Goal: Information Seeking & Learning: Learn about a topic

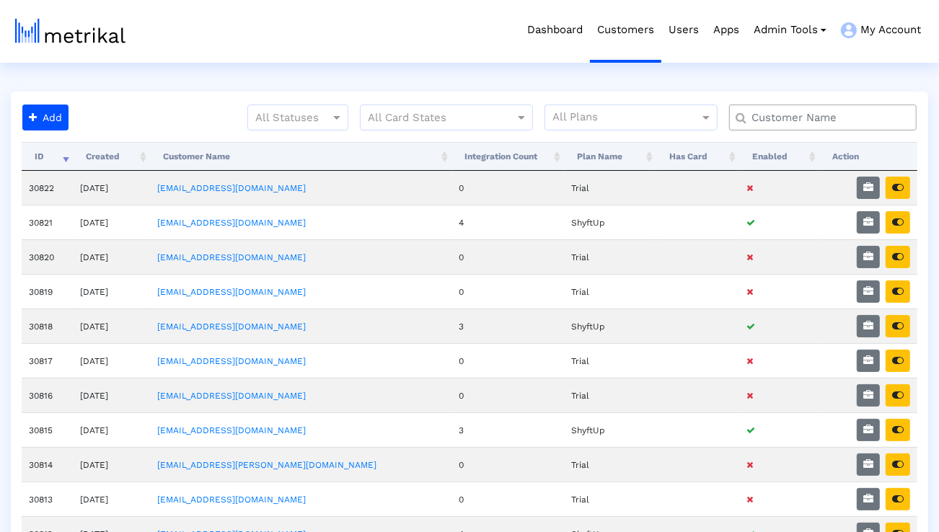
click at [857, 110] on input "text" at bounding box center [825, 117] width 169 height 15
type input "talkspace"
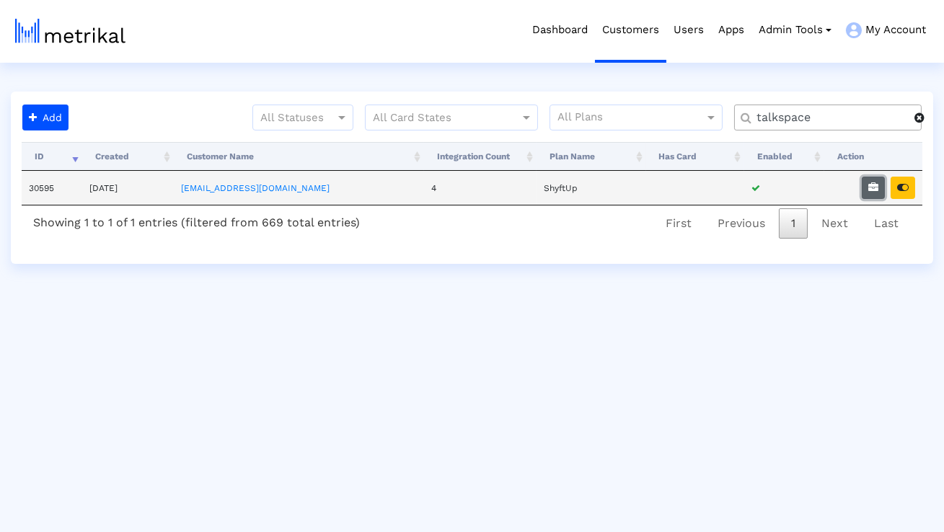
click at [864, 187] on button "button" at bounding box center [873, 188] width 23 height 22
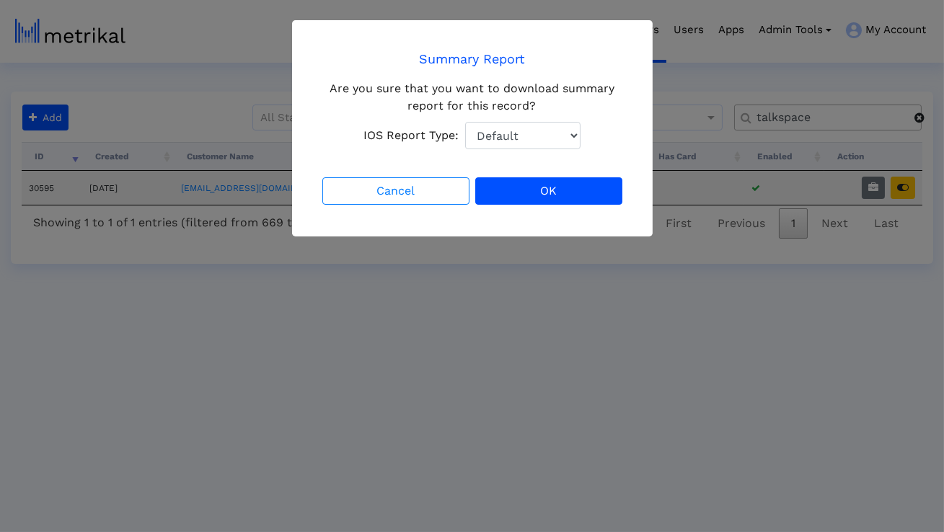
click at [560, 139] on select "Default Total Downloads New Downloads Redownloads" at bounding box center [522, 135] width 115 height 27
select select "1: 1"
click at [465, 122] on select "Default Total Downloads New Downloads Redownloads" at bounding box center [522, 135] width 115 height 27
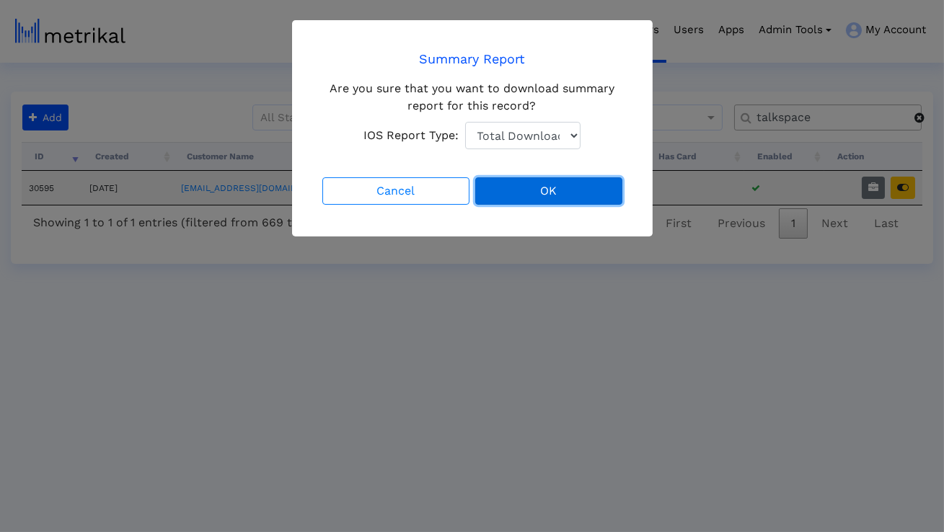
click at [536, 192] on button "OK" at bounding box center [548, 190] width 147 height 27
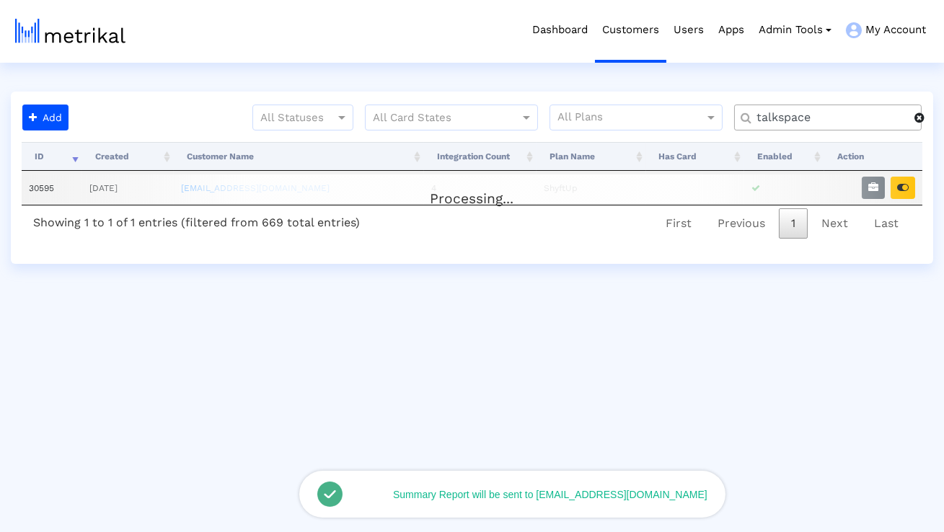
click at [907, 193] on div "Processing... ID Created Customer Name Integration Count Plan Name Has Card Ena…" at bounding box center [472, 192] width 900 height 100
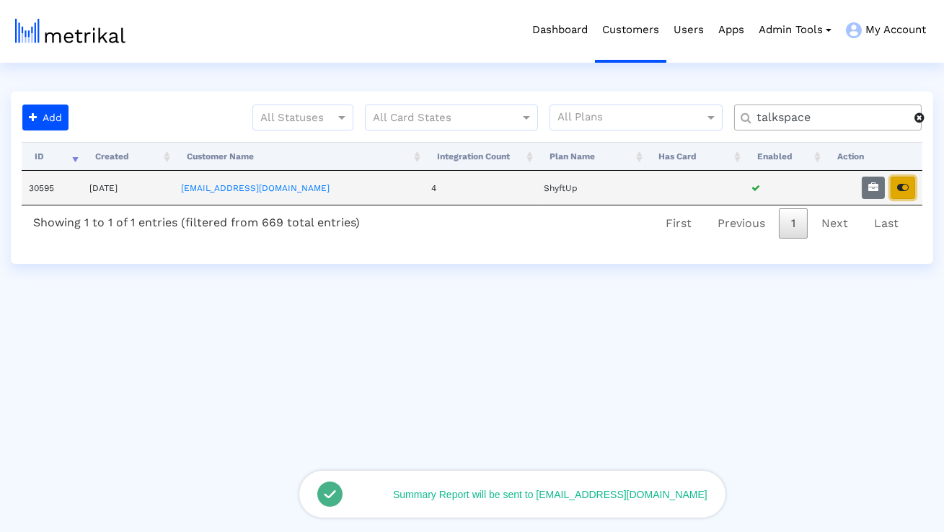
click at [906, 190] on icon "button" at bounding box center [903, 187] width 12 height 10
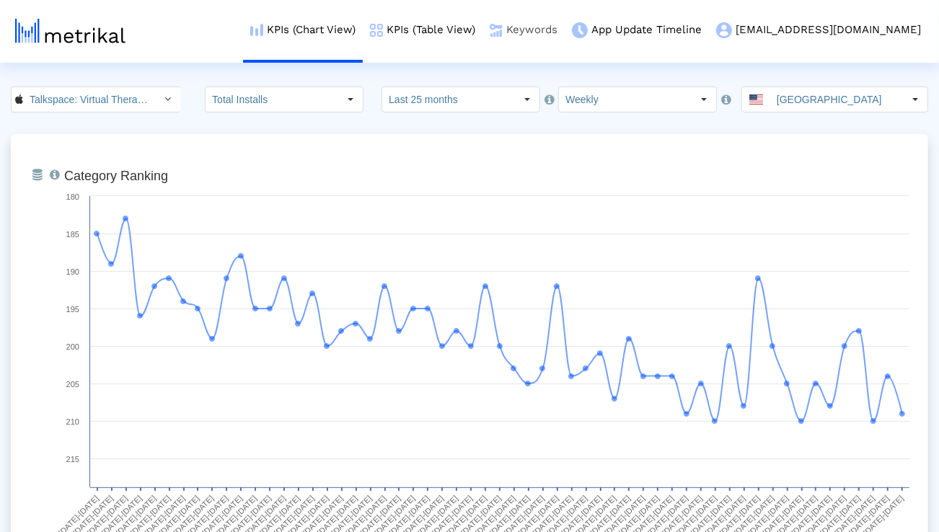
click at [564, 29] on link "Keywords" at bounding box center [523, 30] width 82 height 60
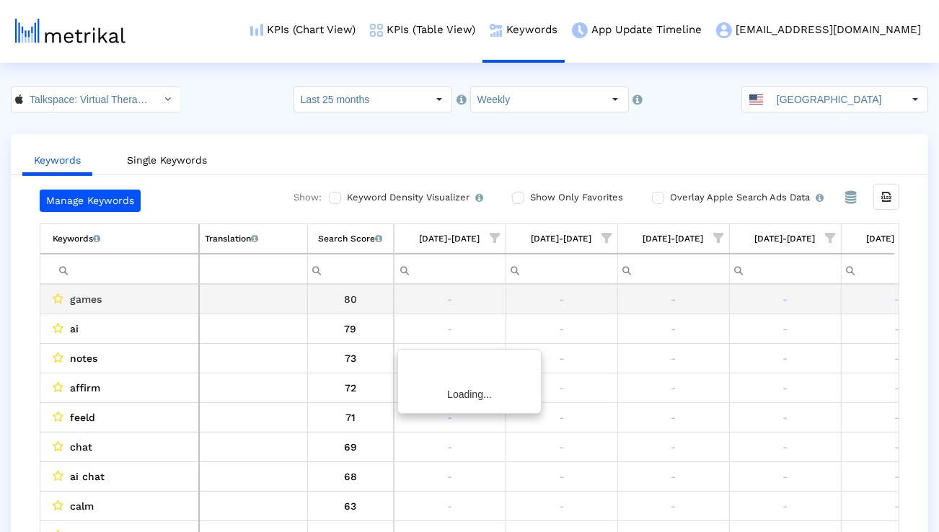
scroll to position [0, 10785]
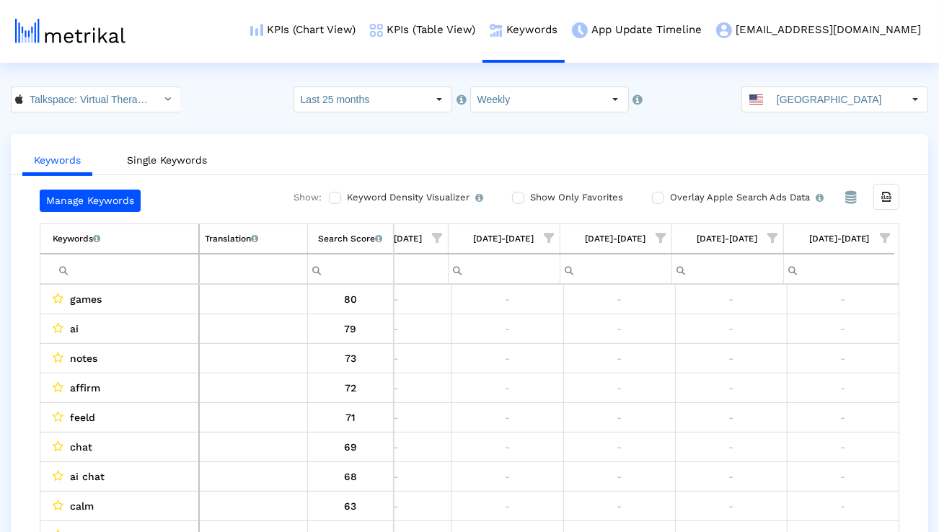
click at [155, 275] on input "Filter cell" at bounding box center [126, 269] width 146 height 24
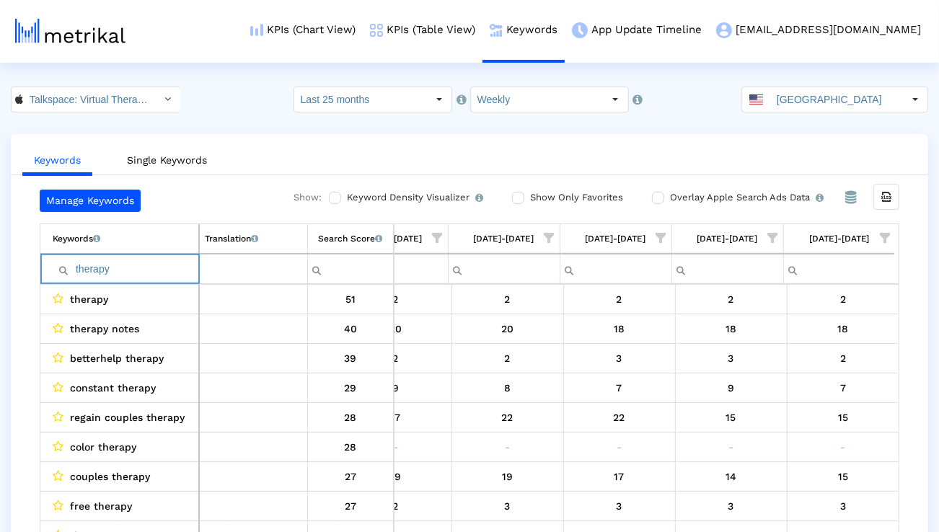
click at [143, 272] on input "therapy" at bounding box center [126, 269] width 146 height 24
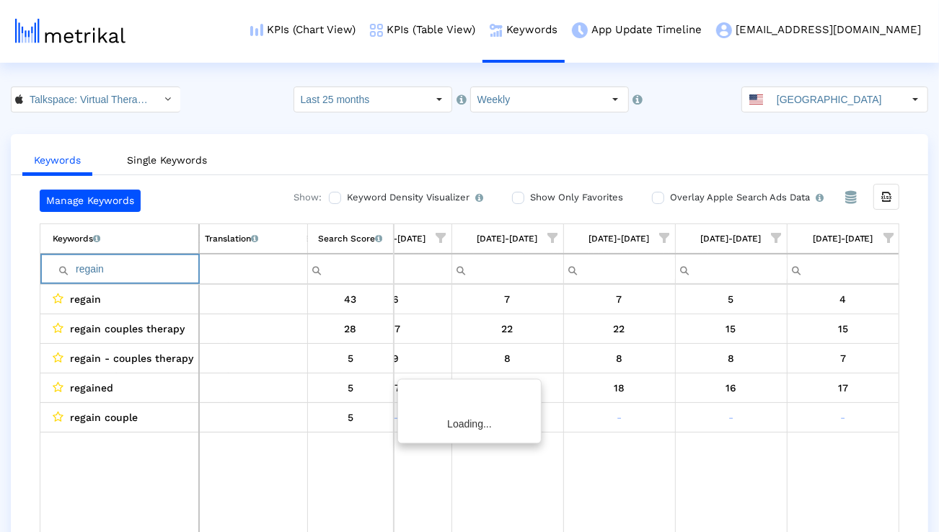
scroll to position [0, 10781]
type input "regain"
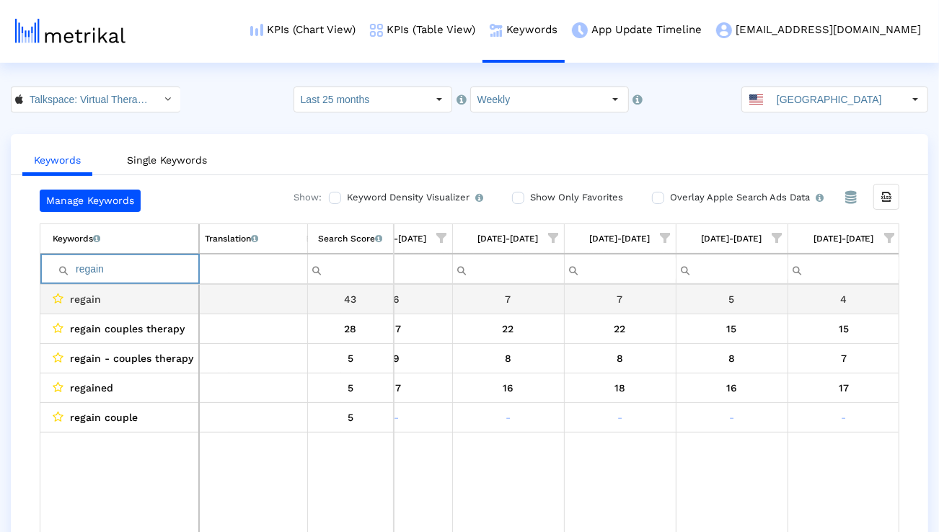
click at [164, 301] on div "regain" at bounding box center [123, 299] width 141 height 19
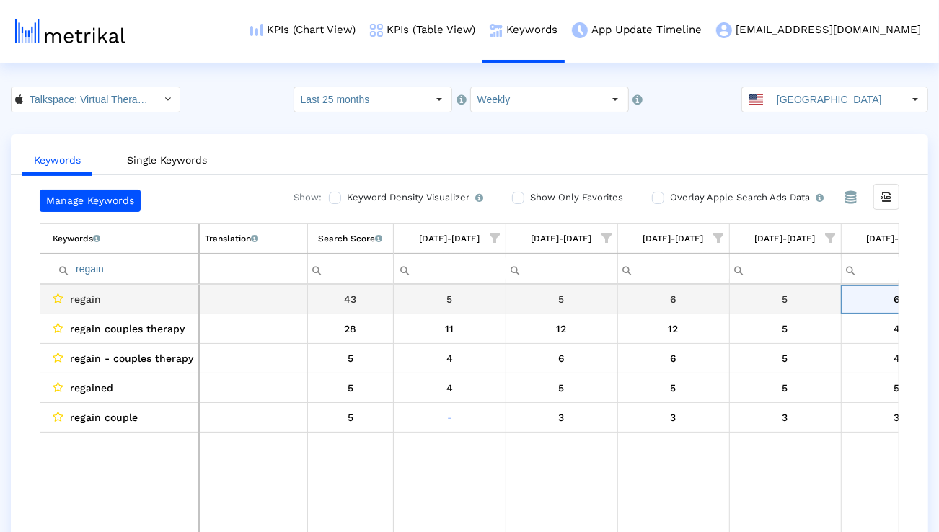
scroll to position [0, 55]
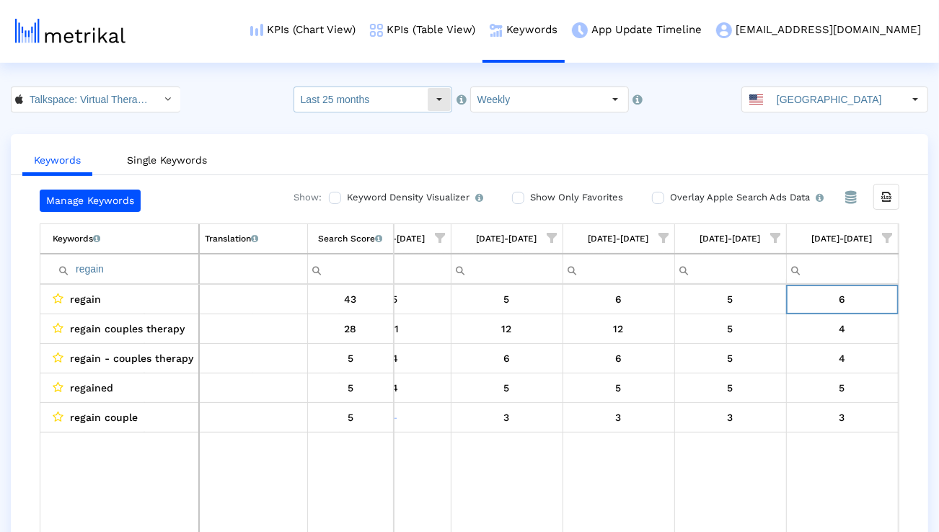
click at [349, 96] on input "Last 25 months" at bounding box center [360, 99] width 133 height 25
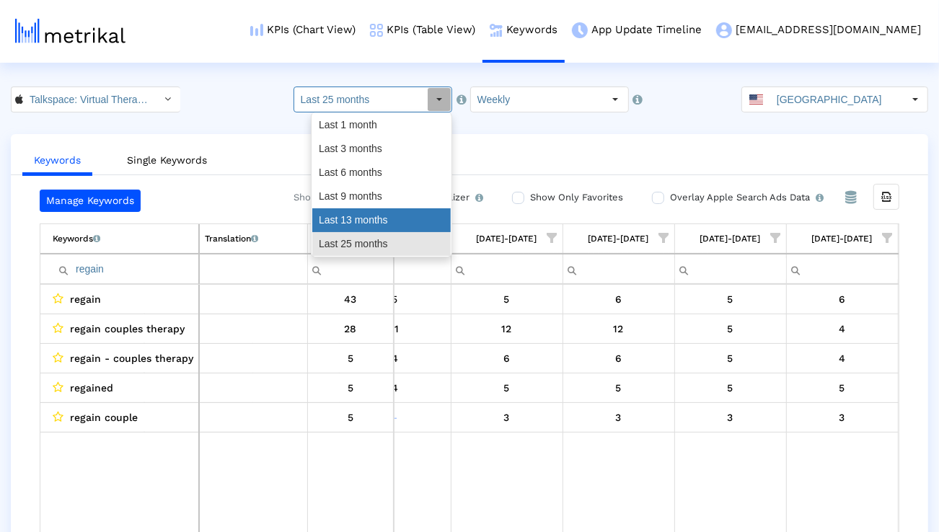
click at [337, 211] on div "Last 13 months" at bounding box center [381, 220] width 138 height 24
type input "Last 13 months"
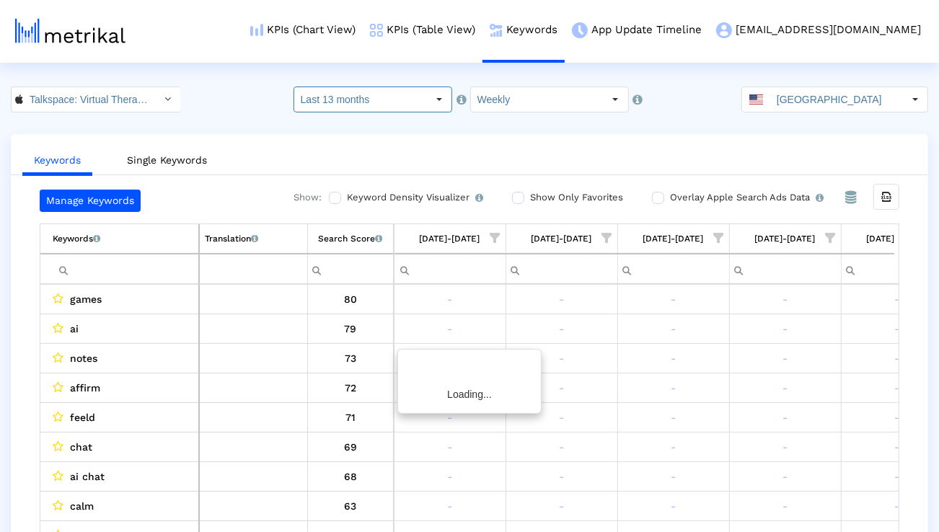
scroll to position [0, 5421]
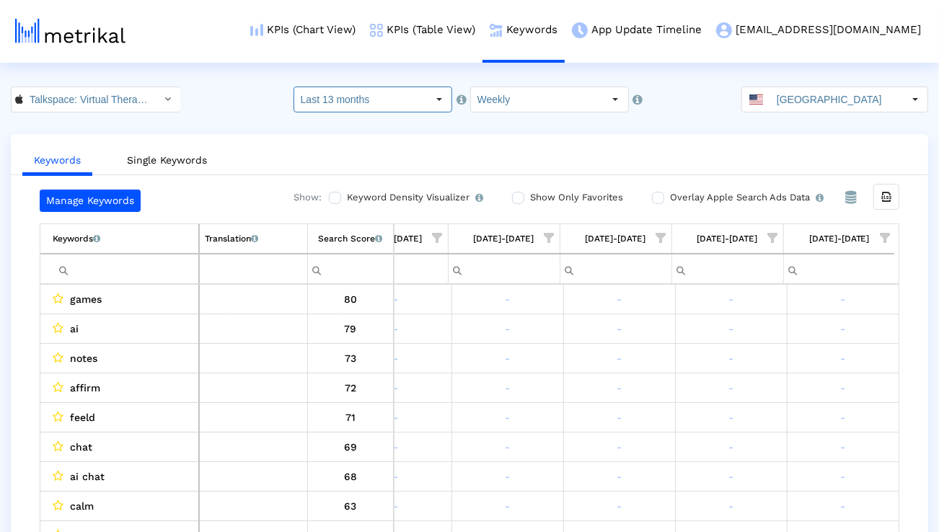
click at [169, 266] on input "Filter cell" at bounding box center [126, 269] width 146 height 24
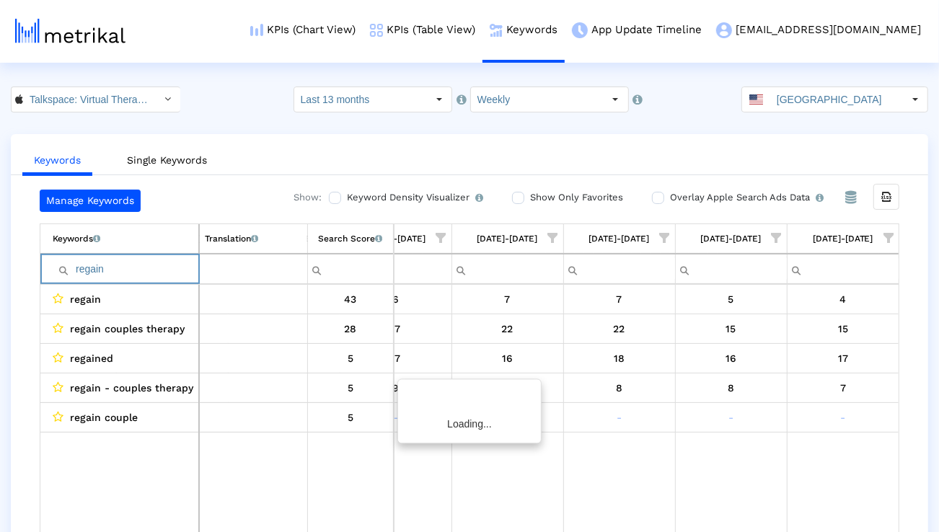
scroll to position [0, 5417]
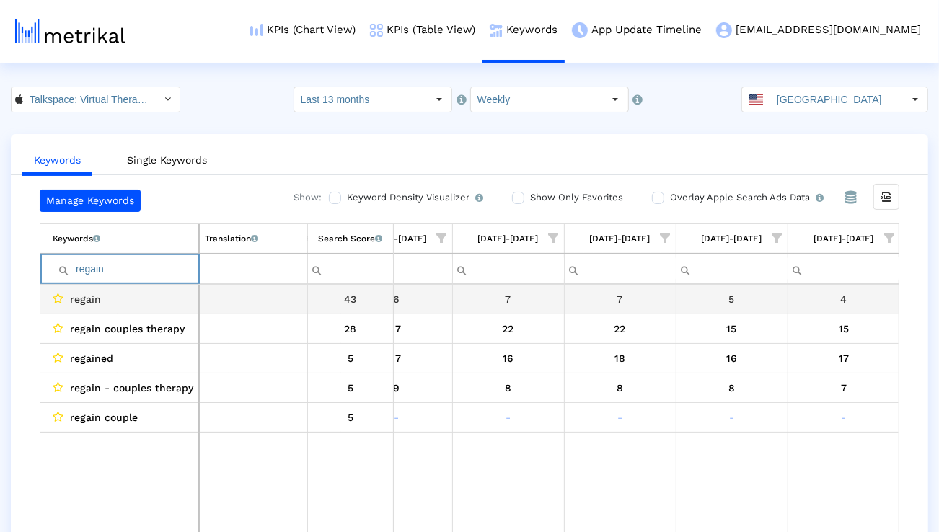
click at [136, 301] on div "regain" at bounding box center [123, 299] width 141 height 19
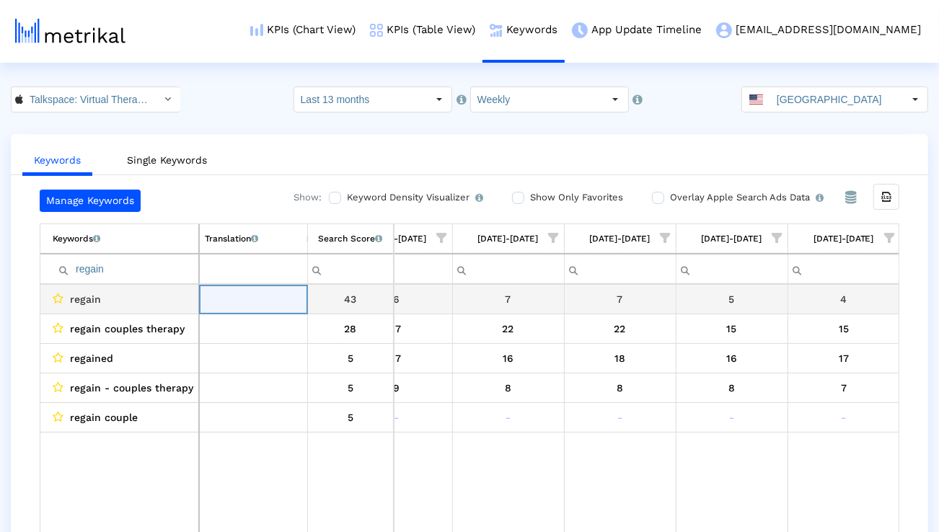
scroll to position [0, 0]
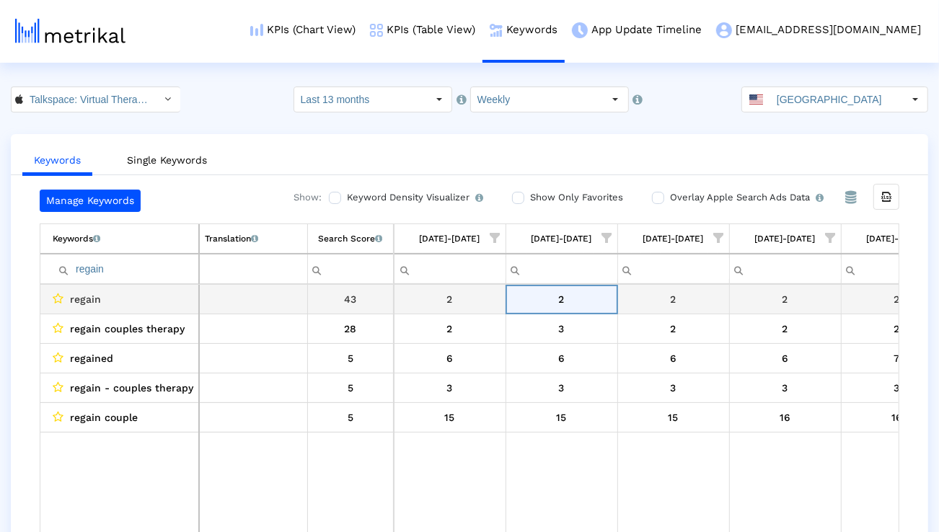
click at [164, 272] on input "regain" at bounding box center [126, 269] width 146 height 24
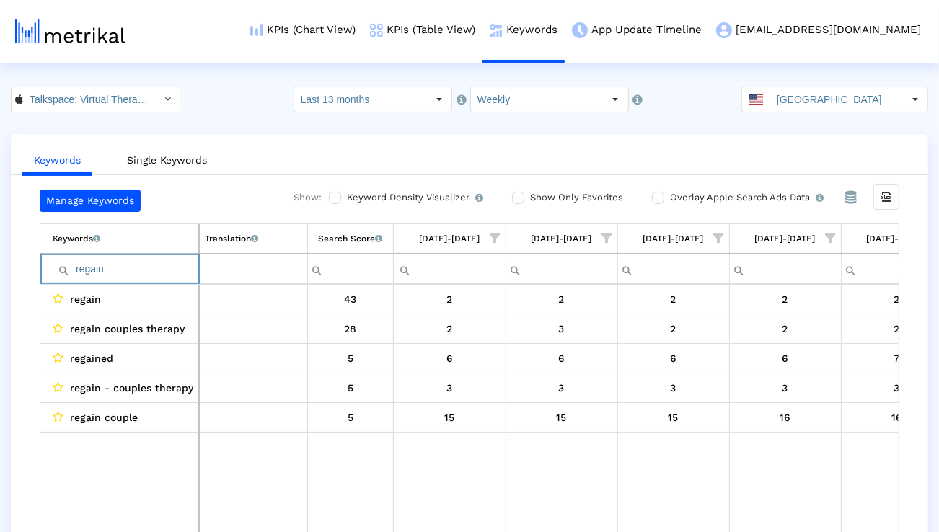
paste input "free therapy"
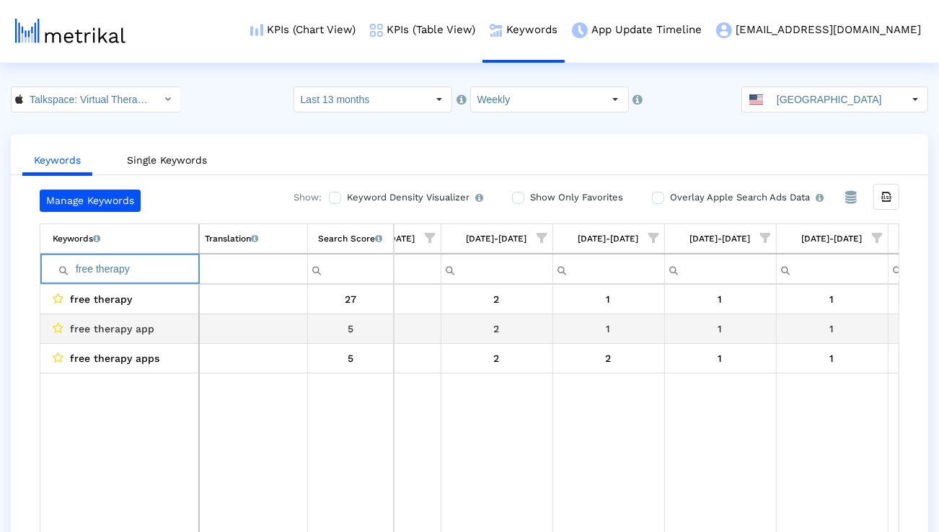
scroll to position [0, 4052]
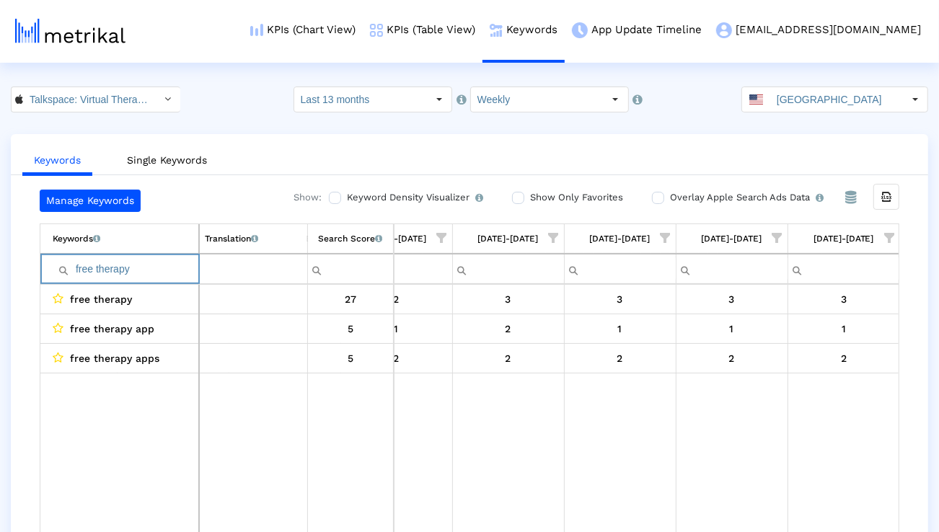
paste input "onlin"
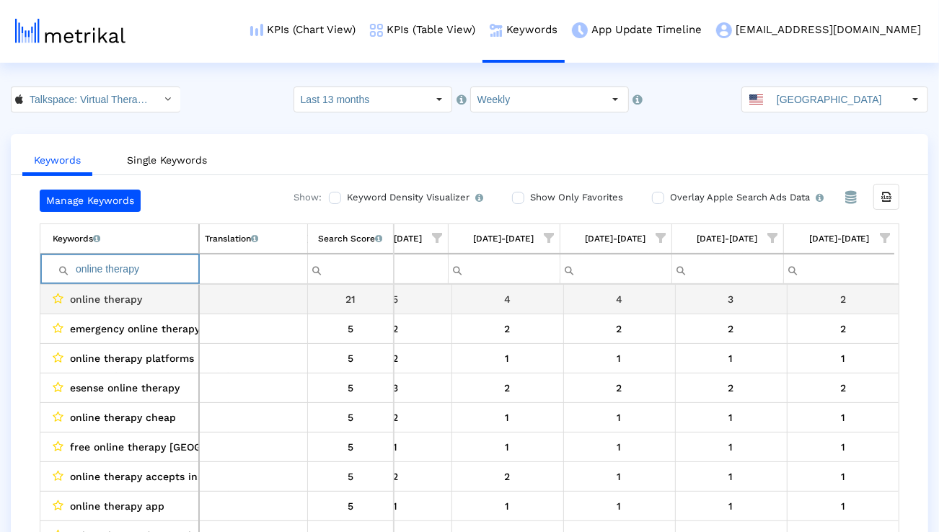
click at [176, 301] on div "online therapy" at bounding box center [123, 299] width 141 height 19
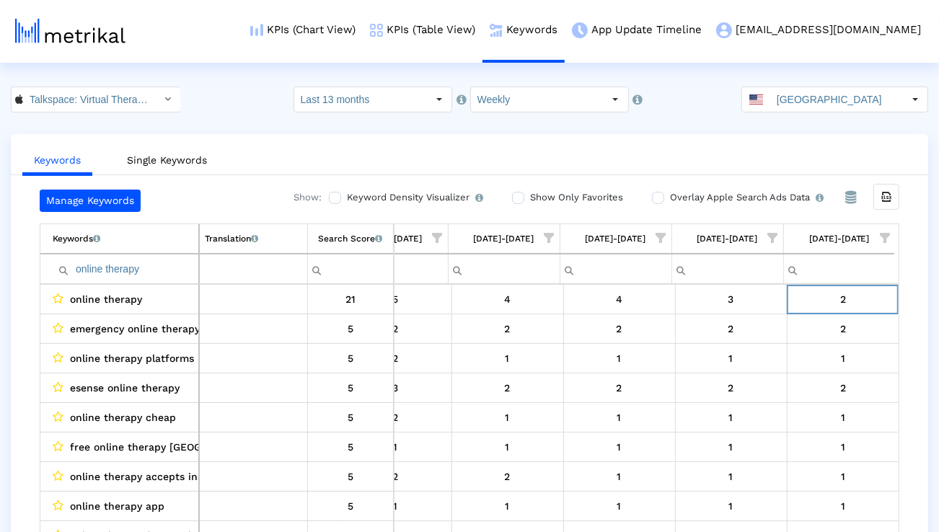
click at [147, 272] on input "online therapy" at bounding box center [126, 269] width 146 height 24
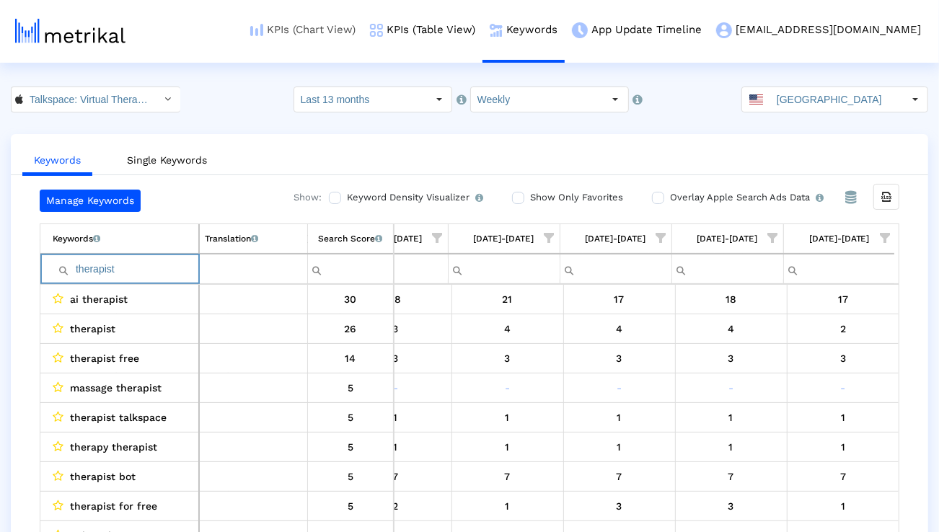
type input "therapist"
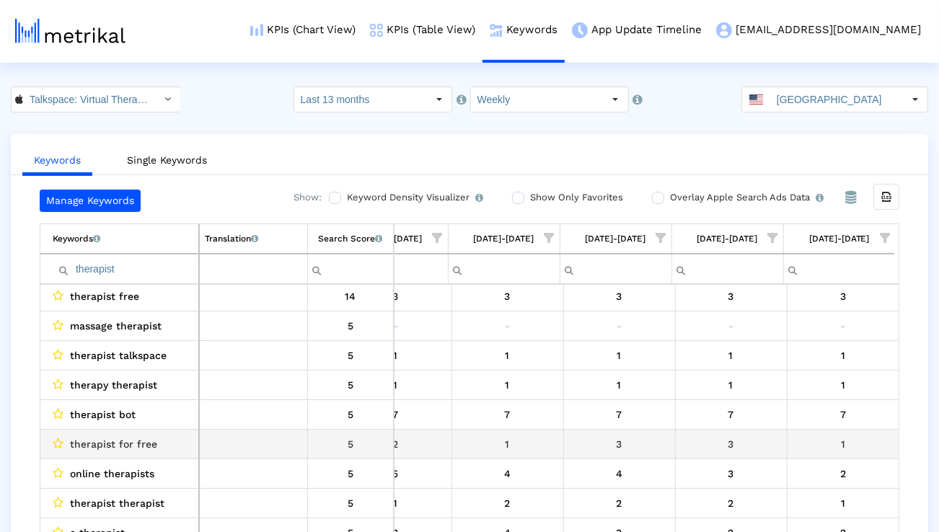
click at [142, 444] on span "therapist for free" at bounding box center [113, 444] width 87 height 19
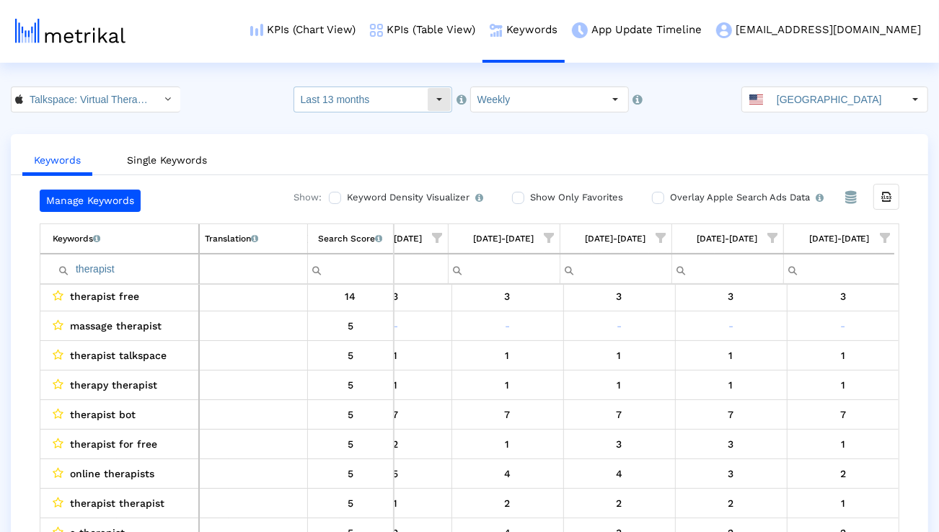
click at [362, 113] on crea-index "Talkspace: Virtual Therapy App < 661829386 > Select how far back from today you…" at bounding box center [469, 324] width 939 height 474
click at [356, 113] on crea-index "Talkspace: Virtual Therapy App < 661829386 > Select how far back from today you…" at bounding box center [469, 324] width 939 height 474
click at [353, 106] on input "Last 13 months" at bounding box center [360, 99] width 133 height 25
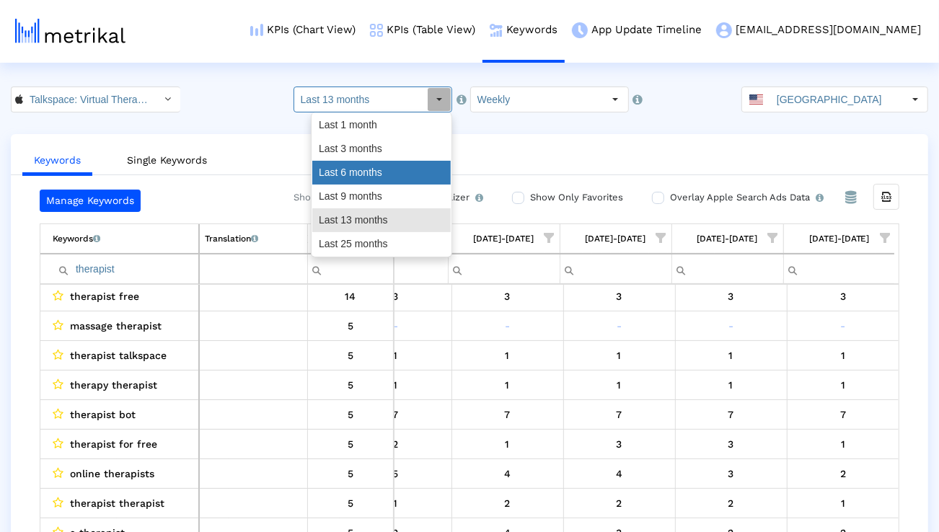
click at [350, 163] on div "Last 6 months" at bounding box center [381, 173] width 138 height 24
type input "Last 6 months"
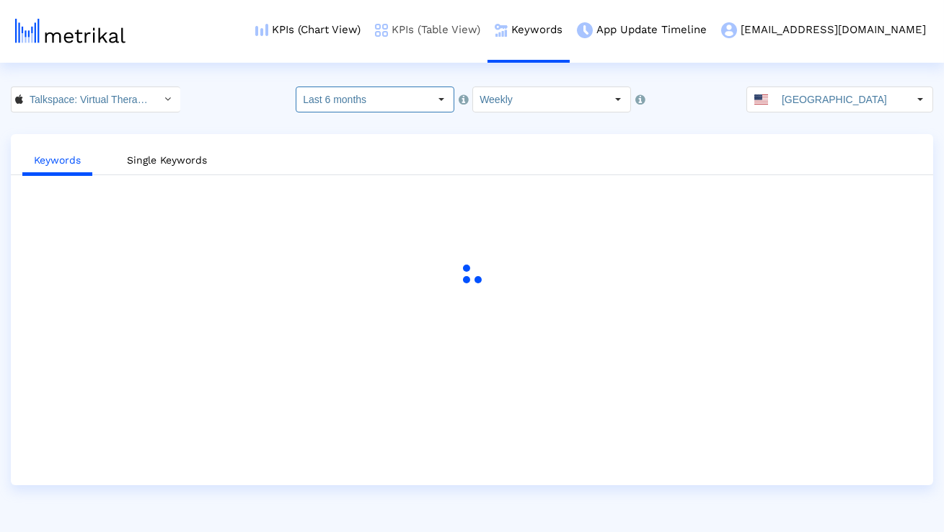
click at [465, 31] on link "KPIs (Table View)" at bounding box center [428, 30] width 120 height 60
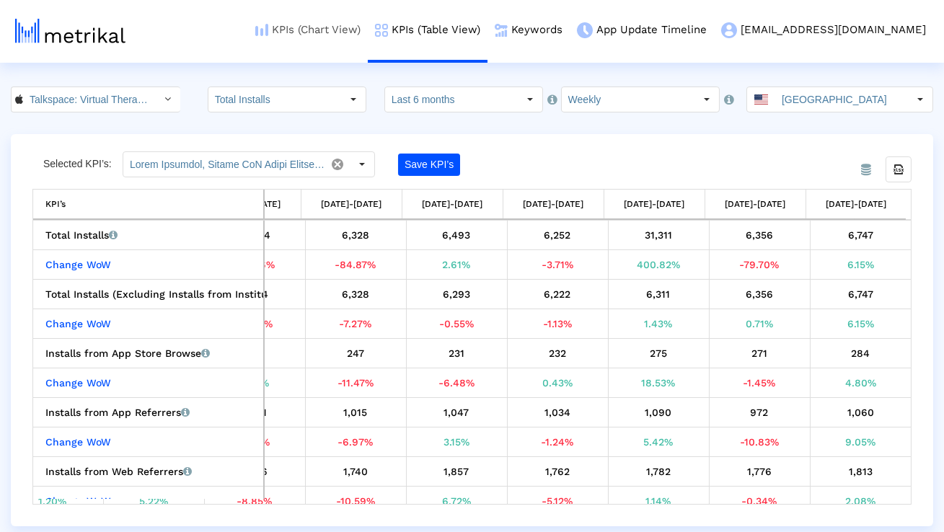
click at [326, 40] on link "KPIs (Chart View)" at bounding box center [308, 30] width 120 height 60
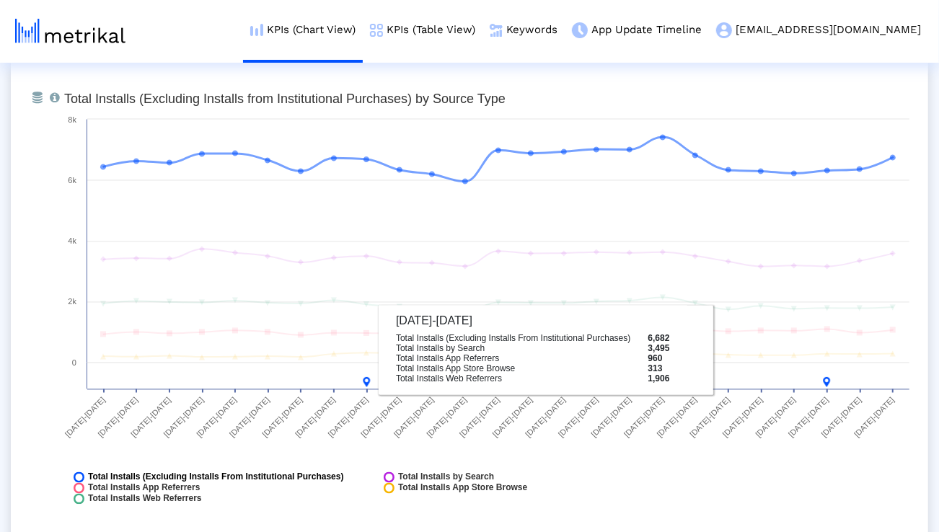
click at [298, 479] on span "Total Installs (Excluding Installs From Institutional Purchases)" at bounding box center [216, 477] width 256 height 11
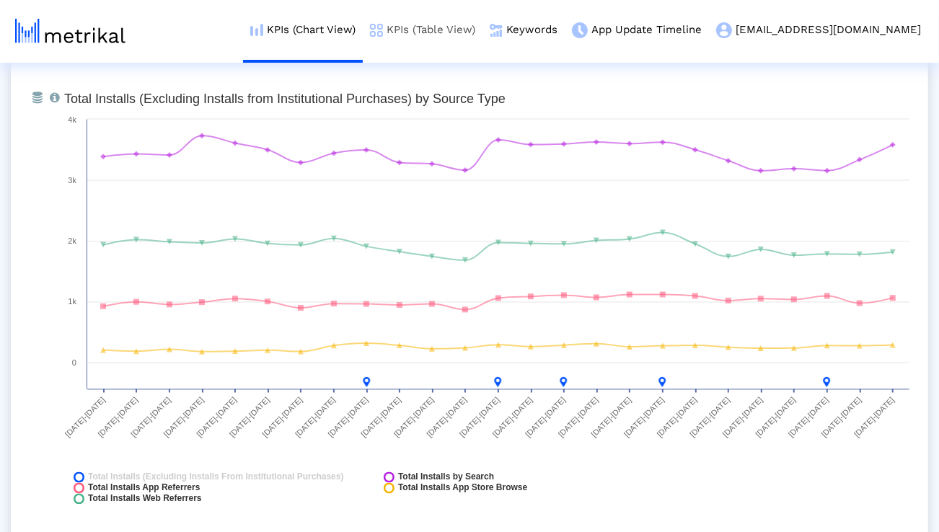
click at [482, 41] on link "KPIs (Table View)" at bounding box center [423, 30] width 120 height 60
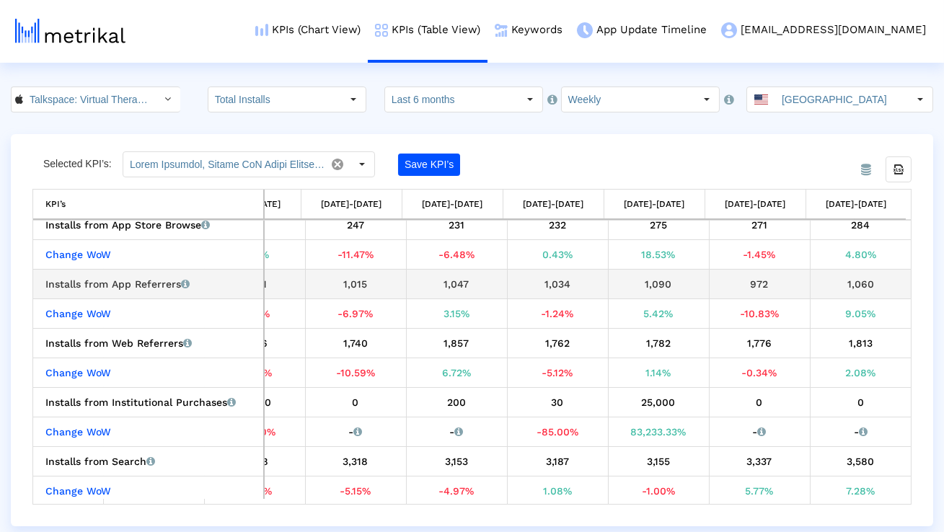
scroll to position [144, 0]
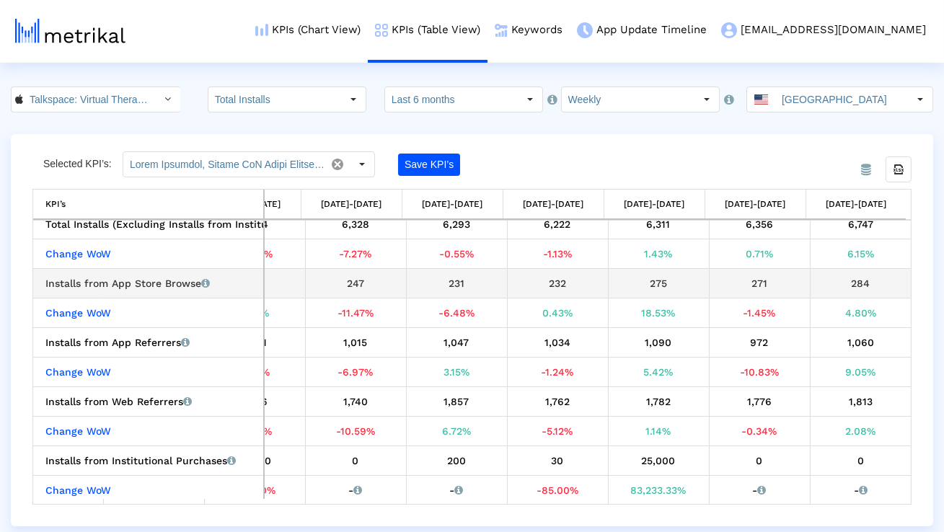
click at [110, 285] on div "Installs from App Store Browse Installs that the app received from App Store Br…" at bounding box center [151, 283] width 213 height 19
copy div "Installs from App Store Browse"
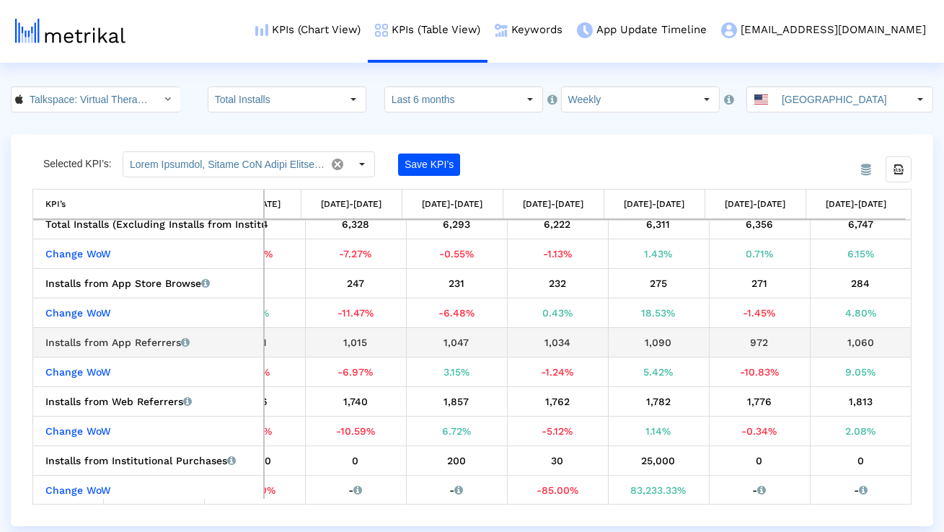
click at [146, 341] on div "Installs from App Referrers Installs that the app received from other apps link…" at bounding box center [151, 342] width 213 height 19
copy div "Installs from App Referrers"
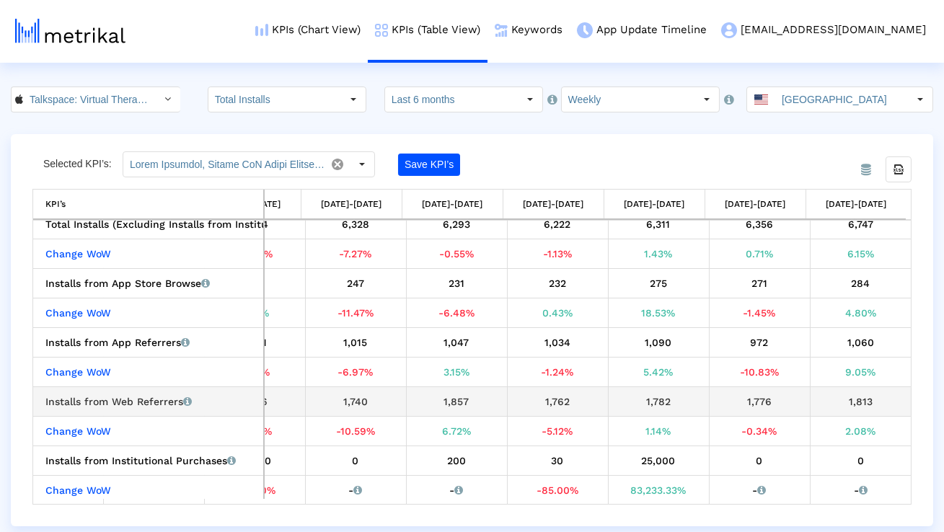
click at [153, 403] on div "Installs from Web Referrers Installs that the app received from web pages linki…" at bounding box center [151, 401] width 213 height 19
copy div "Installs from Web Referrers"
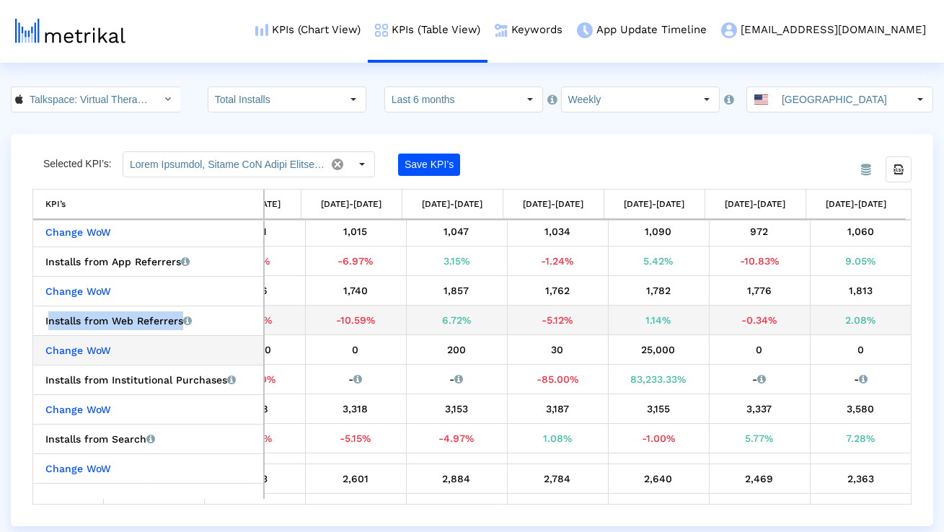
scroll to position [181, 0]
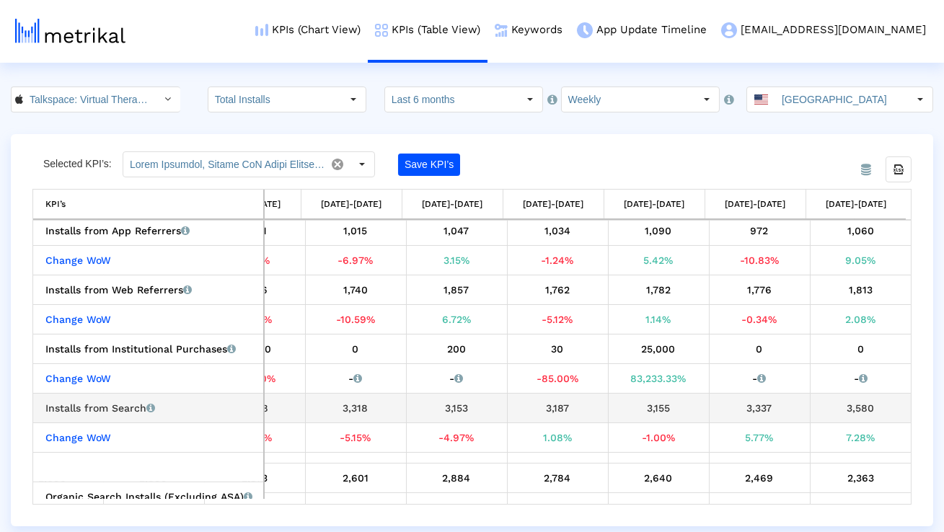
click at [103, 403] on div "Installs from Search Installs that the app received from App Store Search (incl…" at bounding box center [151, 408] width 213 height 19
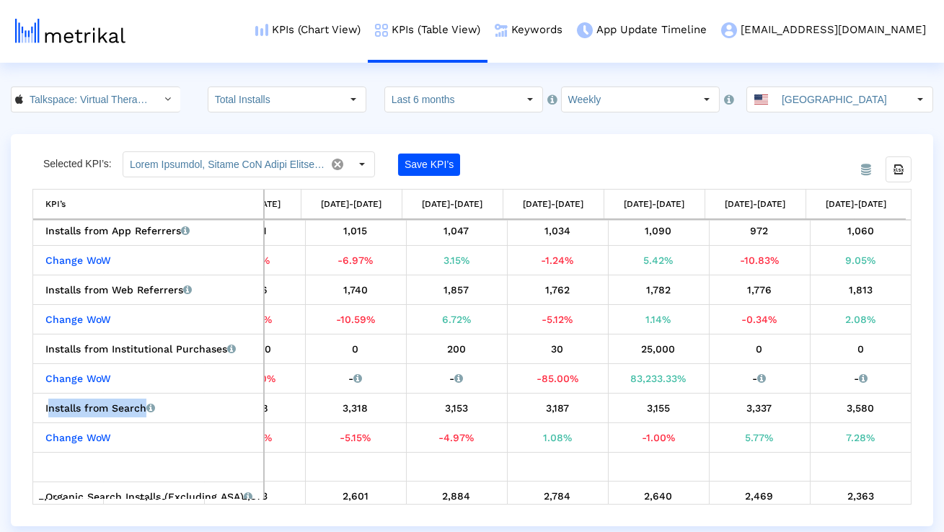
copy div "Installs from Search"
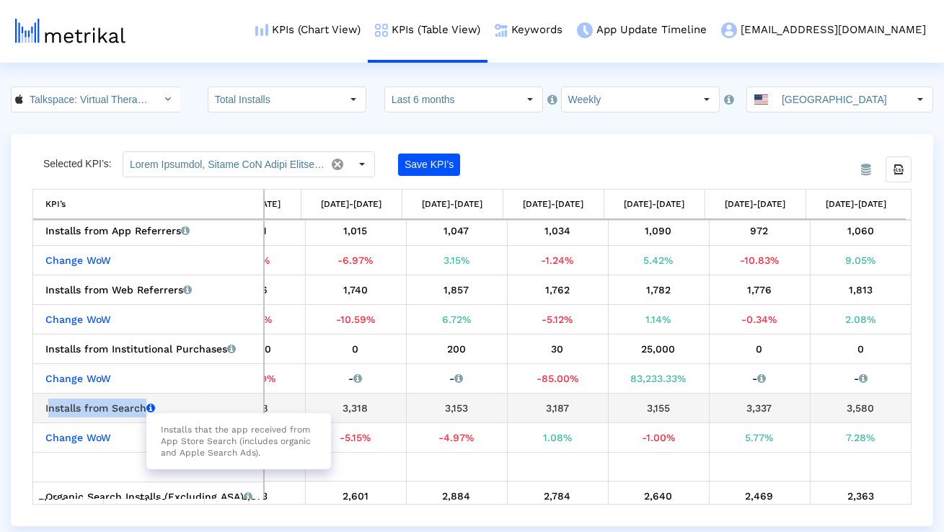
copy div "Installs that the app received from App Store Search (includes organic and Appl…"
drag, startPoint x: 159, startPoint y: 417, endPoint x: 265, endPoint y: 448, distance: 111.3
click at [265, 448] on div "Installs that the app received from App Store Search (includes organic and Appl…" at bounding box center [238, 441] width 185 height 56
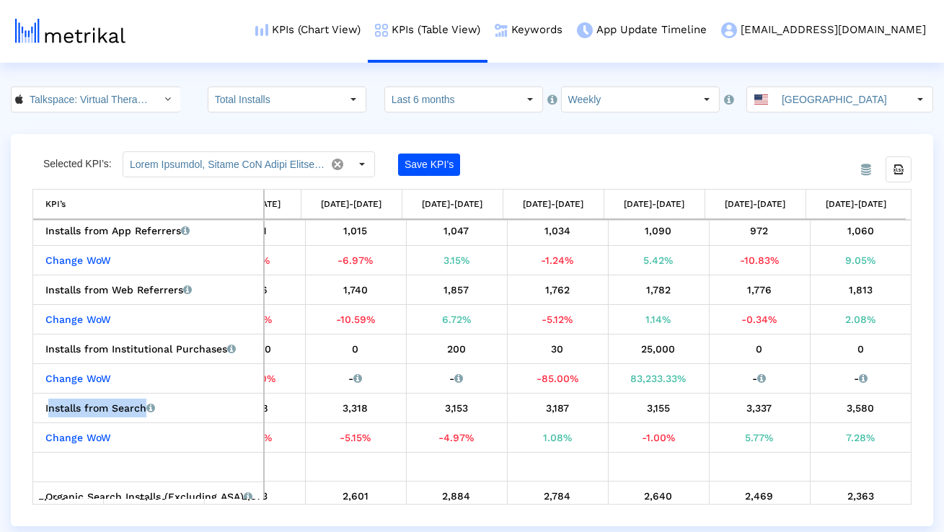
click at [165, 102] on icon "Select" at bounding box center [168, 99] width 6 height 10
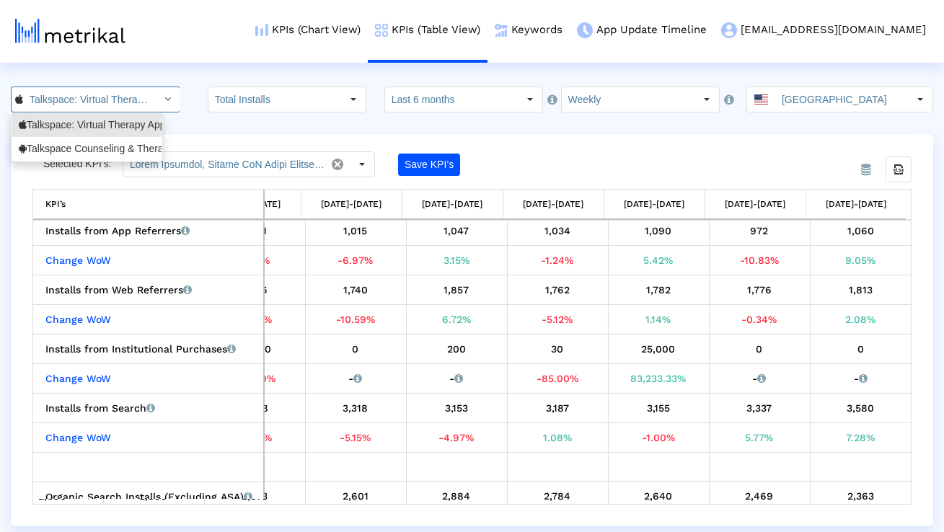
scroll to position [0, 105]
click at [122, 147] on div "Talkspace Counseling & Therapy <com.talkspace.talkspaceapp>" at bounding box center [87, 149] width 136 height 14
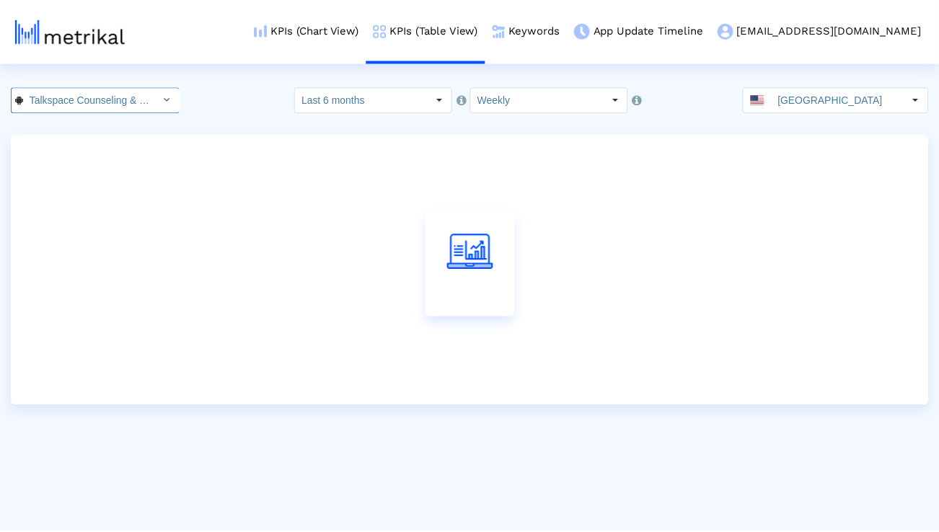
scroll to position [0, 192]
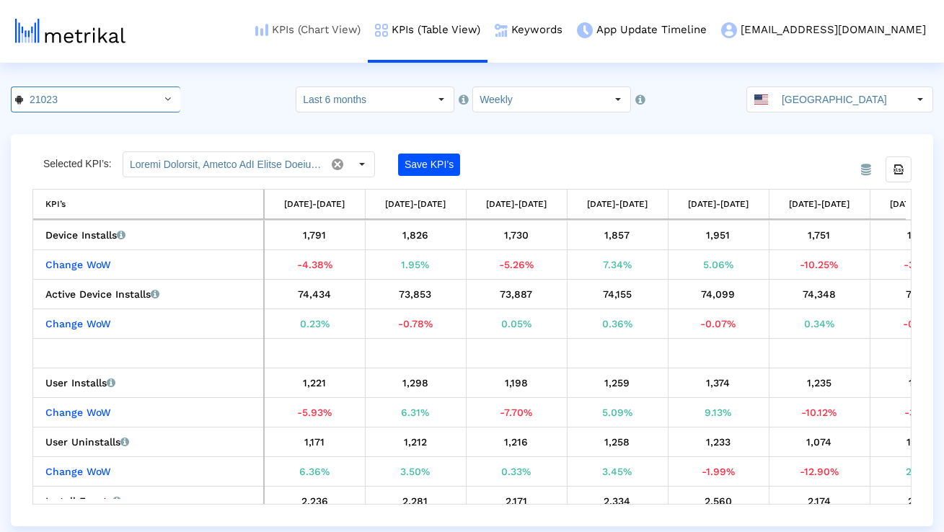
click at [368, 32] on link "KPIs (Chart View)" at bounding box center [308, 30] width 120 height 60
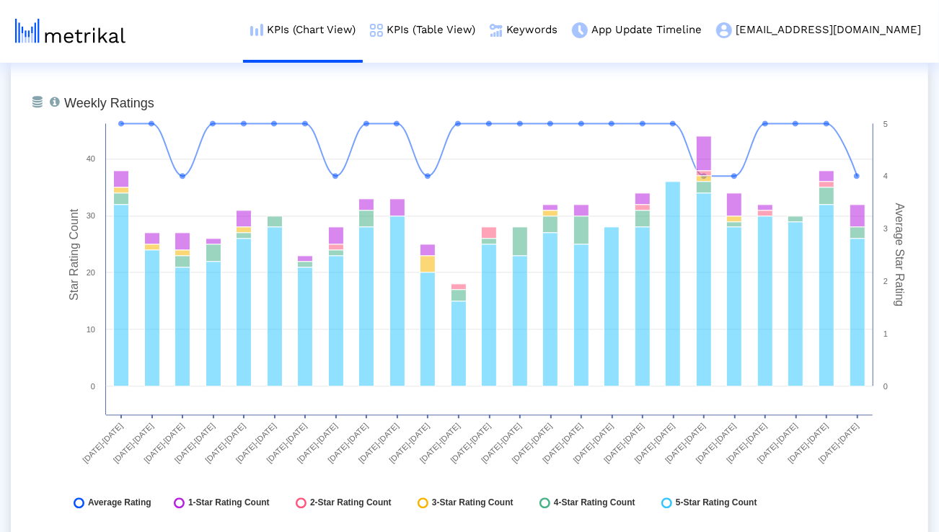
scroll to position [2001, 0]
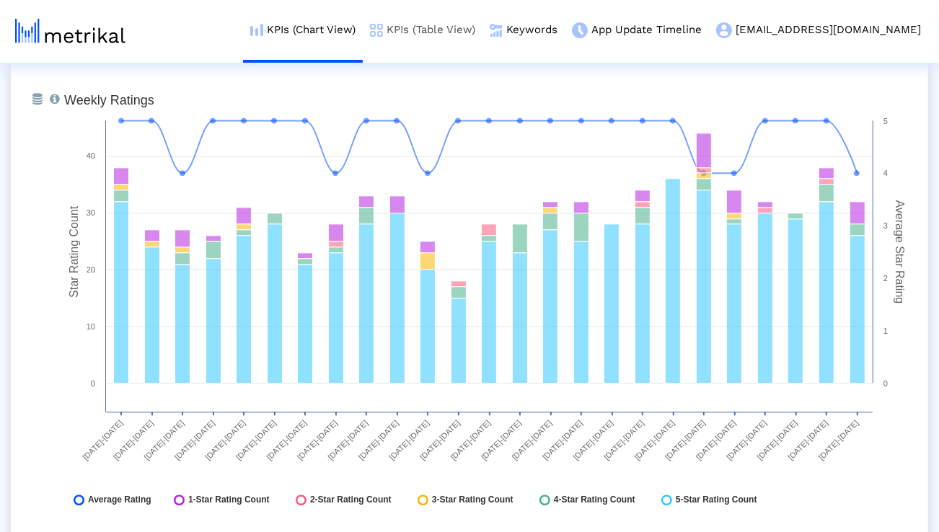
click at [482, 30] on link "KPIs (Table View)" at bounding box center [423, 30] width 120 height 60
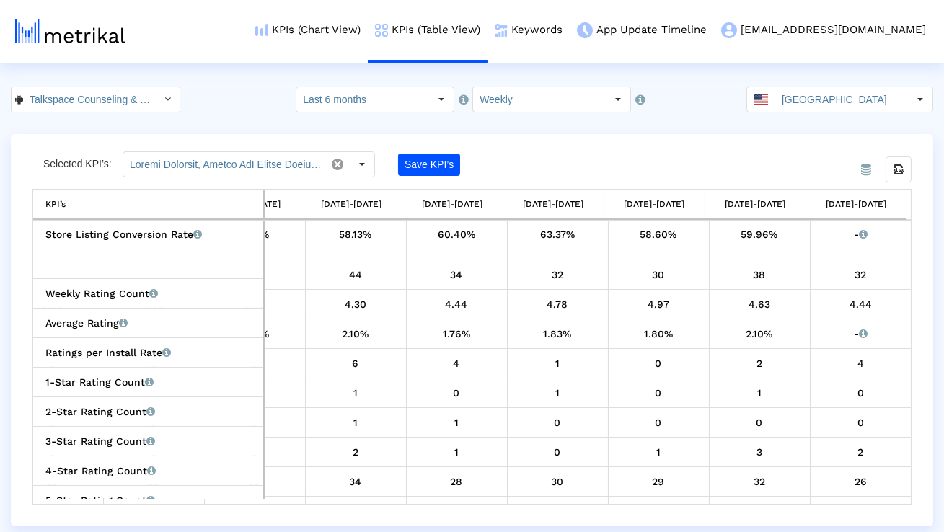
scroll to position [533, 0]
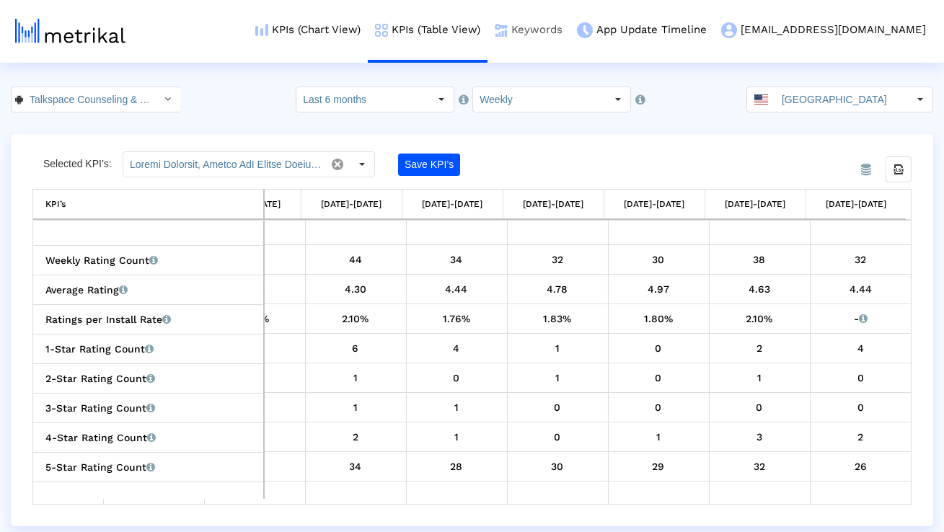
click at [570, 35] on link "Keywords" at bounding box center [528, 30] width 82 height 60
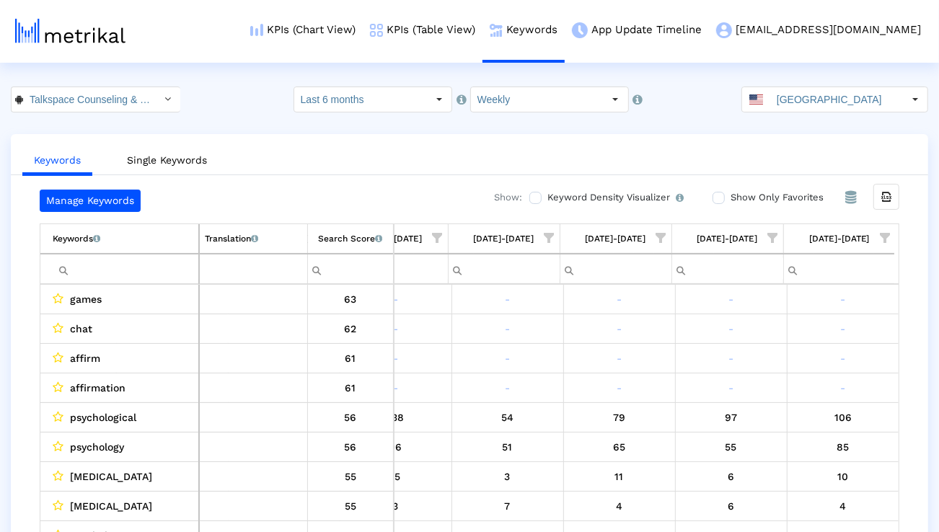
click at [125, 262] on input "Filter cell" at bounding box center [126, 269] width 146 height 24
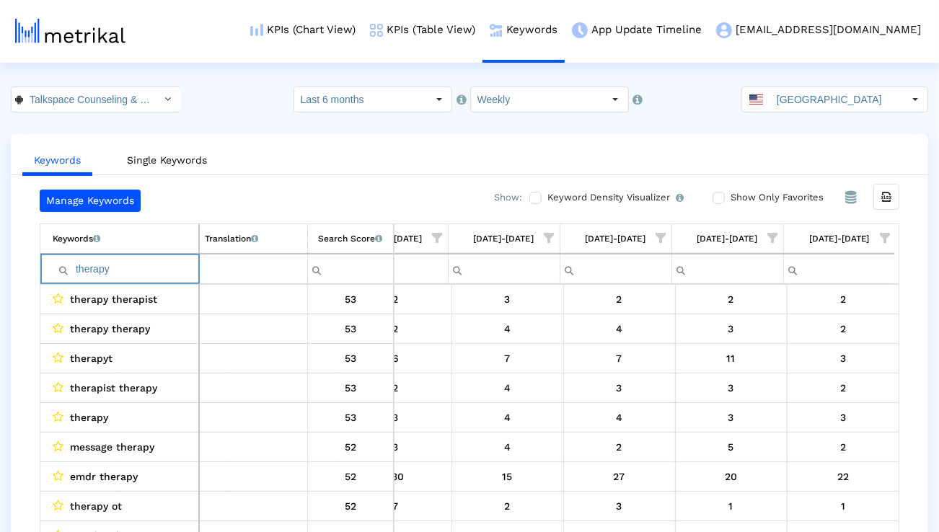
type input "therapy"
click at [889, 233] on span "Show filter options for column '09/28/25-10/04/25'" at bounding box center [885, 238] width 10 height 10
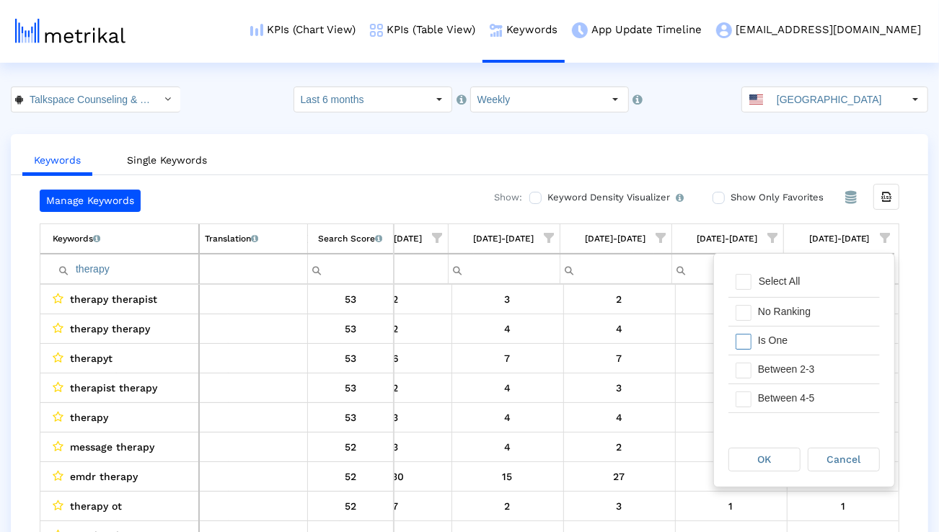
click at [805, 335] on div "Is One" at bounding box center [814, 341] width 129 height 28
click at [802, 365] on div "Between 2-3" at bounding box center [814, 369] width 129 height 28
click at [797, 392] on div "Between 4-5" at bounding box center [814, 398] width 129 height 28
click at [796, 394] on div "Between 6-10" at bounding box center [814, 405] width 129 height 28
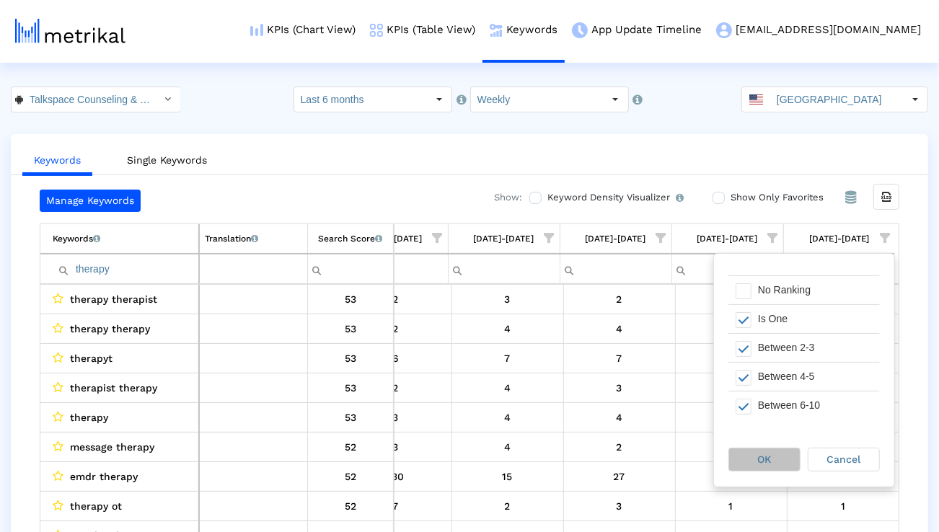
click at [763, 456] on span "OK" at bounding box center [765, 459] width 14 height 12
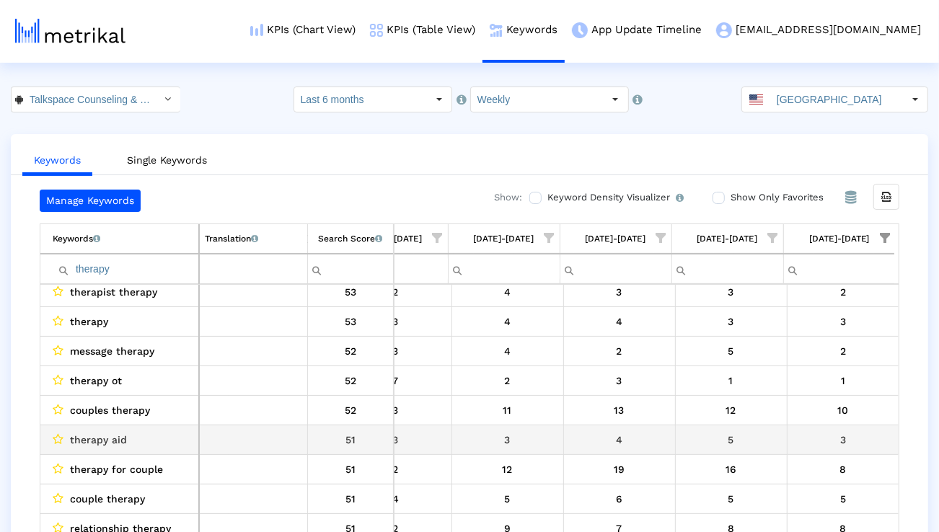
scroll to position [100, 0]
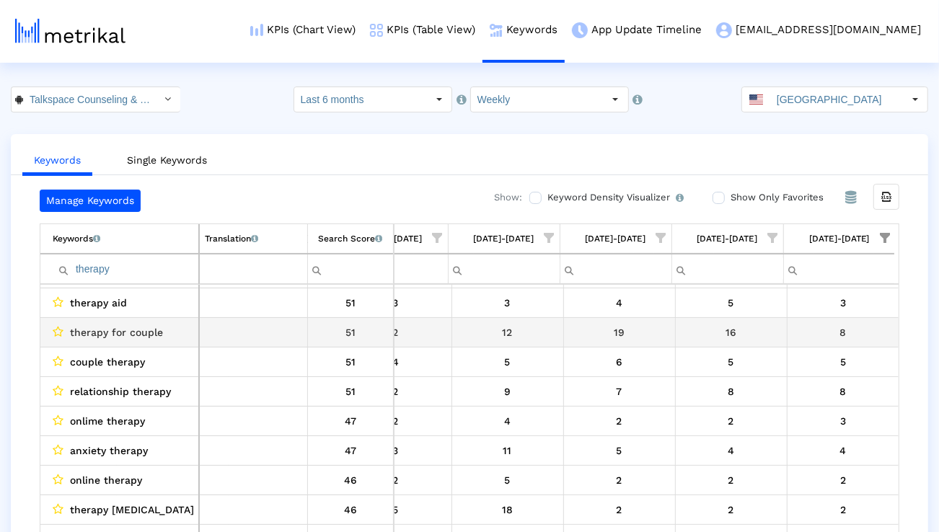
click at [142, 337] on span "therapy for couple" at bounding box center [116, 332] width 93 height 19
copy span "therapy for couple"
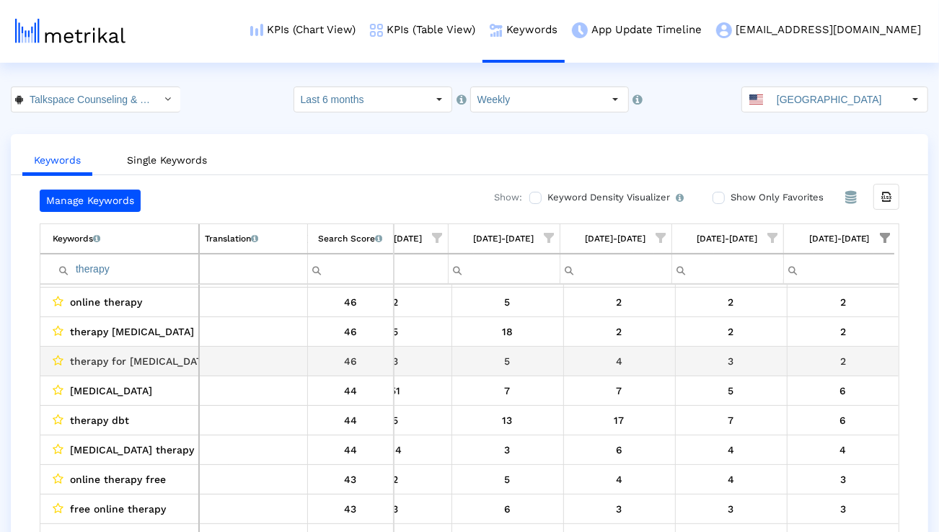
click at [159, 360] on span "therapy for depression" at bounding box center [141, 361] width 142 height 19
copy span "therapy for depression"
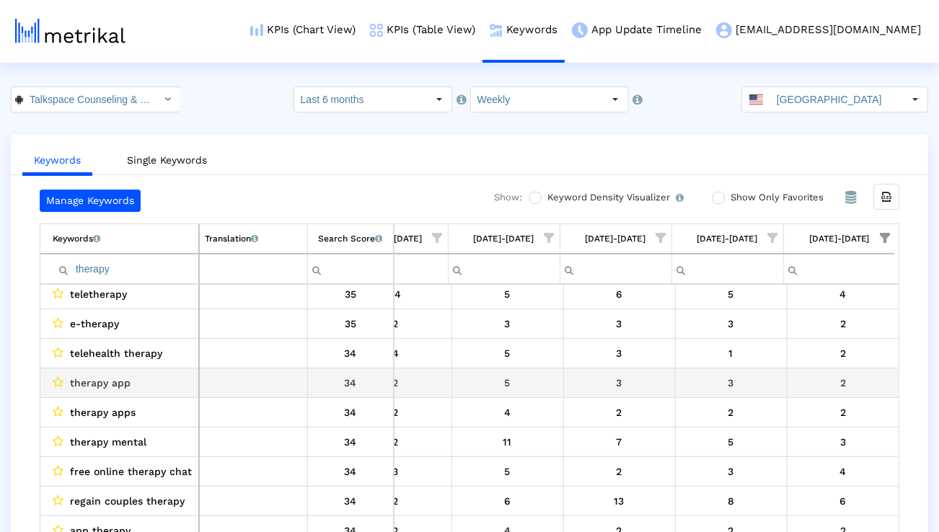
click at [102, 374] on span "therapy app" at bounding box center [100, 382] width 61 height 19
copy span "therapy app"
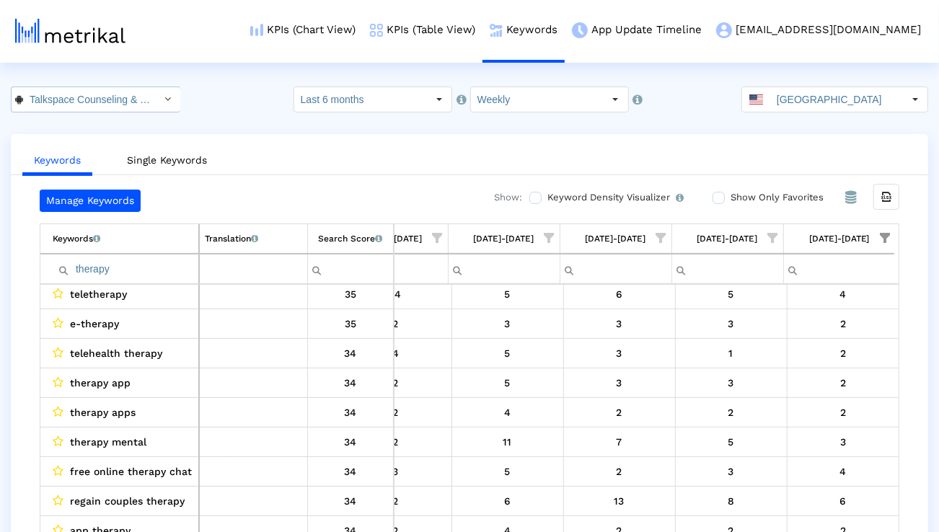
click at [158, 100] on div "Select" at bounding box center [167, 99] width 23 height 23
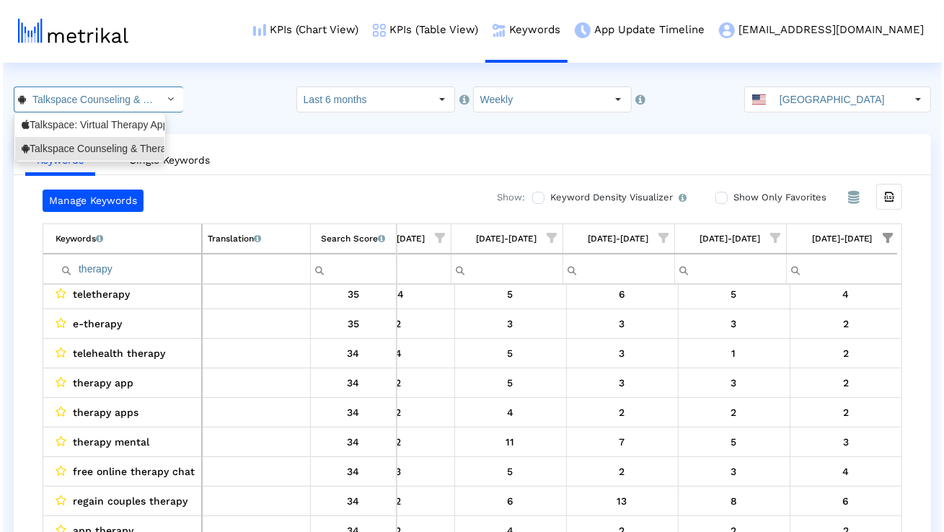
scroll to position [0, 192]
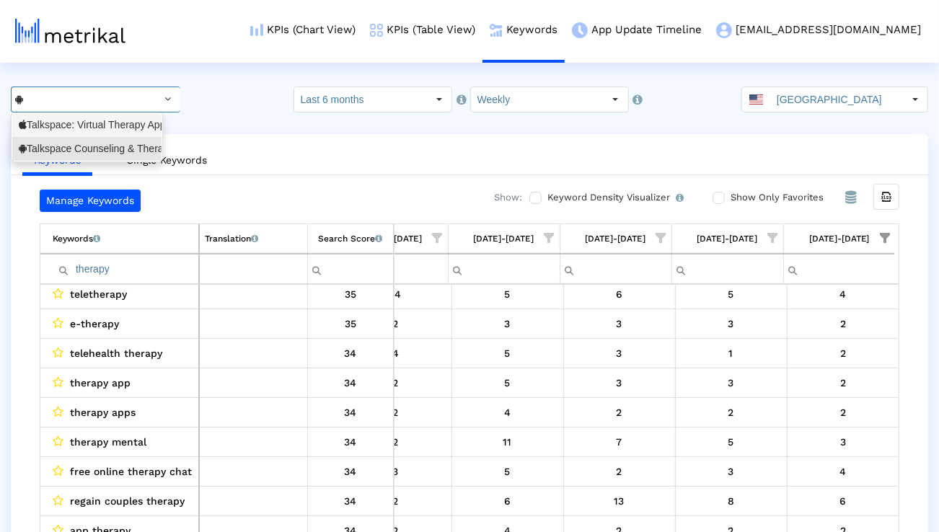
click at [133, 124] on div "Talkspace: Virtual Therapy App <661829386>" at bounding box center [87, 125] width 136 height 14
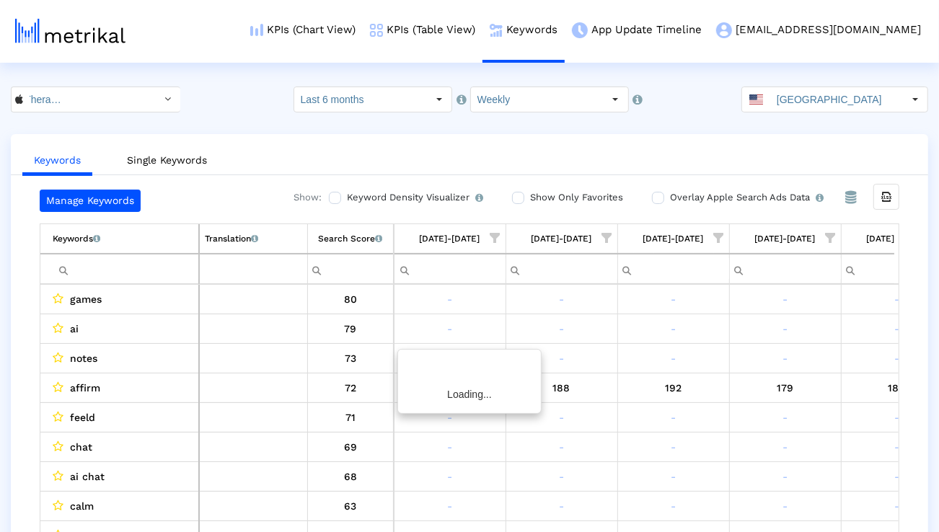
scroll to position [0, 2293]
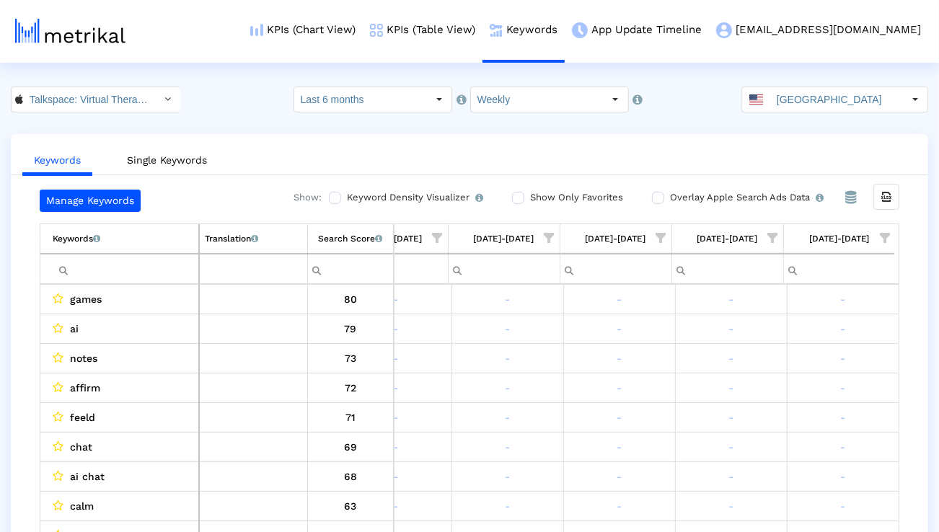
click at [880, 239] on span "Show filter options for column '09/28/25-10/04/25'" at bounding box center [885, 238] width 10 height 10
click at [789, 345] on div "Is One" at bounding box center [814, 341] width 129 height 28
click at [752, 454] on div "OK" at bounding box center [764, 459] width 71 height 22
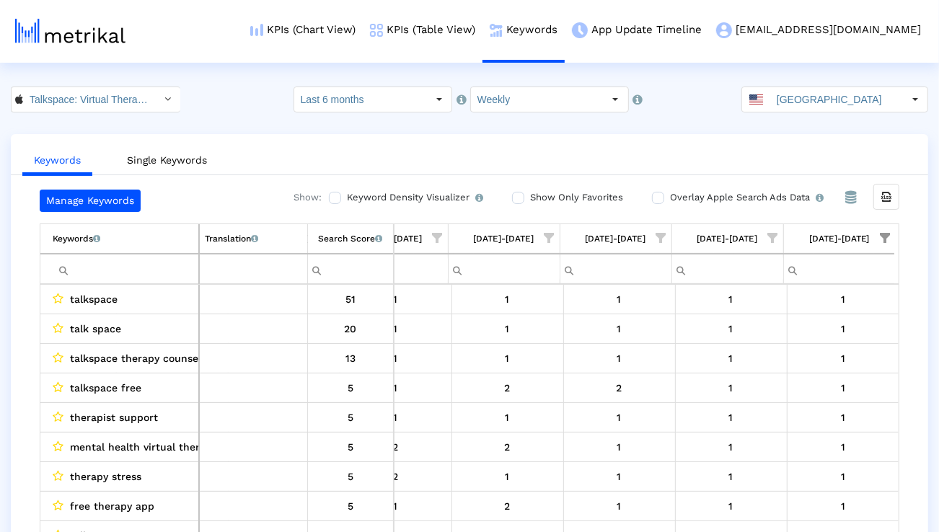
click at [768, 238] on span "Show filter options for column '09/21/25-09/27/25'" at bounding box center [773, 238] width 10 height 10
click at [692, 285] on div "Select All" at bounding box center [667, 281] width 56 height 12
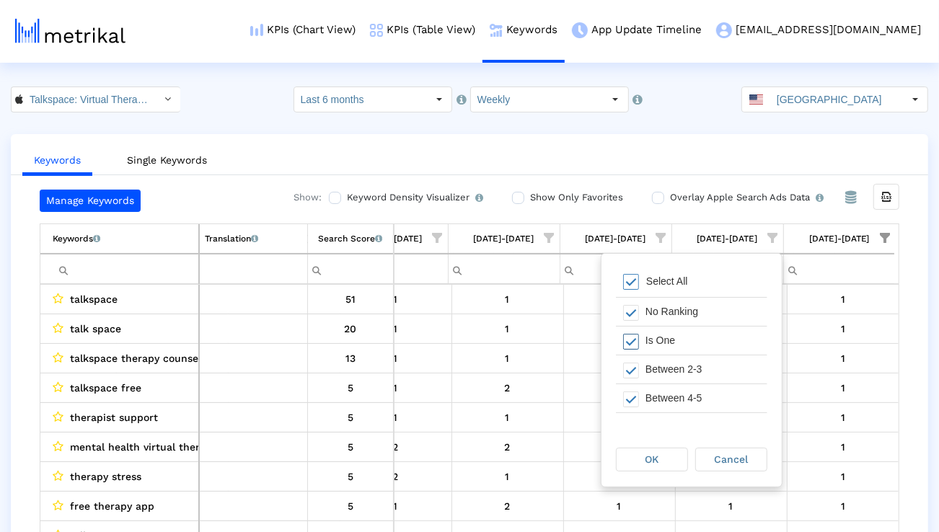
click at [659, 337] on div "Is One" at bounding box center [702, 341] width 129 height 28
click at [652, 457] on span "OK" at bounding box center [652, 459] width 14 height 12
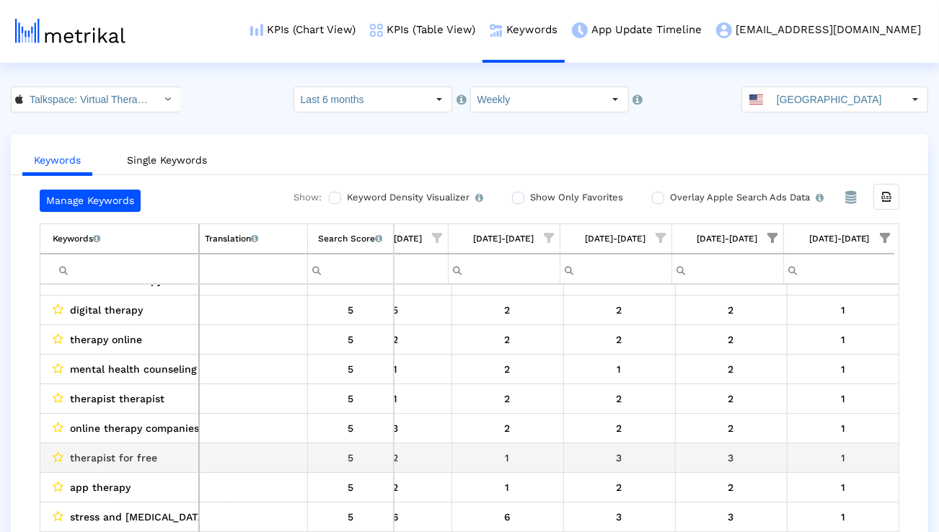
scroll to position [49, 0]
click at [130, 456] on span "therapist for free" at bounding box center [113, 456] width 87 height 19
copy span "therapist for free"
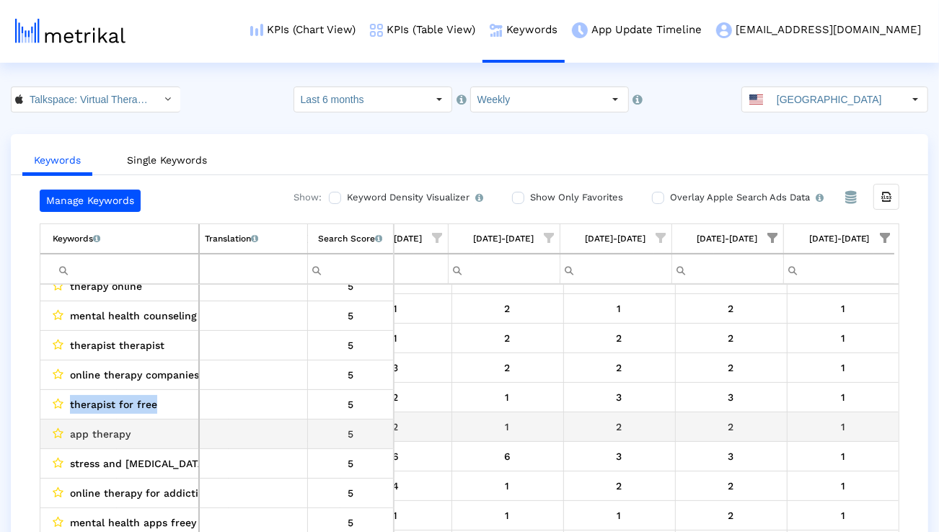
scroll to position [110, 0]
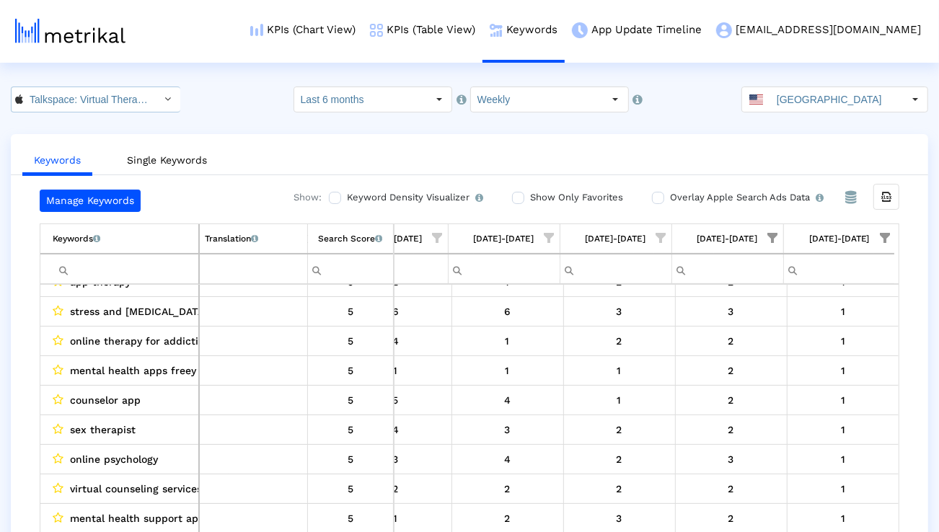
click at [156, 95] on div "Select" at bounding box center [167, 99] width 23 height 23
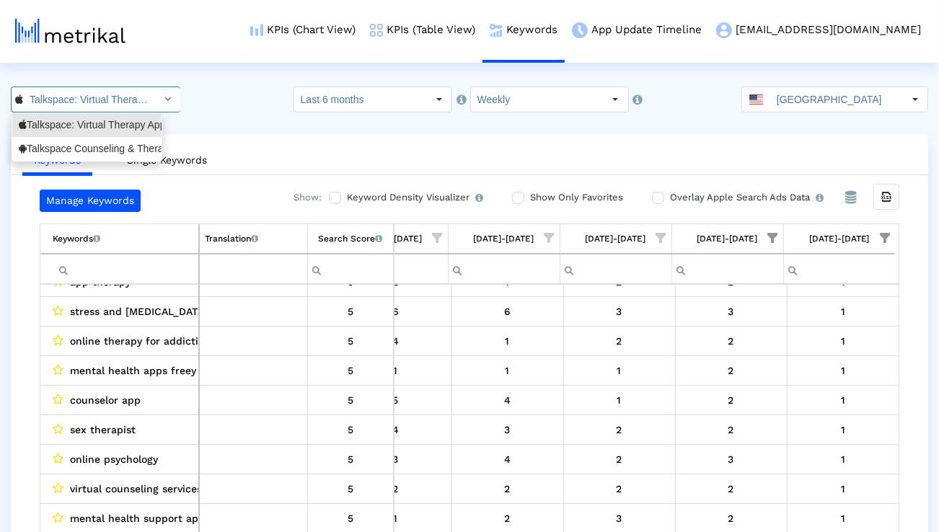
scroll to position [0, 105]
click at [125, 147] on div "Talkspace Counseling & Therapy <com.talkspace.talkspaceapp>" at bounding box center [87, 149] width 136 height 14
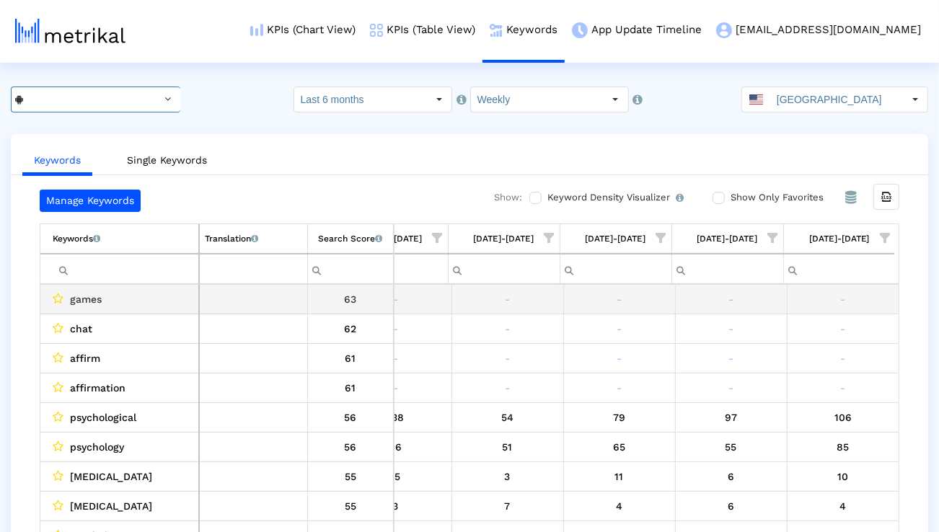
scroll to position [0, 2293]
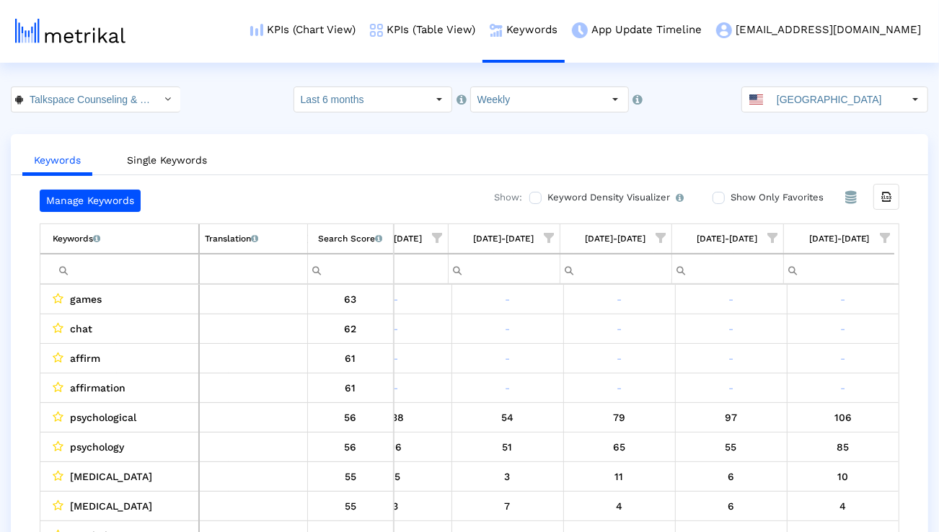
click at [888, 236] on span "Show filter options for column '09/28/25-10/04/25'" at bounding box center [885, 238] width 10 height 10
click at [788, 335] on div "Is One" at bounding box center [814, 341] width 129 height 28
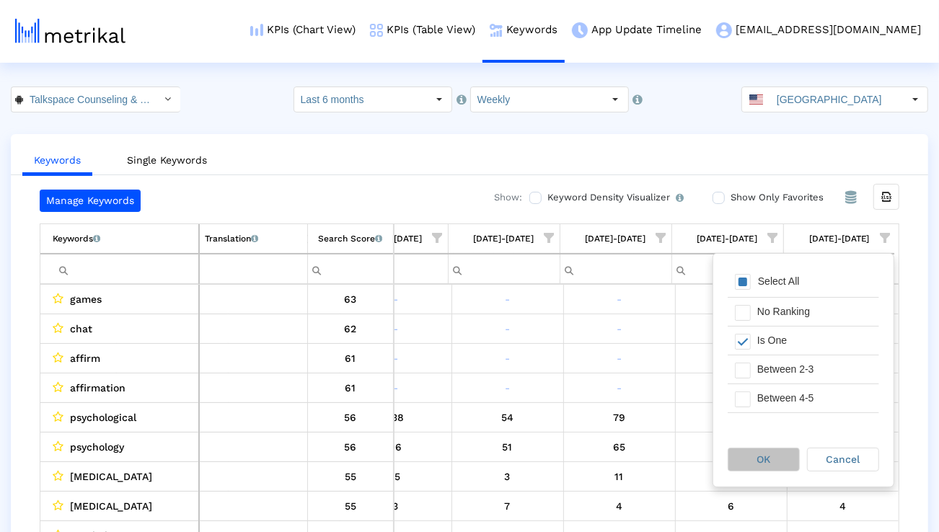
click at [766, 464] on span "OK" at bounding box center [764, 459] width 14 height 12
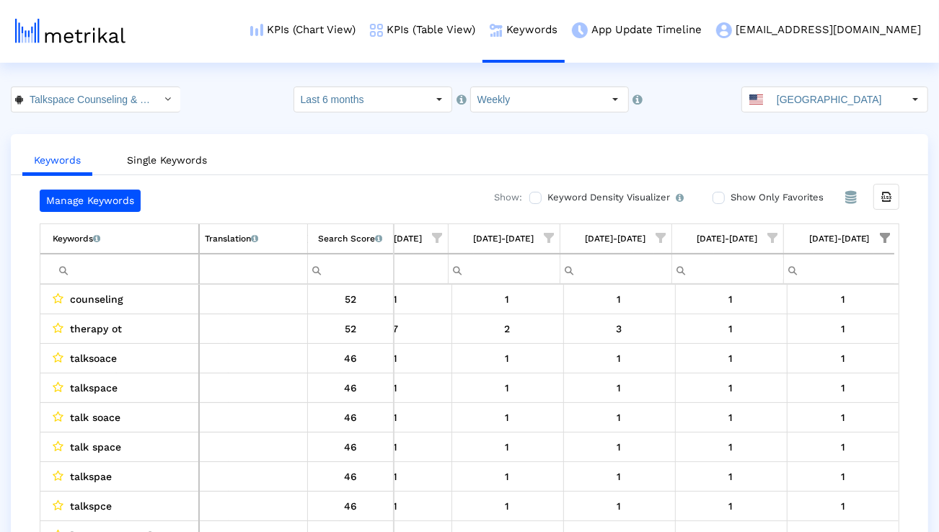
click at [768, 243] on span "Show filter options for column '09/21/25-09/27/25'" at bounding box center [773, 238] width 10 height 10
click at [698, 280] on div "Select All" at bounding box center [691, 282] width 151 height 29
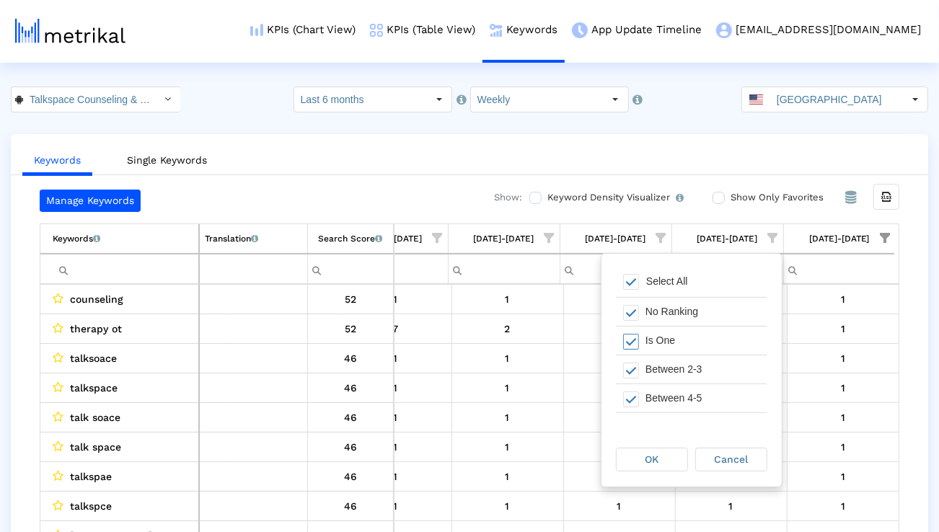
click at [686, 337] on div "Is One" at bounding box center [702, 341] width 129 height 28
click at [665, 459] on div "OK" at bounding box center [651, 459] width 71 height 22
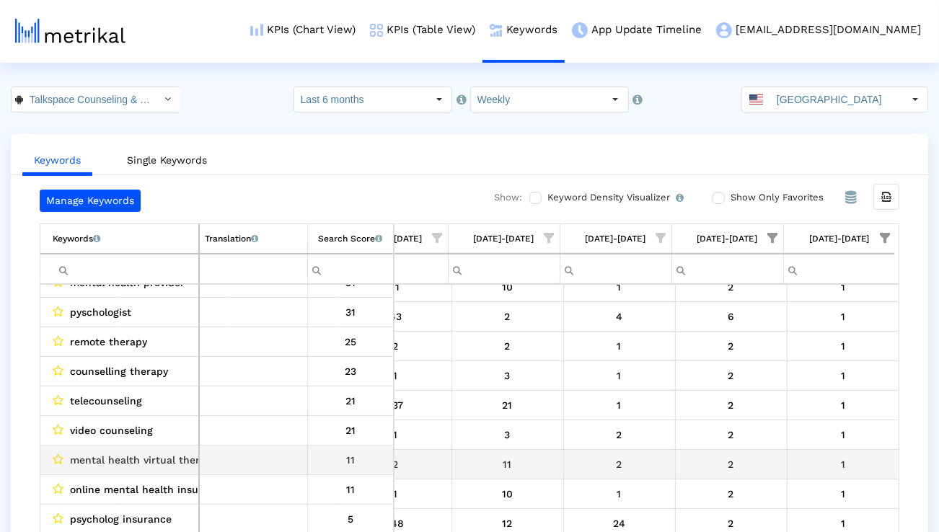
scroll to position [0, 0]
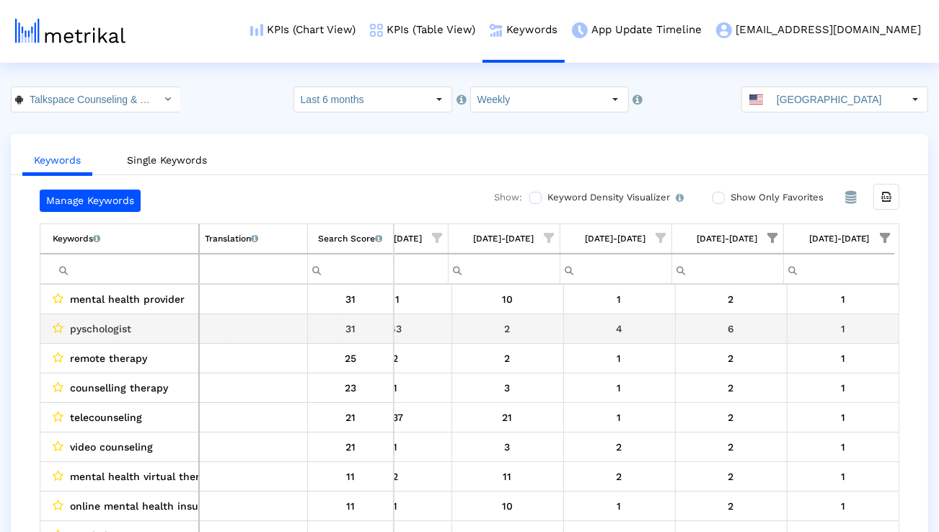
click at [93, 334] on span "pyschologist" at bounding box center [100, 328] width 61 height 19
copy span "pyschologist"
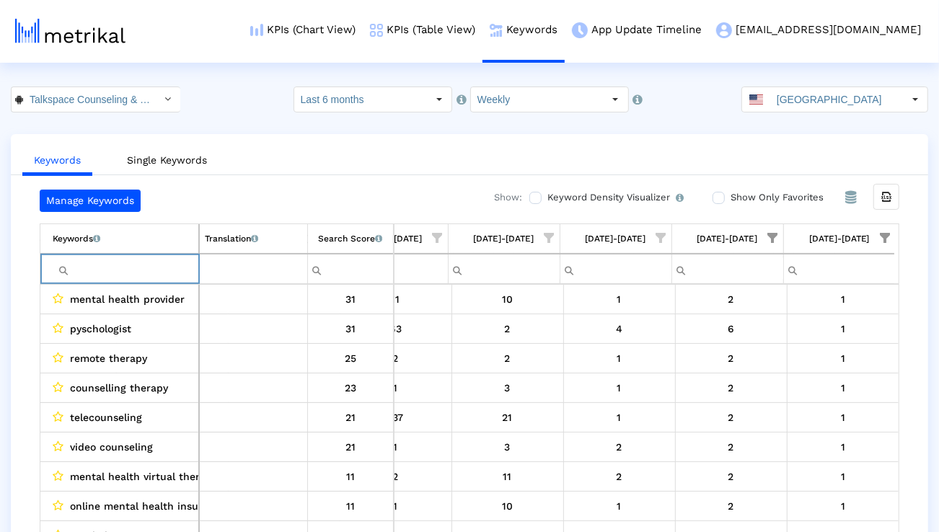
click at [125, 262] on input "Filter cell" at bounding box center [126, 269] width 146 height 24
paste input "psychologist"
type input "psychologist"
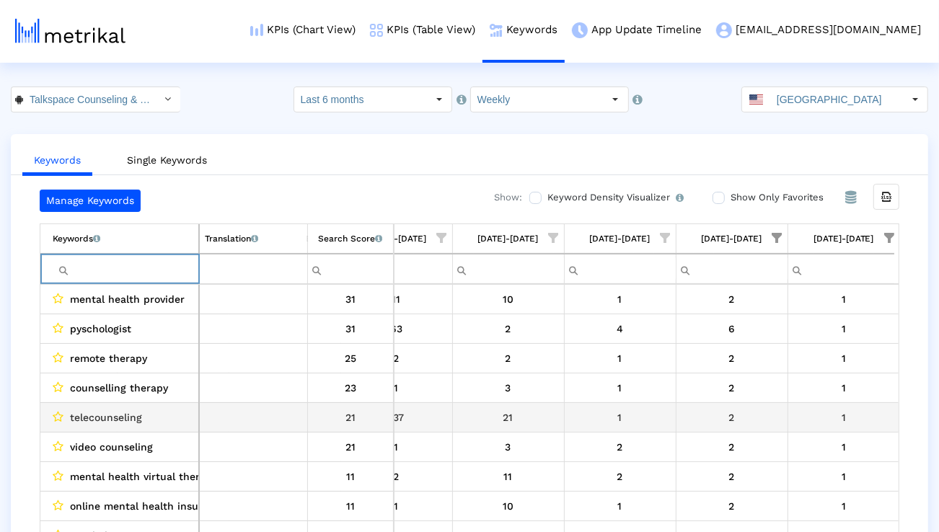
scroll to position [0, 2289]
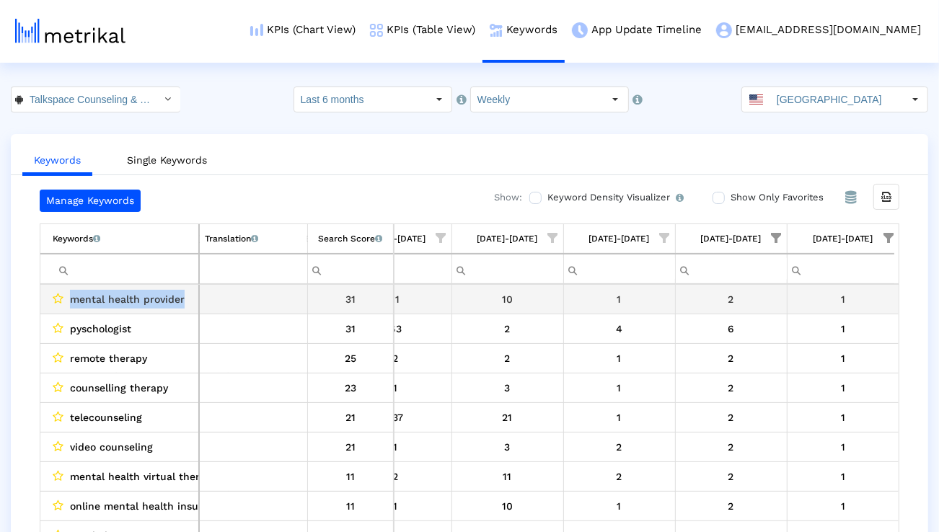
drag, startPoint x: 187, startPoint y: 304, endPoint x: 68, endPoint y: 301, distance: 119.0
click at [68, 301] on div "mental health provider" at bounding box center [123, 299] width 141 height 19
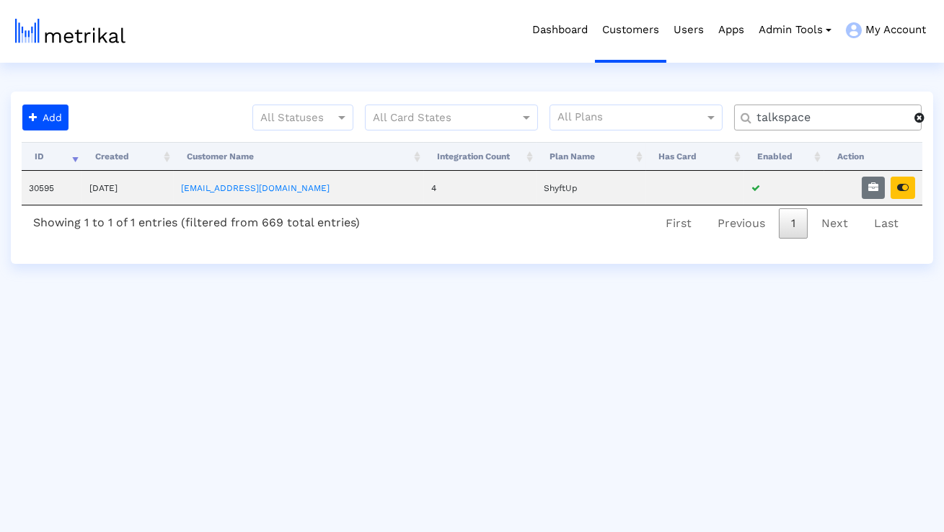
type input "ş"
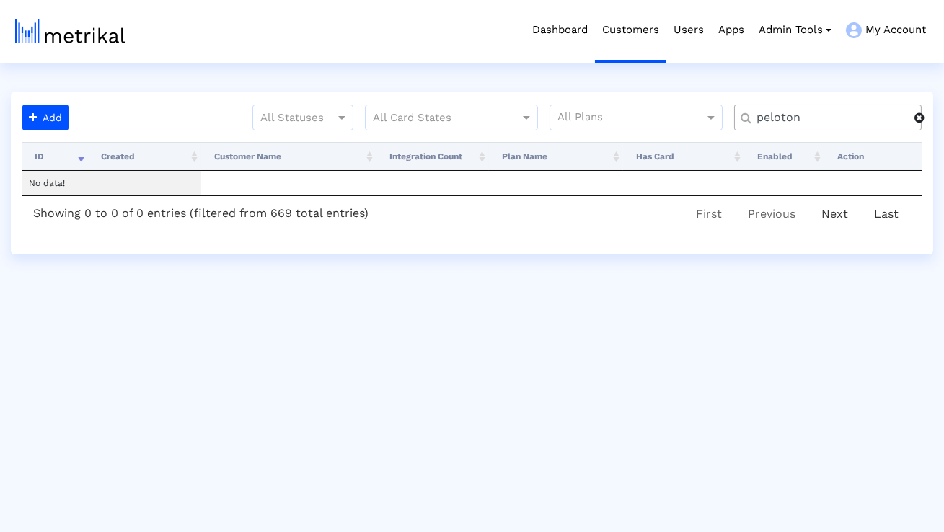
type input "peloton"
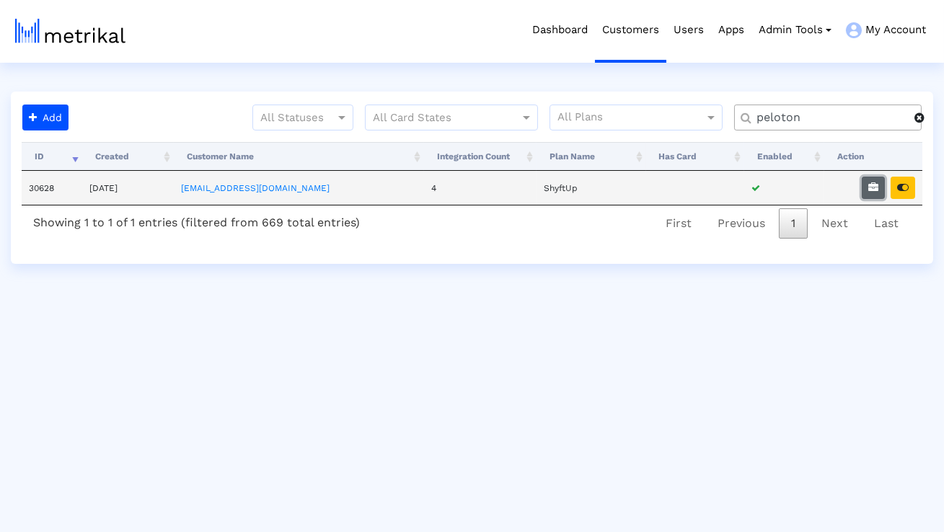
click at [878, 188] on button "button" at bounding box center [873, 188] width 23 height 22
select select "1: 1"
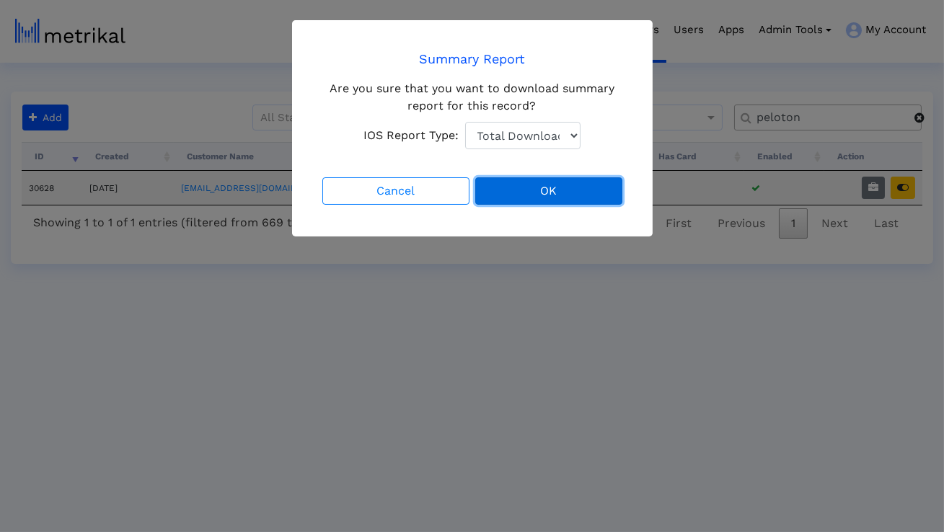
click at [557, 187] on button "OK" at bounding box center [548, 190] width 147 height 27
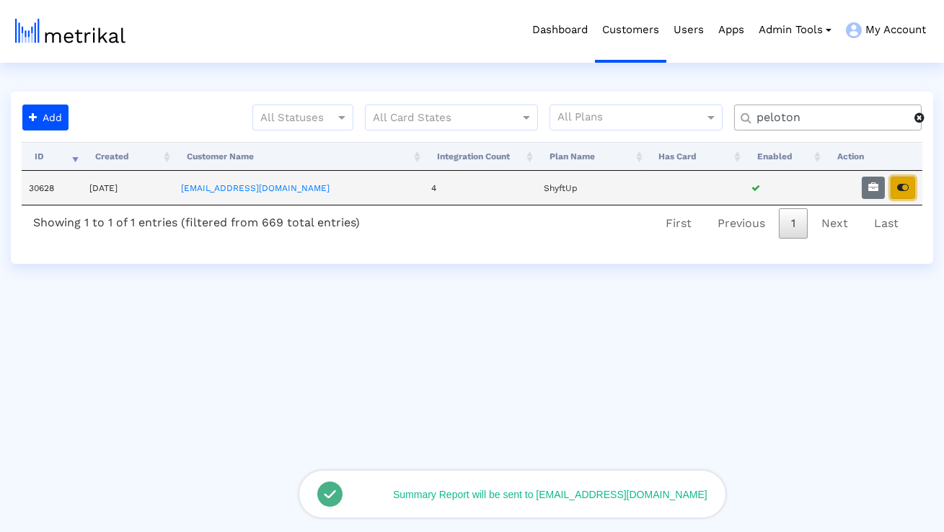
click at [906, 190] on icon "button" at bounding box center [903, 187] width 12 height 10
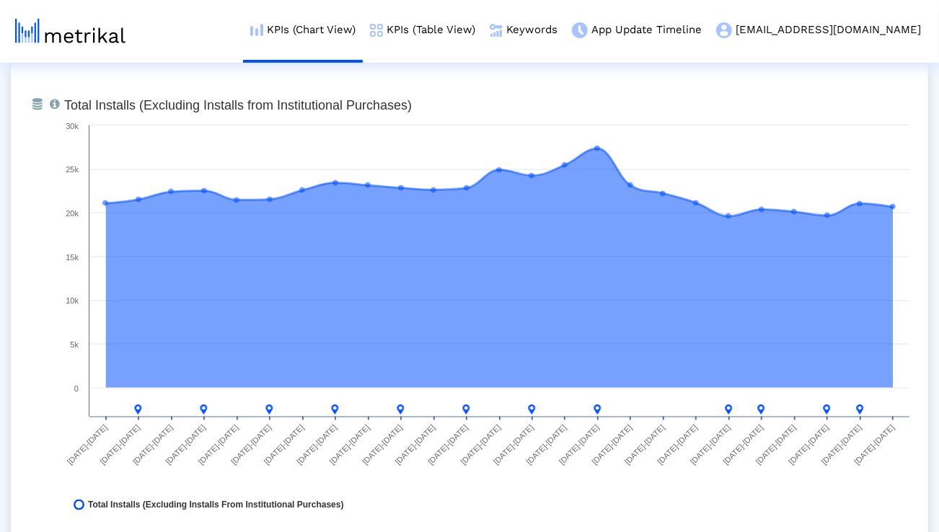
scroll to position [1123, 0]
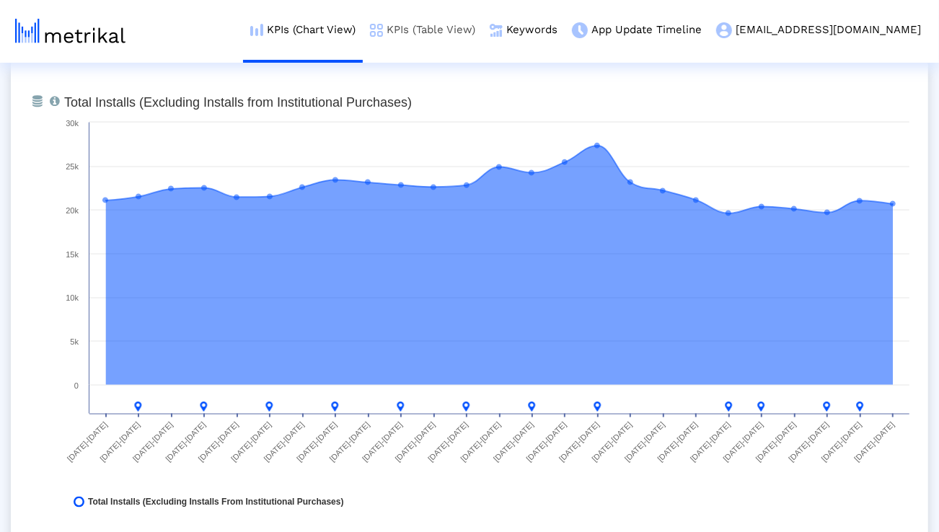
click at [471, 32] on link "KPIs (Table View)" at bounding box center [423, 30] width 120 height 60
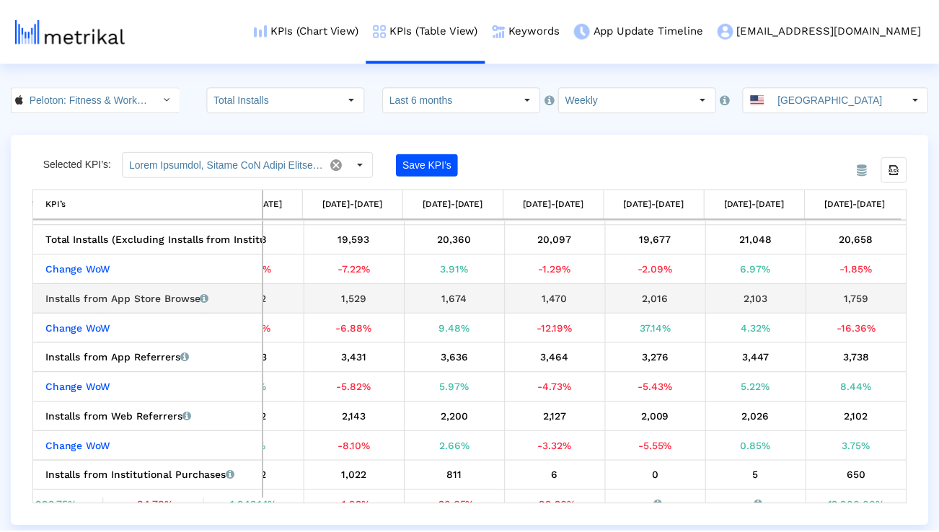
scroll to position [0, 1881]
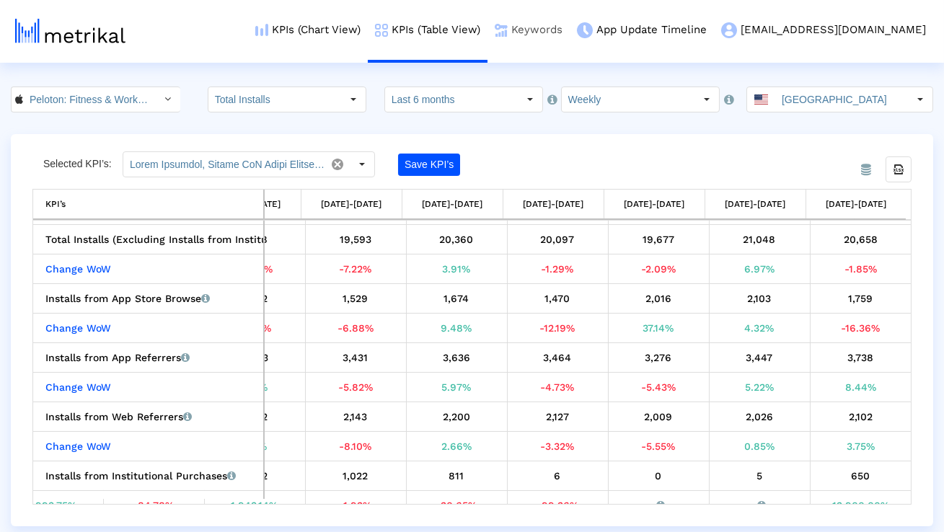
click at [570, 20] on link "Keywords" at bounding box center [528, 30] width 82 height 60
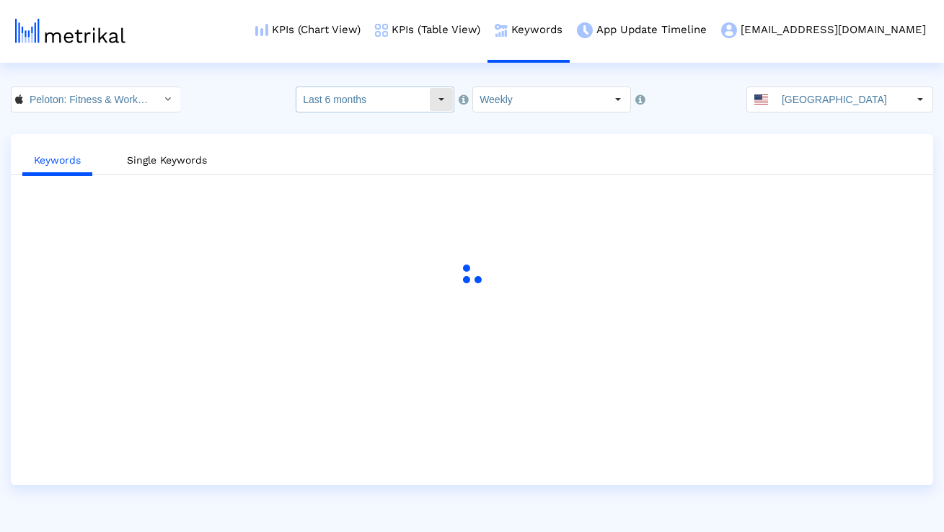
click at [397, 104] on input "Last 6 months" at bounding box center [362, 99] width 133 height 25
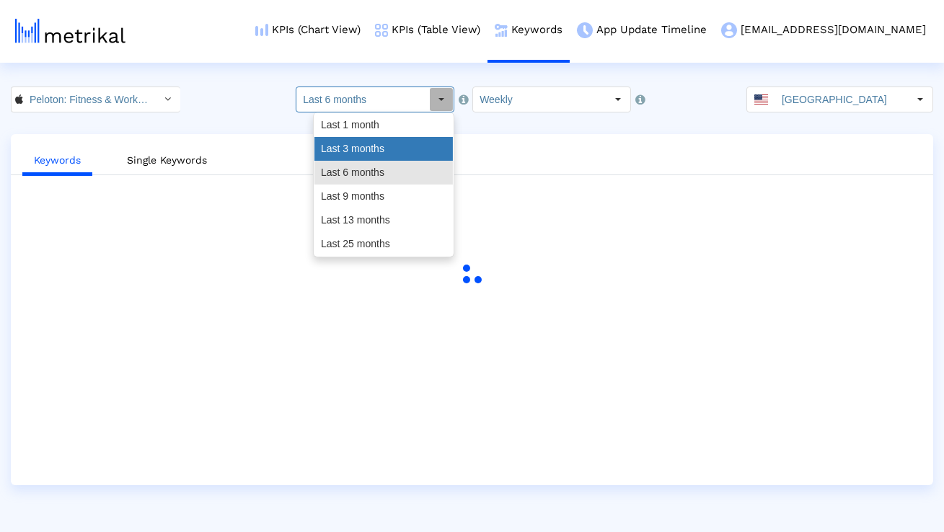
click at [388, 149] on div "Last 3 months" at bounding box center [383, 149] width 138 height 24
type input "Last 3 months"
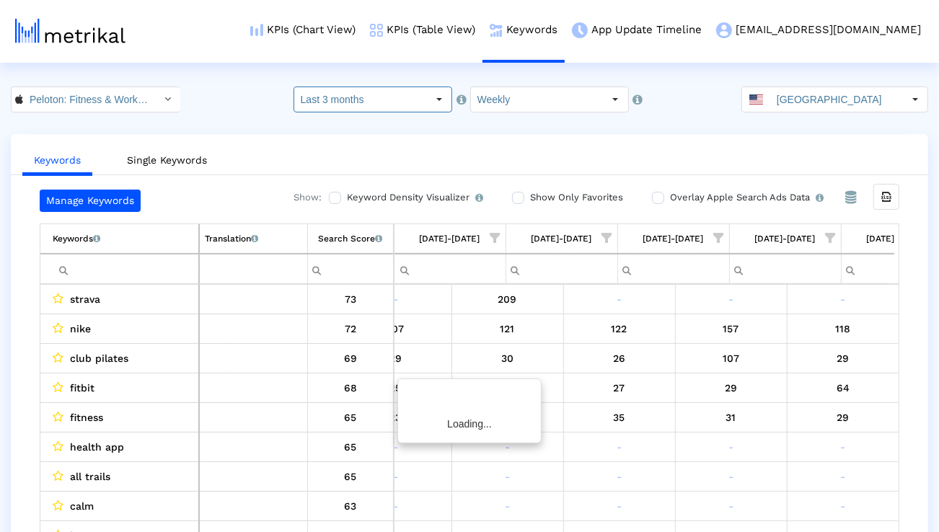
scroll to position [0, 2293]
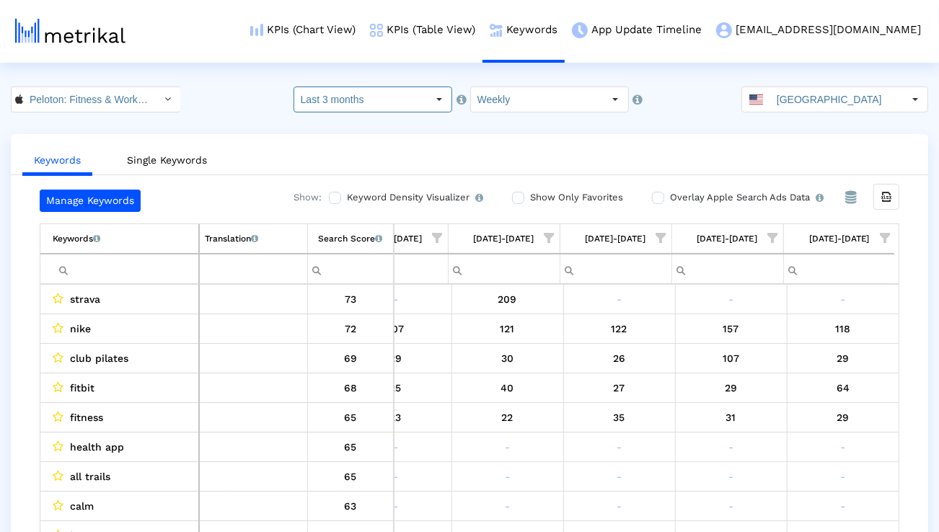
click at [137, 267] on input "Filter cell" at bounding box center [126, 269] width 146 height 24
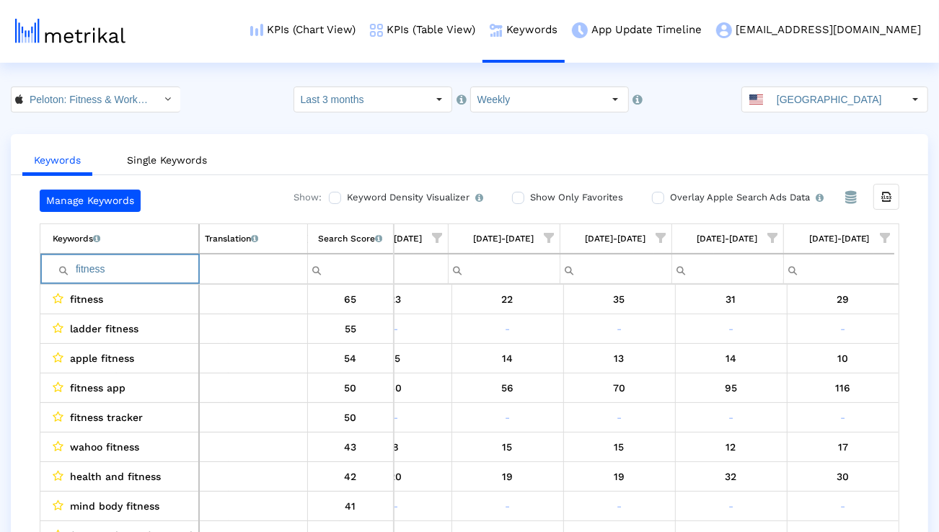
drag, startPoint x: 114, startPoint y: 274, endPoint x: 69, endPoint y: 274, distance: 44.7
click at [69, 274] on div "fitness" at bounding box center [126, 269] width 146 height 24
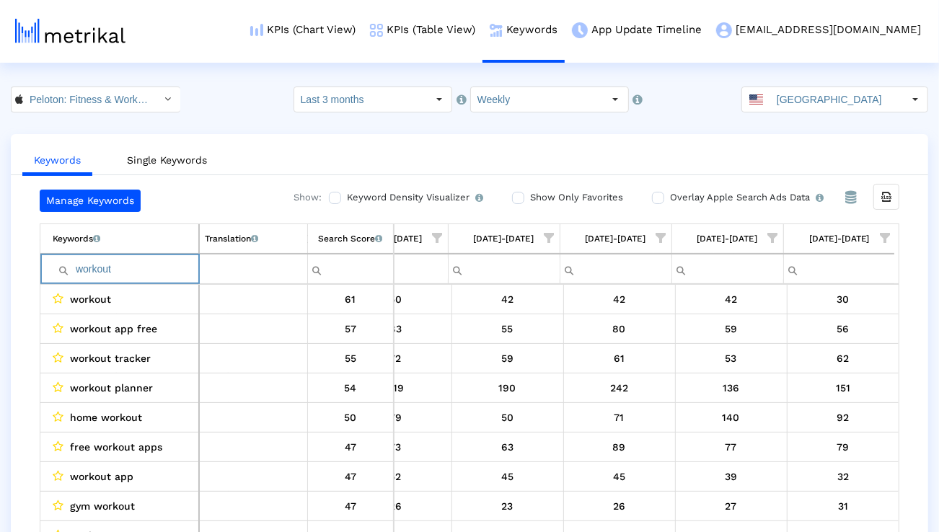
paste input "strength"
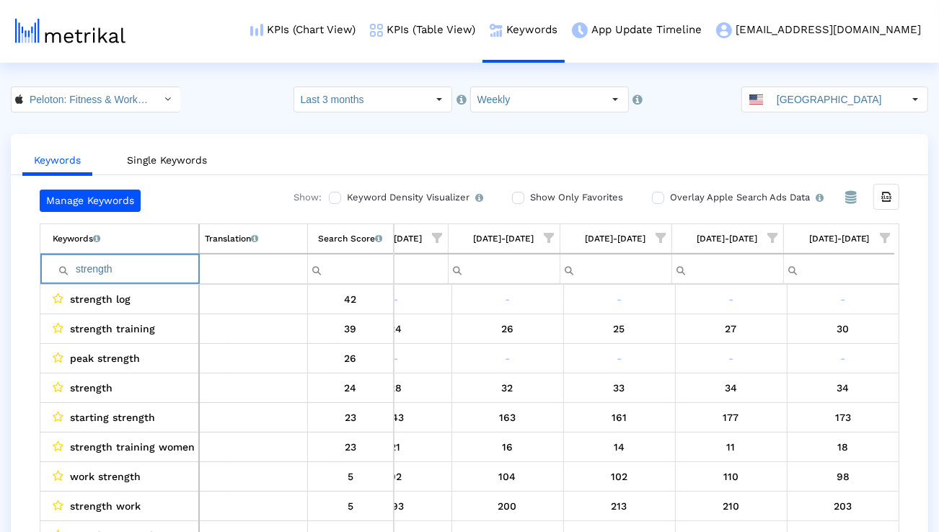
paste input "training"
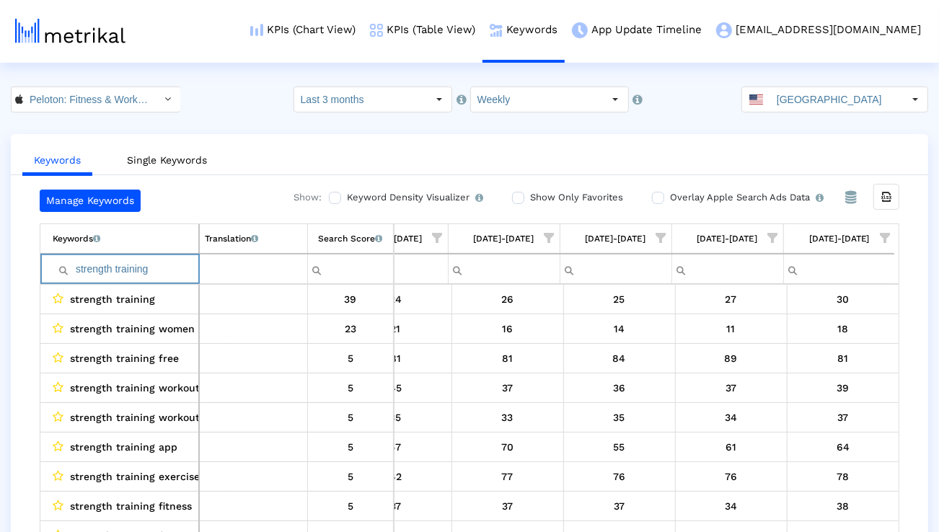
drag, startPoint x: 146, startPoint y: 266, endPoint x: 61, endPoint y: 266, distance: 85.1
click at [61, 266] on div "strength training" at bounding box center [126, 269] width 146 height 24
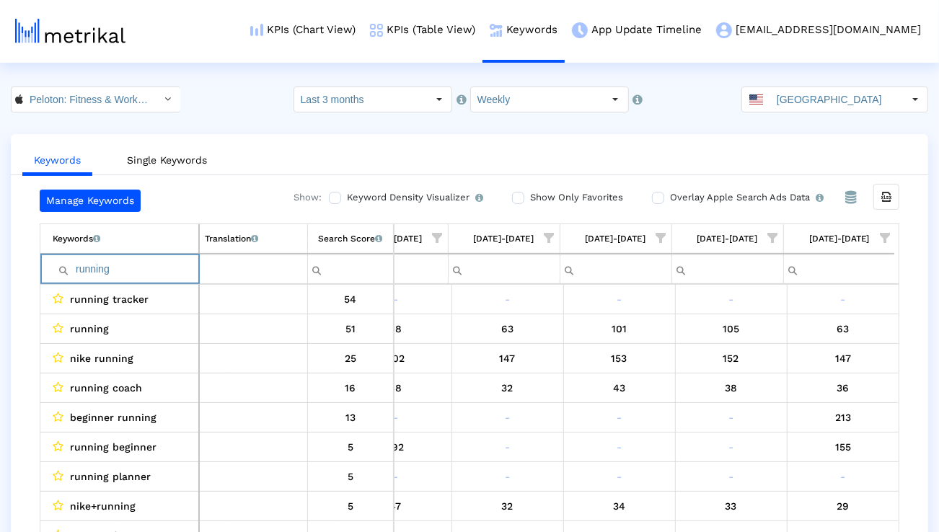
click at [145, 267] on input "running" at bounding box center [126, 269] width 146 height 24
click at [144, 267] on input "running" at bounding box center [126, 269] width 146 height 24
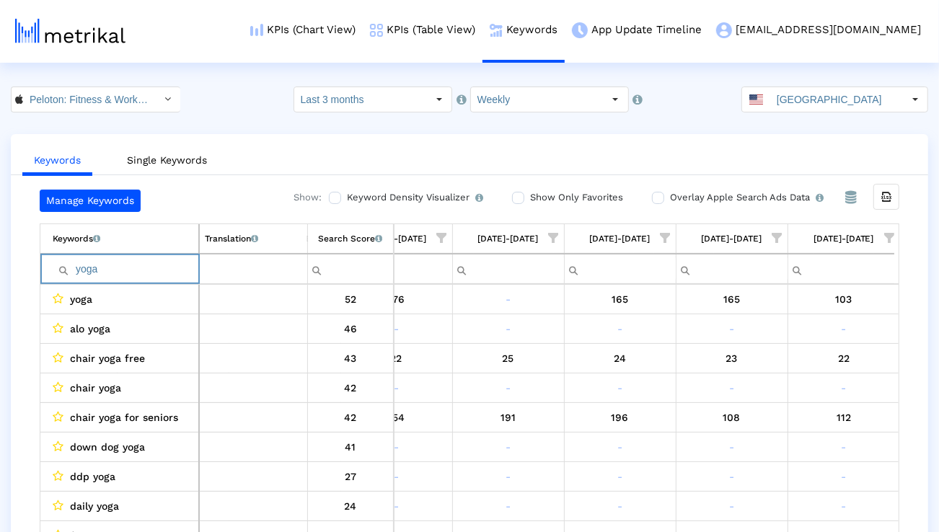
click at [101, 264] on input "yoga" at bounding box center [126, 269] width 146 height 24
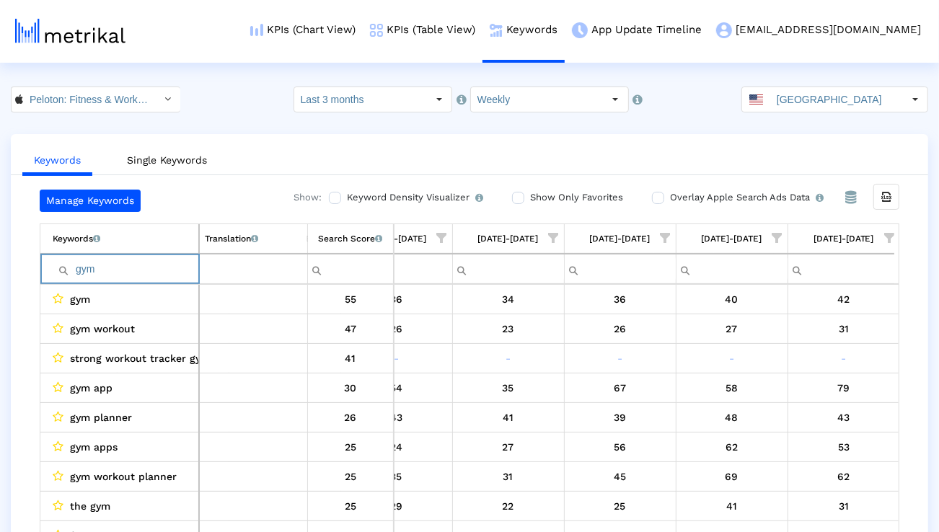
drag, startPoint x: 166, startPoint y: 274, endPoint x: 75, endPoint y: 267, distance: 91.1
click at [75, 267] on input "gym" at bounding box center [126, 269] width 146 height 24
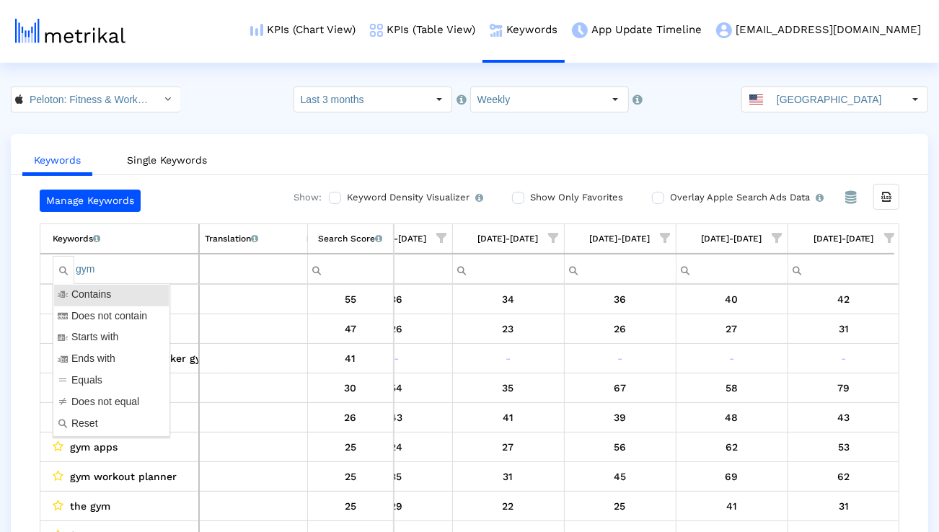
click at [105, 265] on input "gym" at bounding box center [126, 269] width 146 height 24
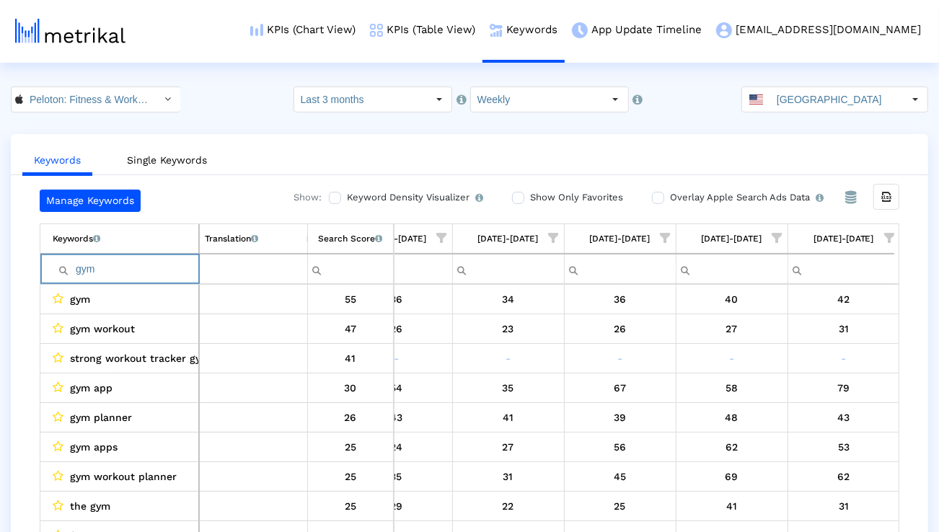
click at [105, 265] on input "gym" at bounding box center [126, 269] width 146 height 24
paste input "workout"
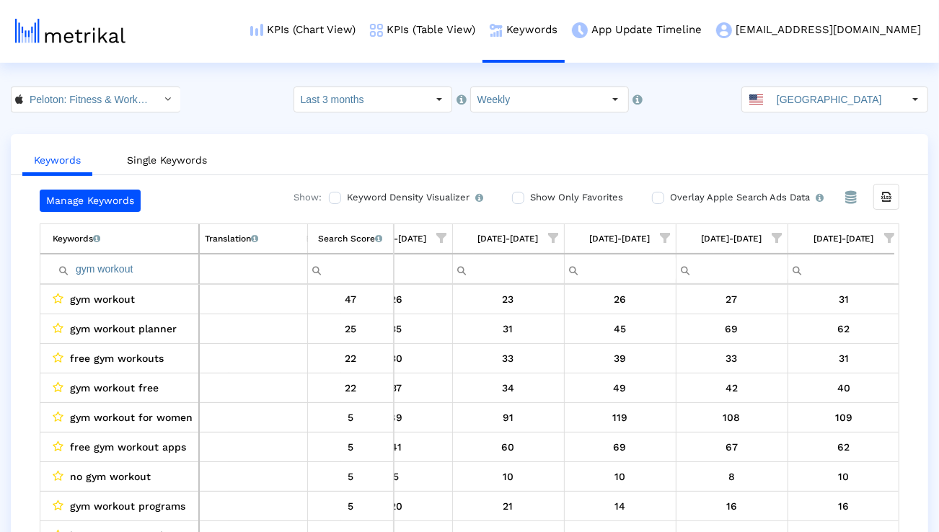
click at [132, 284] on div "gym workout 47 52 56 55 65 67 68 69 58 110 52 39 40 38 28 25 28 27 25 31 31 26 …" at bounding box center [469, 411] width 859 height 255
click at [132, 278] on input "gym workout" at bounding box center [126, 269] width 146 height 24
type input "g"
paste input "gym class"
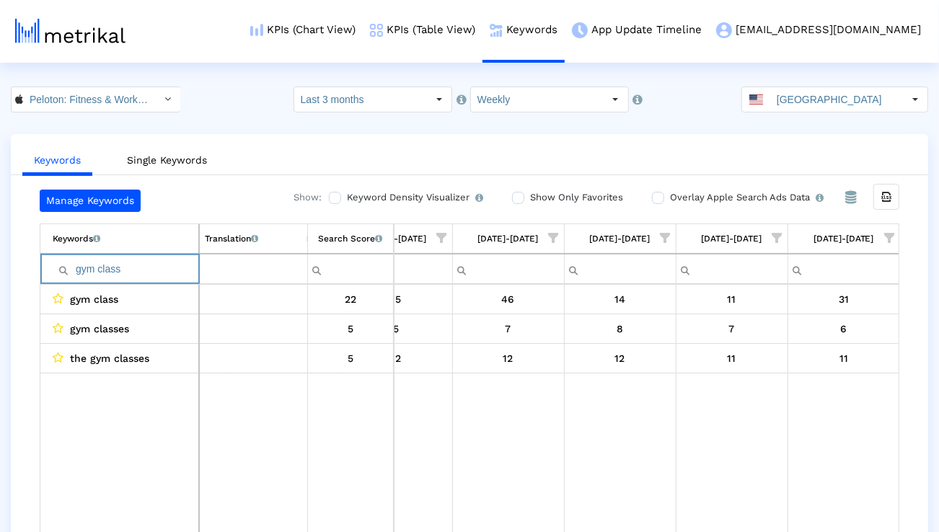
click at [137, 270] on input "gym class" at bounding box center [126, 269] width 146 height 24
paste input "routine"
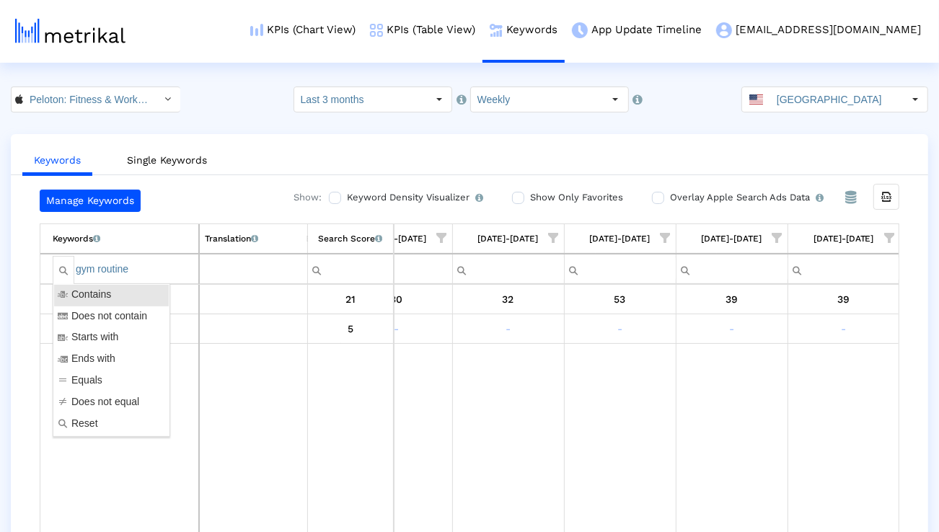
click at [100, 257] on input "gym routine" at bounding box center [126, 269] width 146 height 24
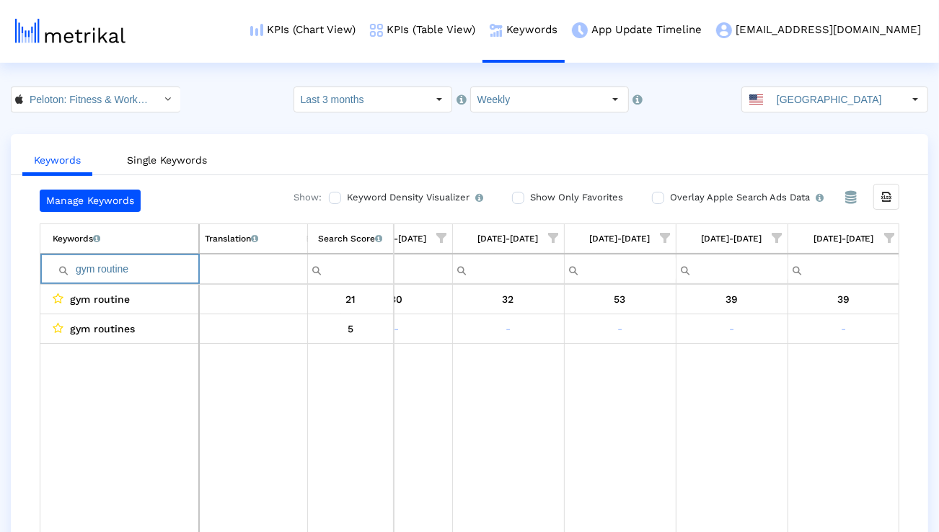
click at [100, 257] on input "gym routine" at bounding box center [126, 269] width 146 height 24
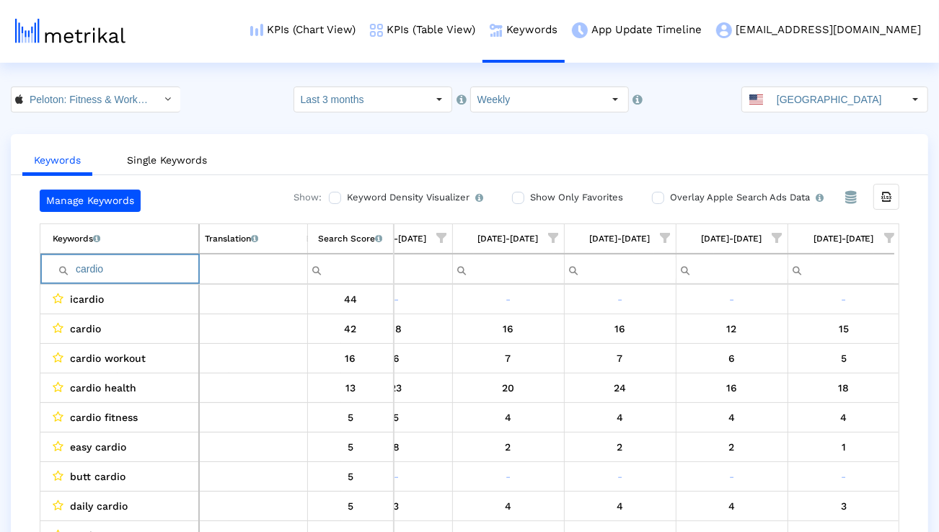
click at [121, 273] on input "cardio" at bounding box center [126, 269] width 146 height 24
paste input "exercise"
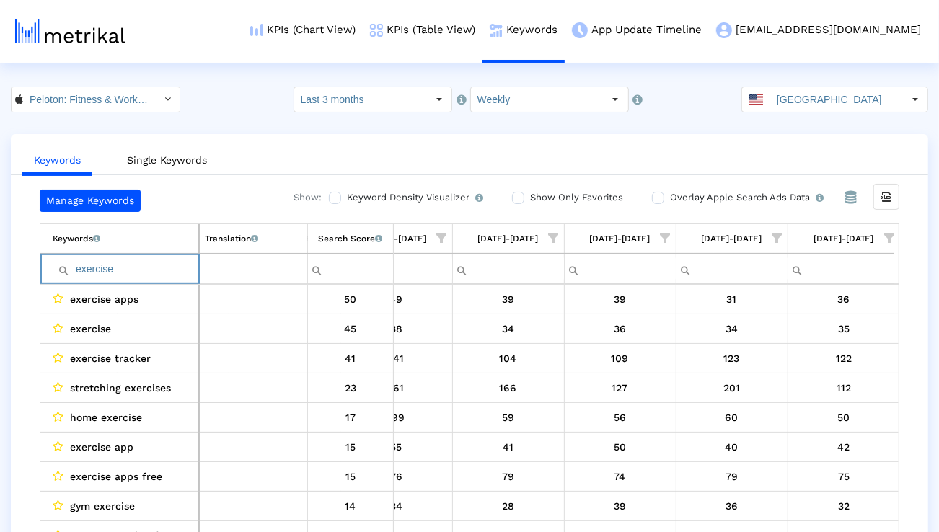
click at [130, 260] on input "exercise" at bounding box center [126, 269] width 146 height 24
click at [130, 261] on input "exercise" at bounding box center [126, 269] width 146 height 24
paste input "pilates"
click at [130, 267] on input "pilates" at bounding box center [126, 269] width 146 height 24
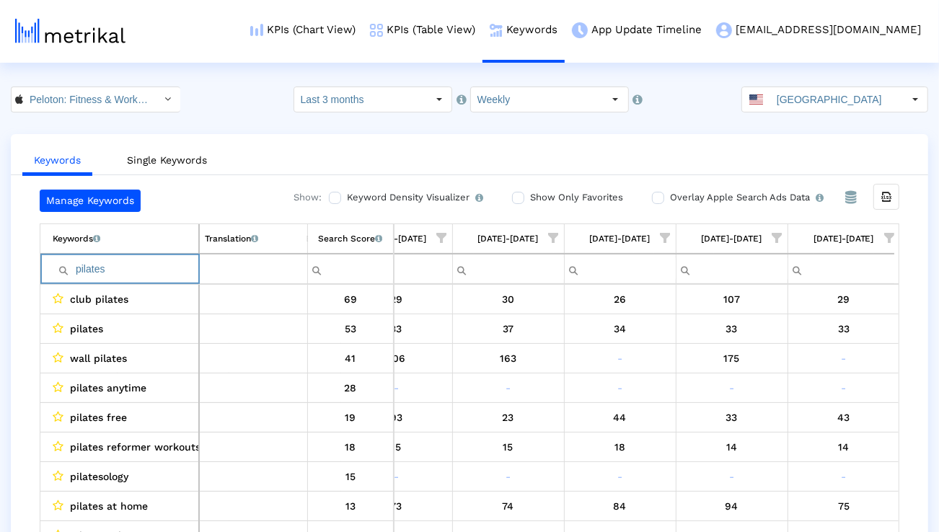
paste input "hiit workout"
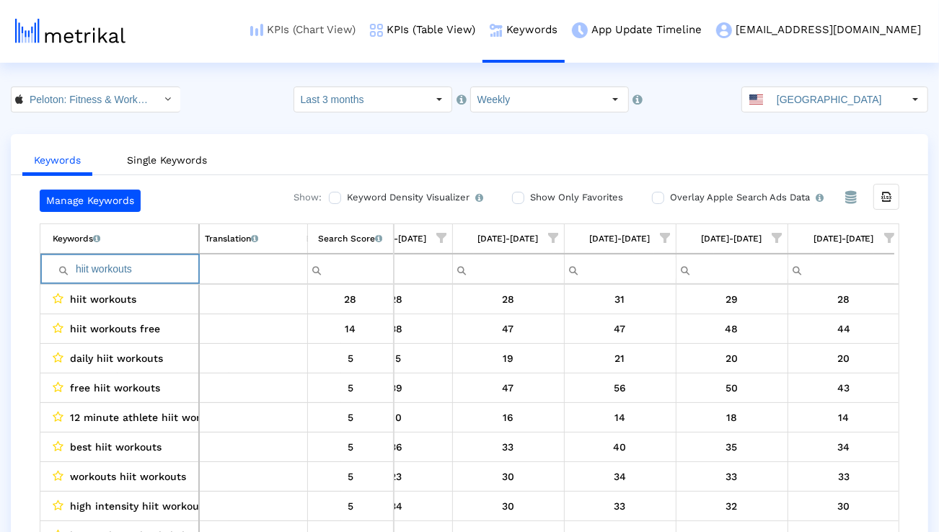
type input "hiit workouts"
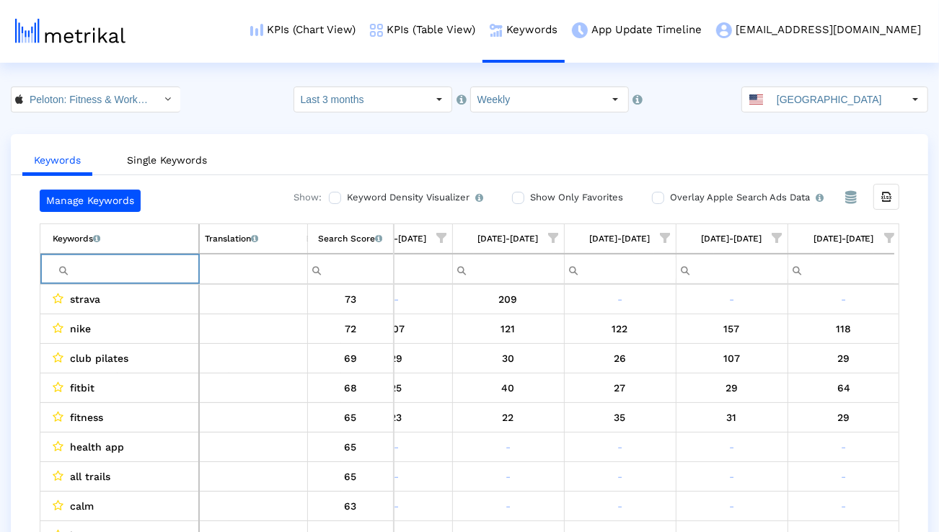
click at [886, 236] on span "Show filter options for column '09/28/25-10/04/25'" at bounding box center [889, 238] width 10 height 10
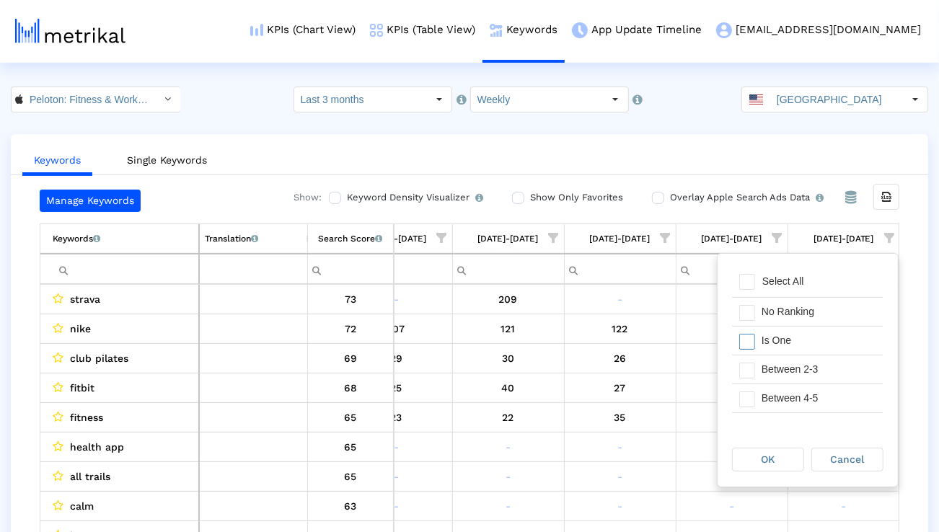
click at [811, 339] on div "Is One" at bounding box center [818, 341] width 129 height 28
click at [807, 366] on div "Between 2-3" at bounding box center [818, 369] width 129 height 28
click at [800, 399] on div "Between 4-5" at bounding box center [818, 398] width 129 height 28
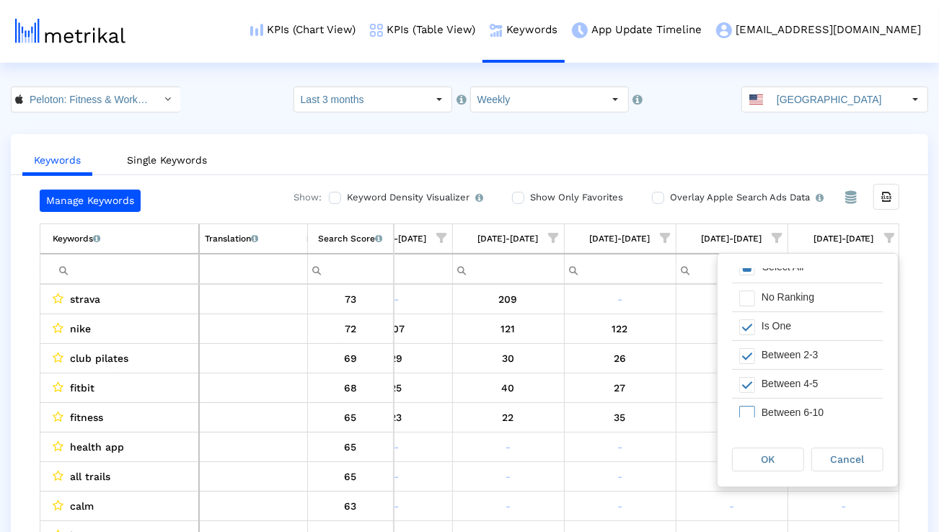
click at [800, 402] on div "Between 6-10" at bounding box center [818, 413] width 129 height 28
click at [776, 460] on div "OK" at bounding box center [767, 459] width 71 height 22
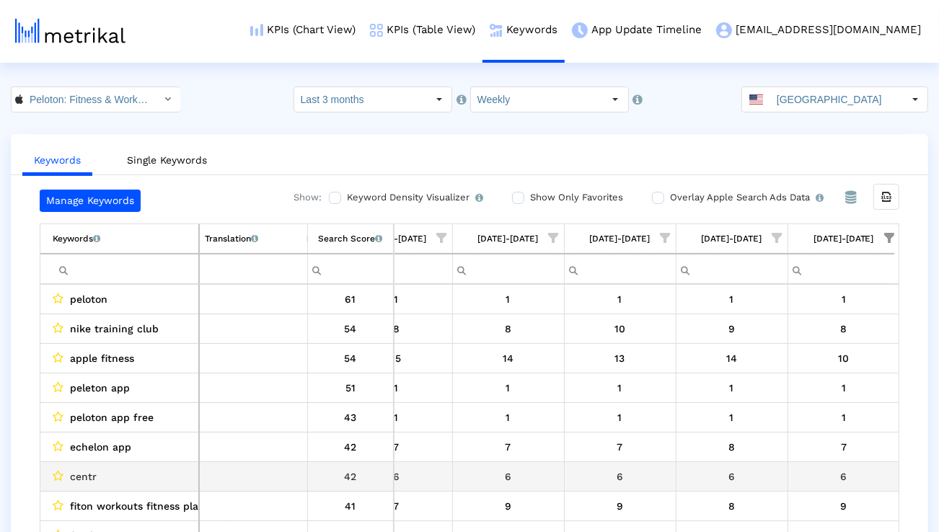
scroll to position [0, 2293]
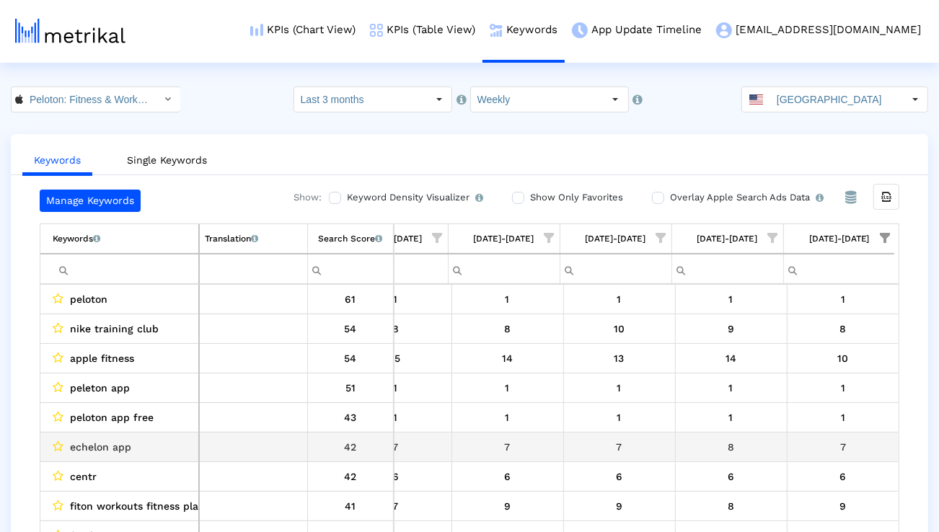
click at [106, 443] on span "echelon app" at bounding box center [100, 447] width 61 height 19
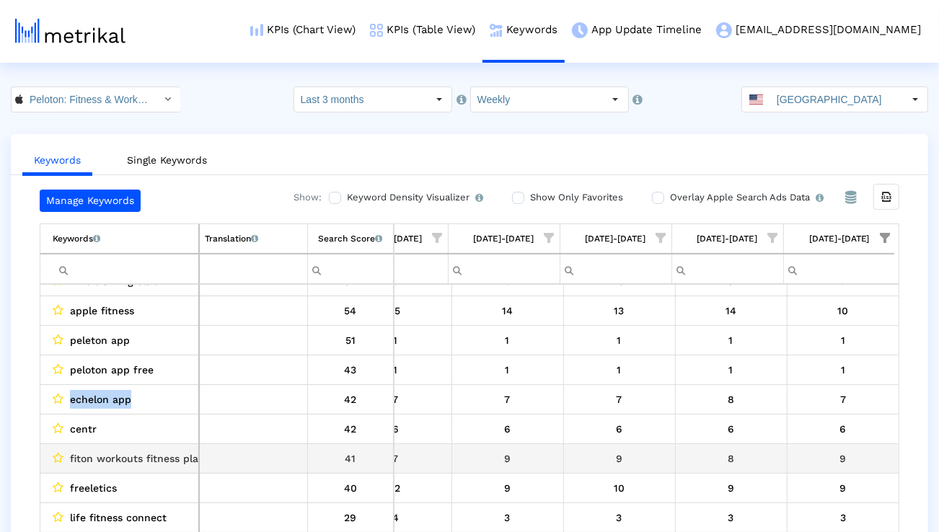
scroll to position [57, 0]
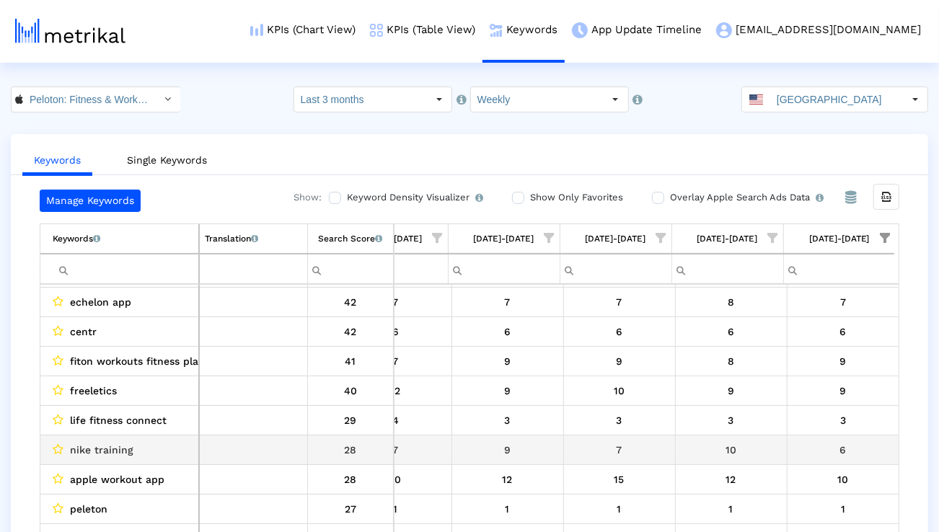
click at [106, 443] on span "nike training" at bounding box center [101, 449] width 63 height 19
copy span "nike training"
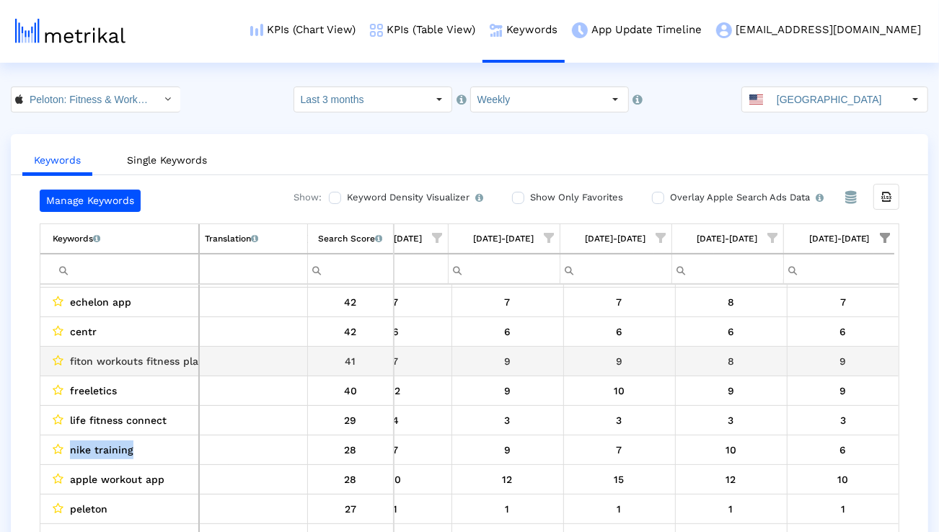
scroll to position [184, 0]
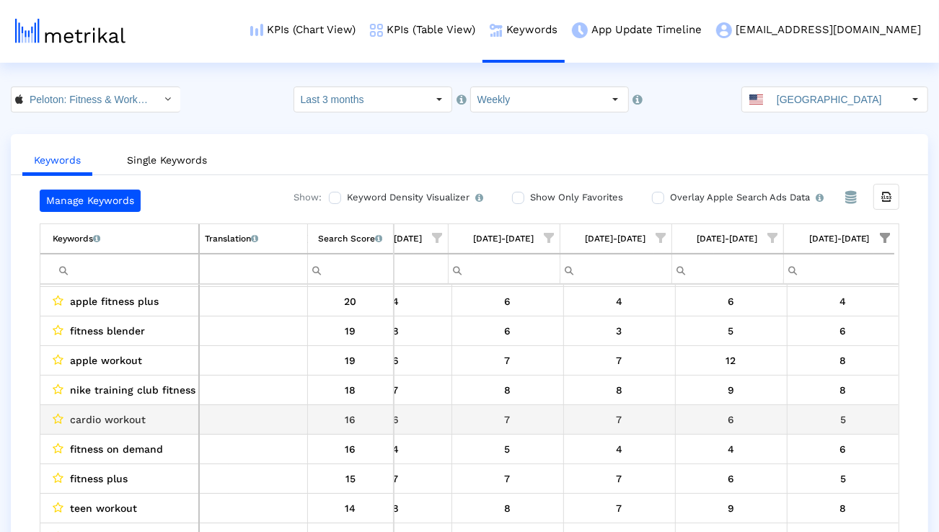
click at [136, 421] on span "cardio workout" at bounding box center [108, 419] width 76 height 19
click at [135, 421] on span "cardio workout" at bounding box center [108, 419] width 76 height 19
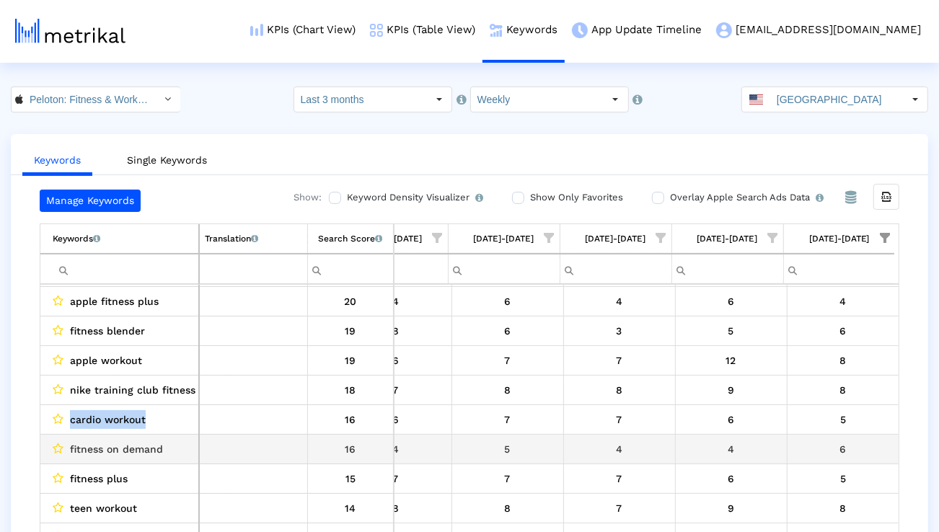
click at [131, 446] on span "fitness on demand" at bounding box center [116, 449] width 93 height 19
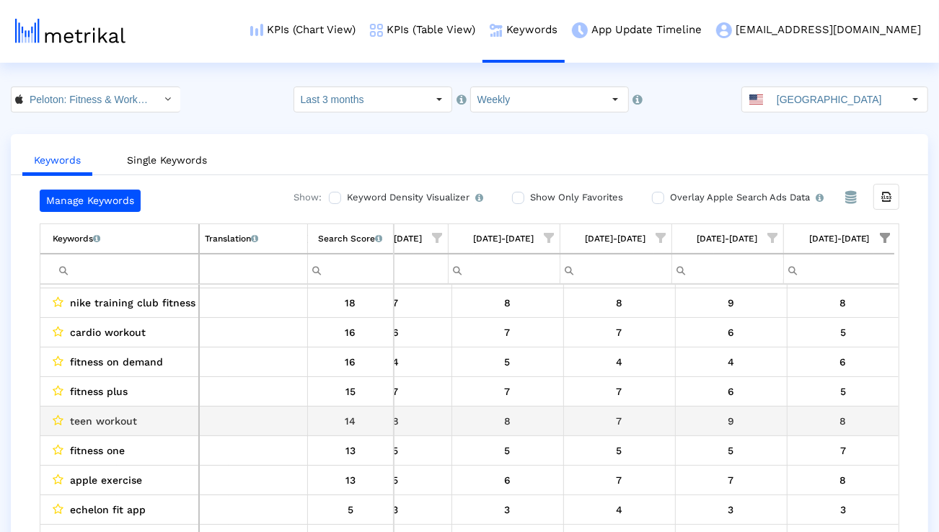
click at [115, 425] on span "teen workout" at bounding box center [103, 421] width 67 height 19
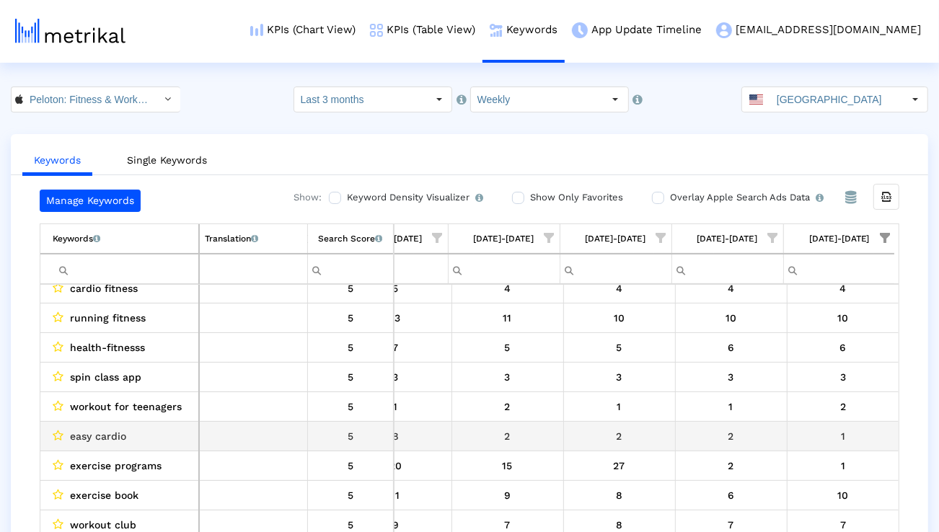
click at [112, 429] on span "easy cardio" at bounding box center [98, 436] width 56 height 19
copy span "easy cardio"
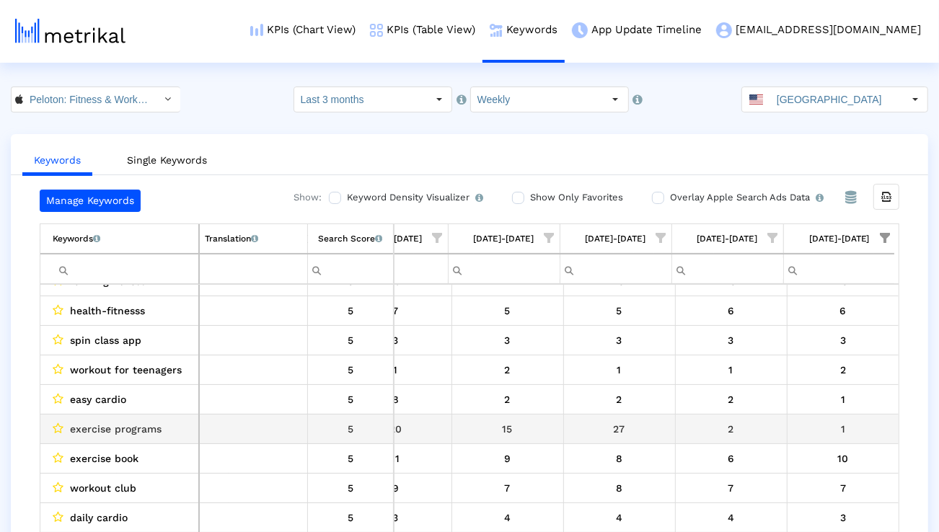
click at [105, 431] on span "exercise programs" at bounding box center [116, 429] width 92 height 19
click at [105, 430] on span "exercise programs" at bounding box center [116, 429] width 92 height 19
copy span "exercise programs"
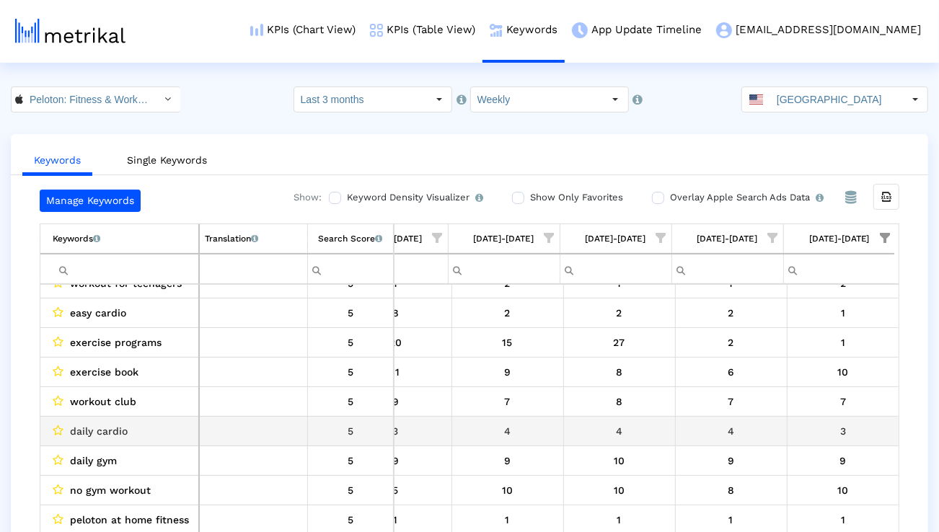
click at [116, 428] on span "daily cardio" at bounding box center [99, 431] width 58 height 19
copy span "daily cardio"
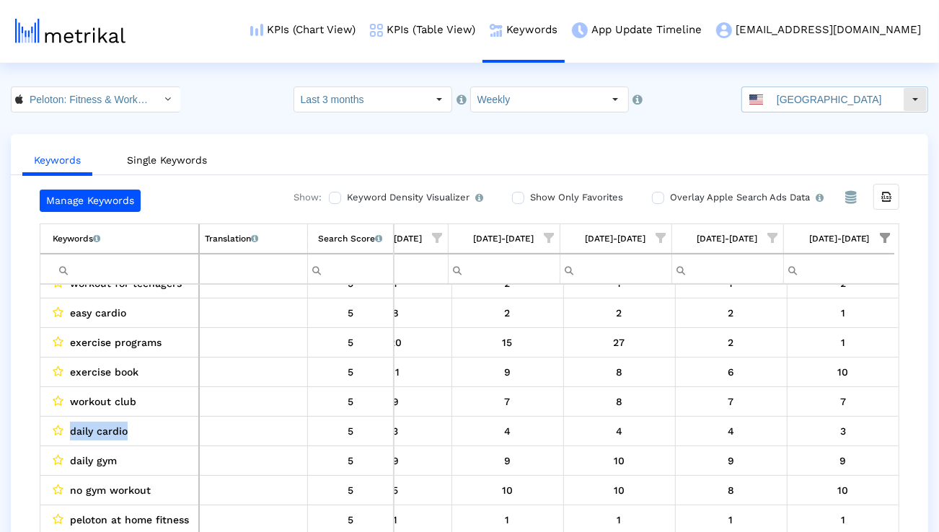
click at [798, 105] on input "[GEOGRAPHIC_DATA]" at bounding box center [836, 99] width 133 height 25
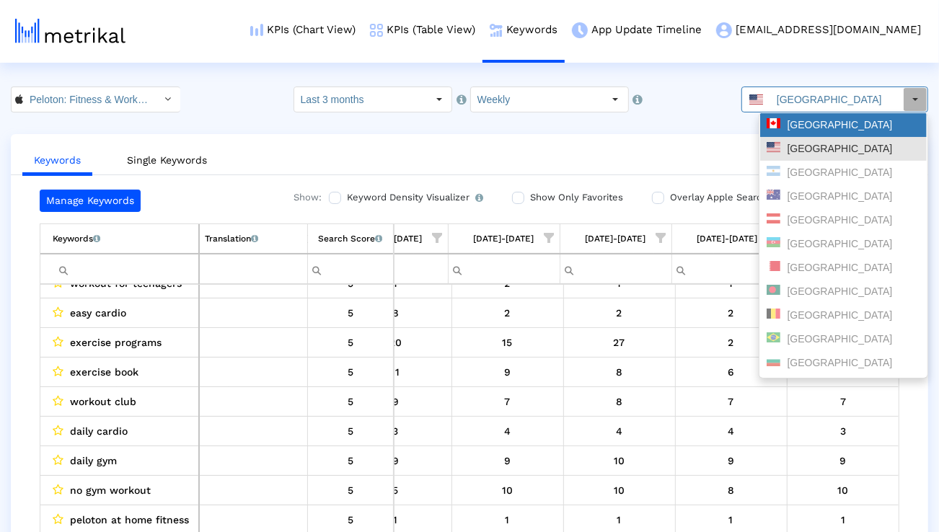
click at [792, 129] on div "[GEOGRAPHIC_DATA]" at bounding box center [843, 125] width 154 height 14
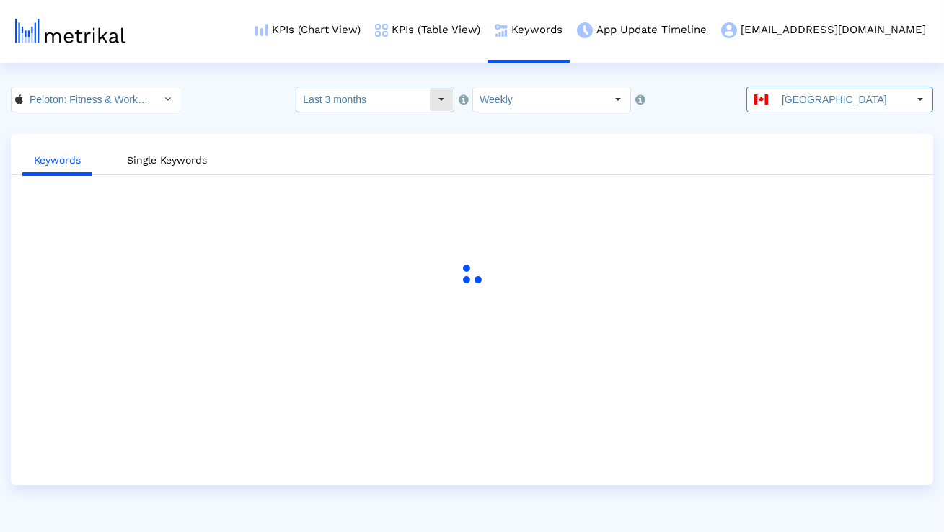
click at [405, 108] on input "Last 3 months" at bounding box center [362, 99] width 133 height 25
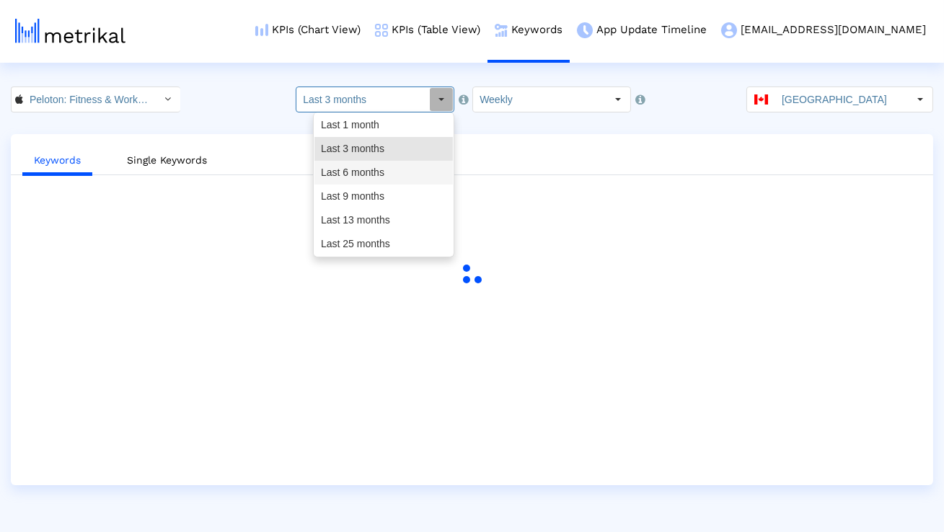
click at [371, 166] on div "Last 6 months" at bounding box center [383, 173] width 138 height 24
type input "Last 6 months"
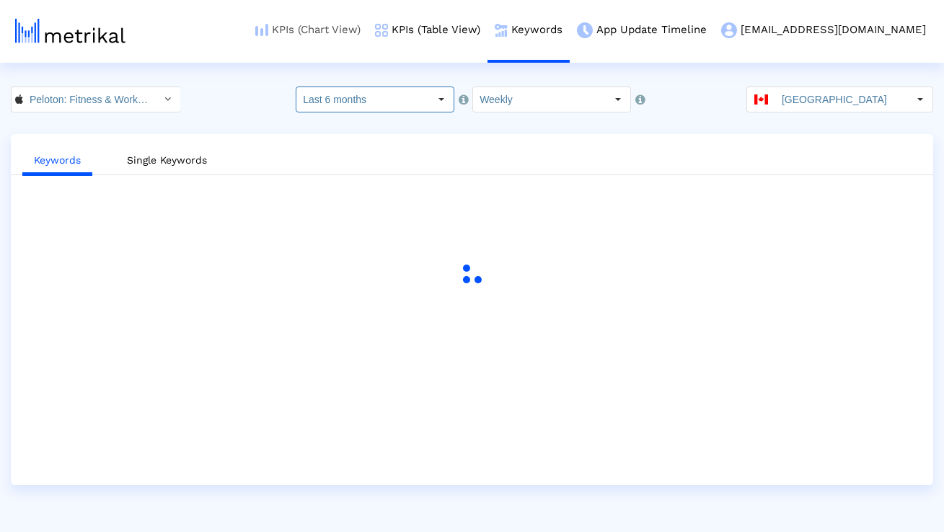
click at [364, 35] on link "KPIs (Chart View)" at bounding box center [308, 30] width 120 height 60
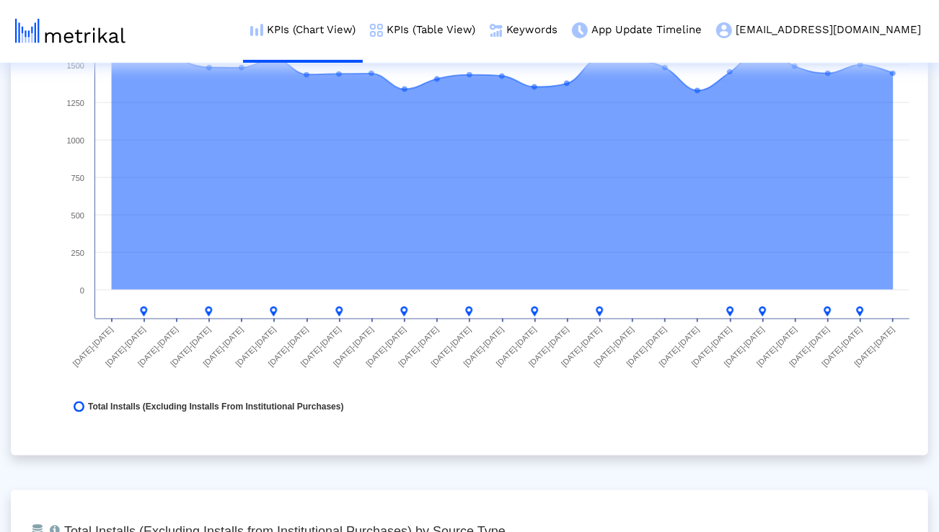
scroll to position [1127, 0]
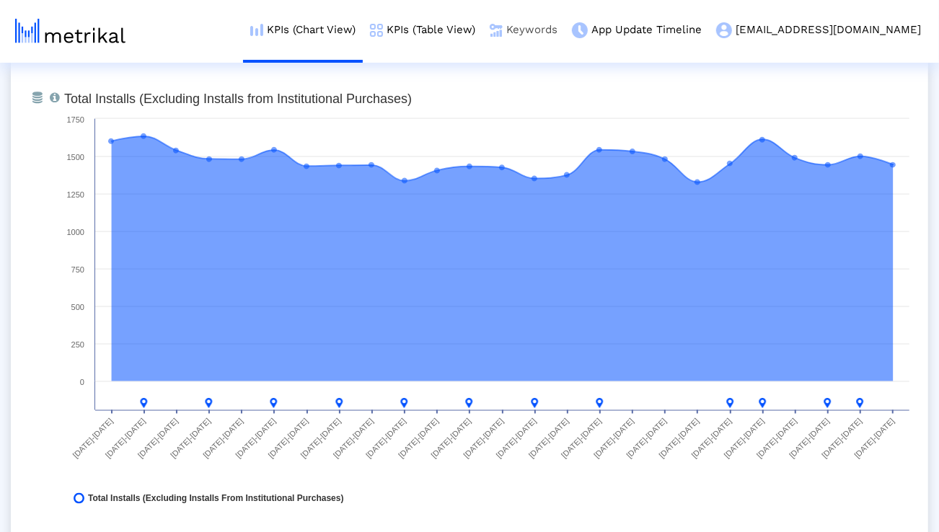
click at [564, 24] on link "Keywords" at bounding box center [523, 30] width 82 height 60
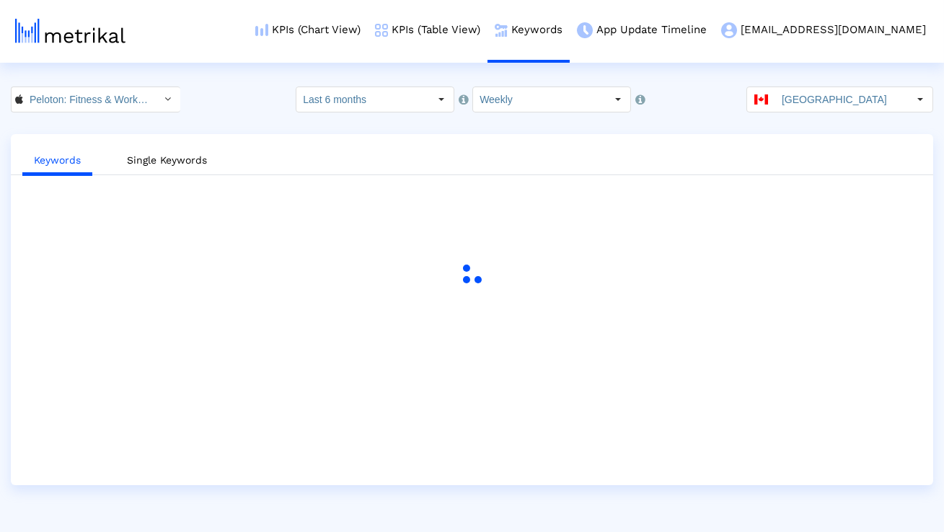
click at [375, 105] on input "Last 6 months" at bounding box center [362, 99] width 133 height 25
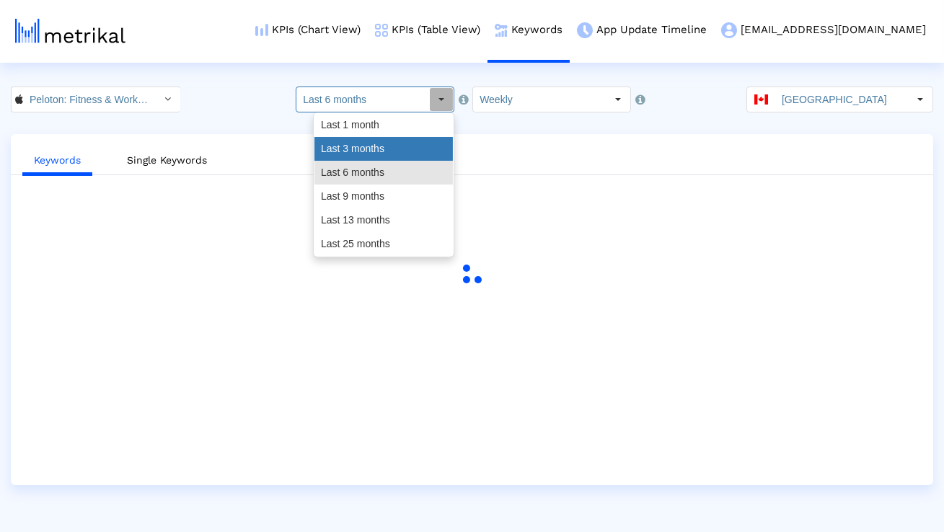
click at [362, 142] on div "Last 3 months" at bounding box center [383, 149] width 138 height 24
type input "Last 3 months"
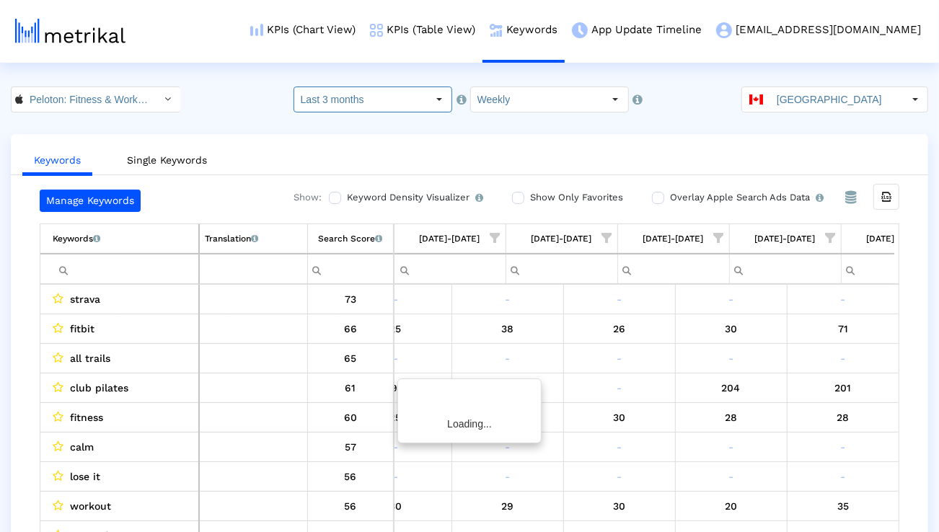
scroll to position [0, 2293]
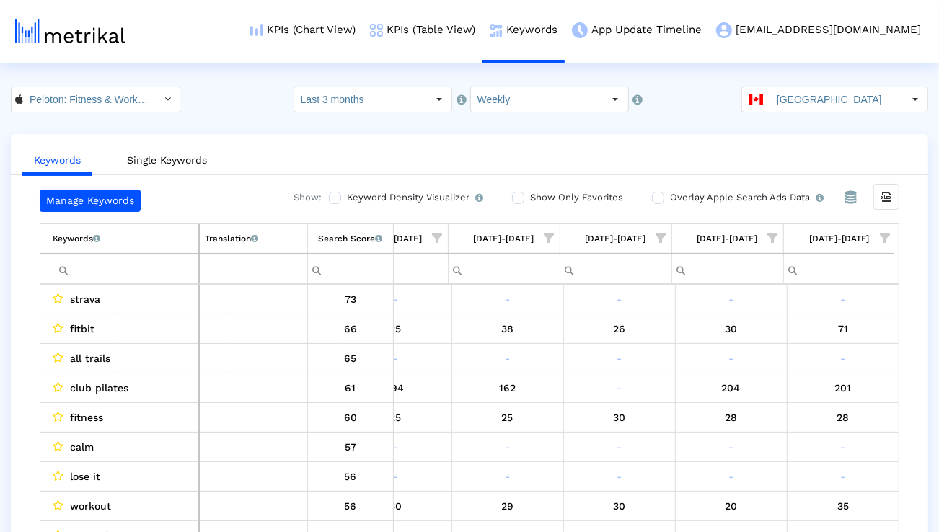
click at [887, 242] on span "Show filter options for column '09/28/25-10/04/25'" at bounding box center [885, 238] width 10 height 10
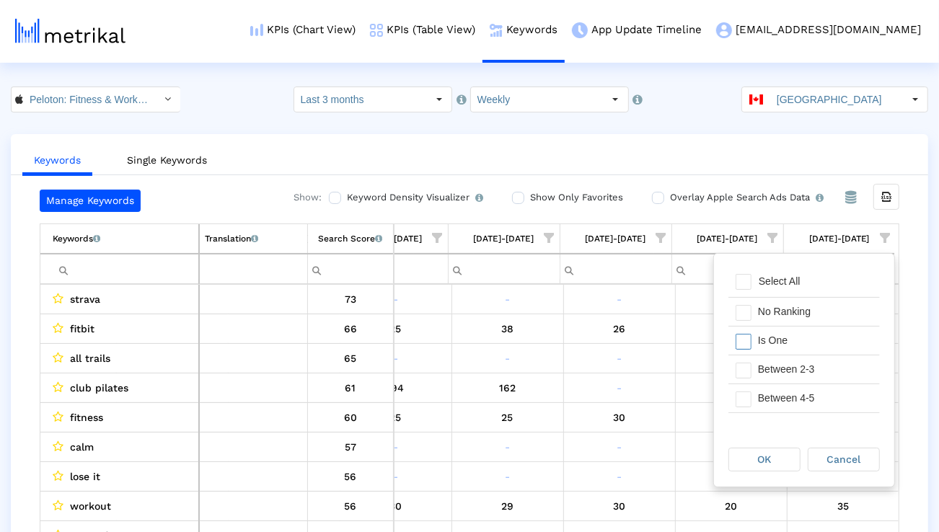
click at [816, 337] on div "Is One" at bounding box center [814, 341] width 129 height 28
click at [816, 366] on div "Between 2-3" at bounding box center [814, 369] width 129 height 28
click at [815, 386] on div "Between 4-5" at bounding box center [814, 398] width 129 height 28
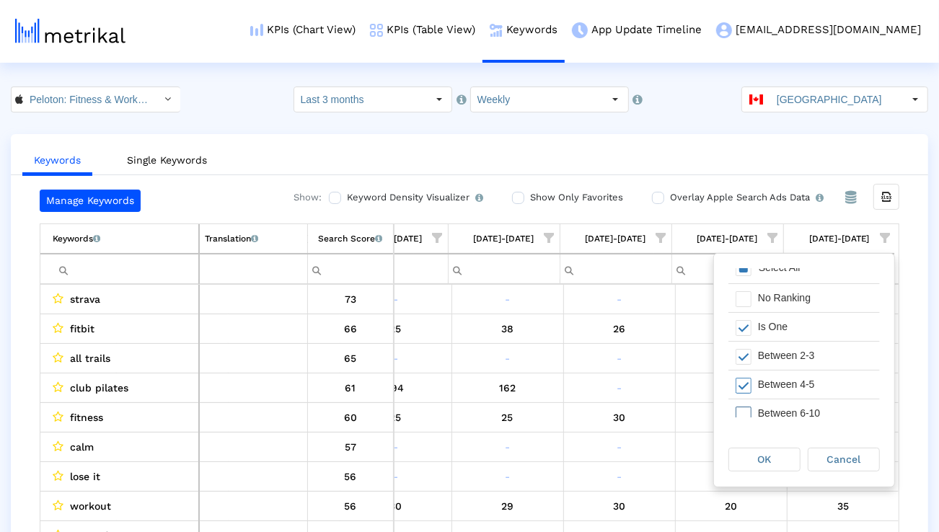
click at [809, 399] on div "Between 6-10" at bounding box center [814, 413] width 129 height 28
click at [779, 449] on div "OK" at bounding box center [764, 459] width 71 height 22
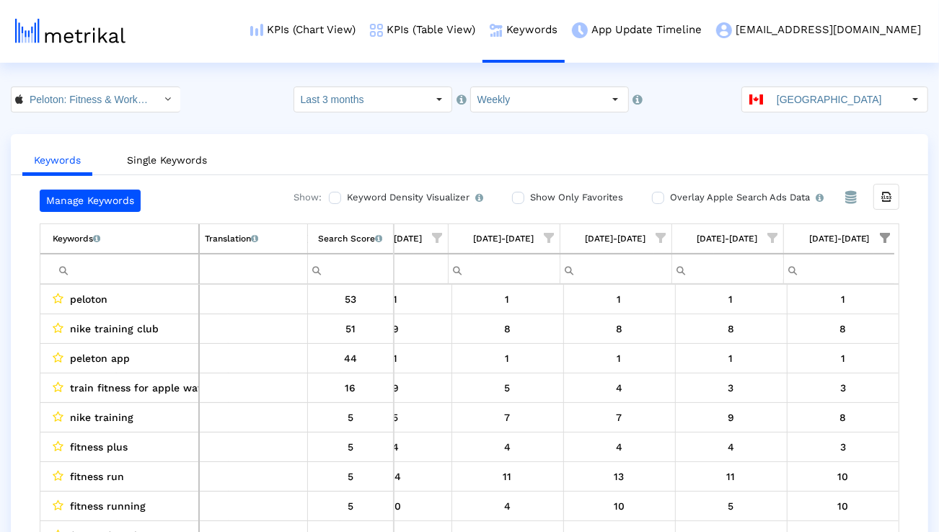
click at [885, 236] on span "Show filter options for column '09/28/25-10/04/25'" at bounding box center [885, 238] width 10 height 10
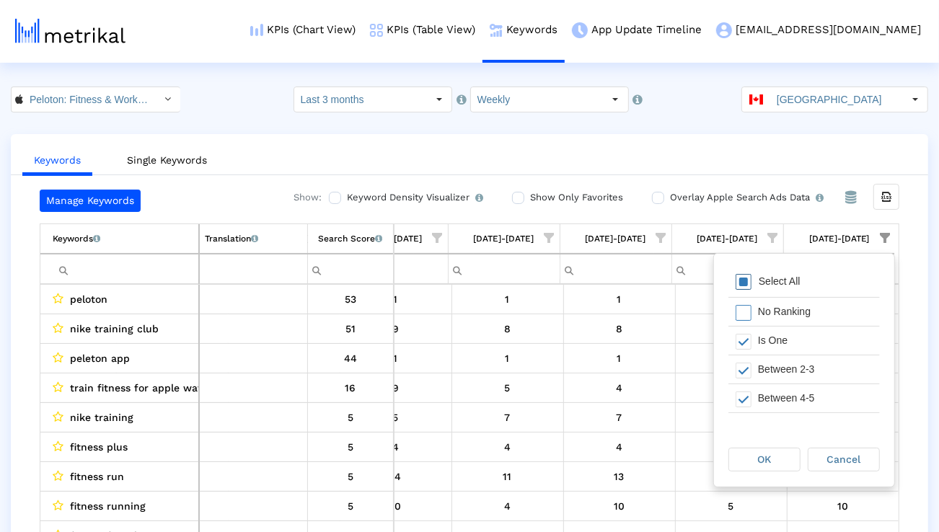
click at [833, 280] on div "Select All" at bounding box center [803, 282] width 151 height 29
click at [765, 450] on div "OK" at bounding box center [764, 459] width 71 height 22
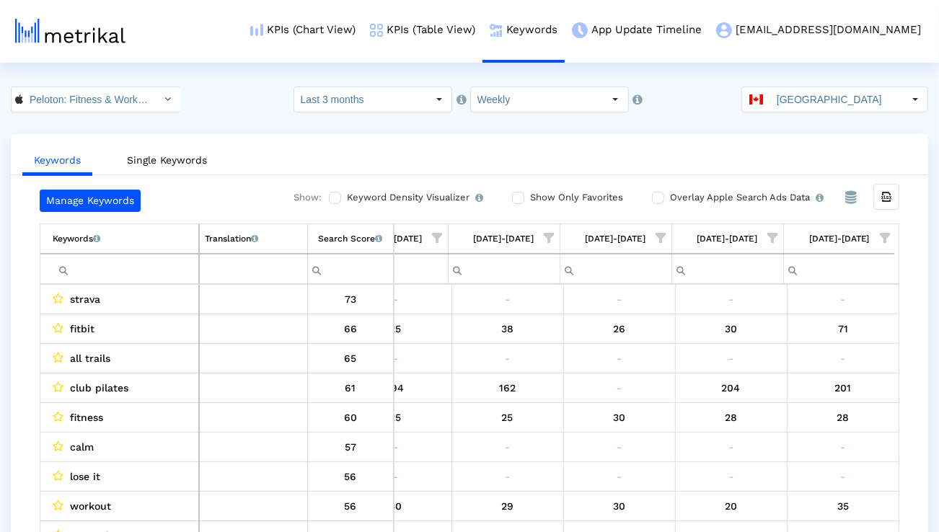
click at [114, 270] on input "Filter cell" at bounding box center [126, 269] width 146 height 24
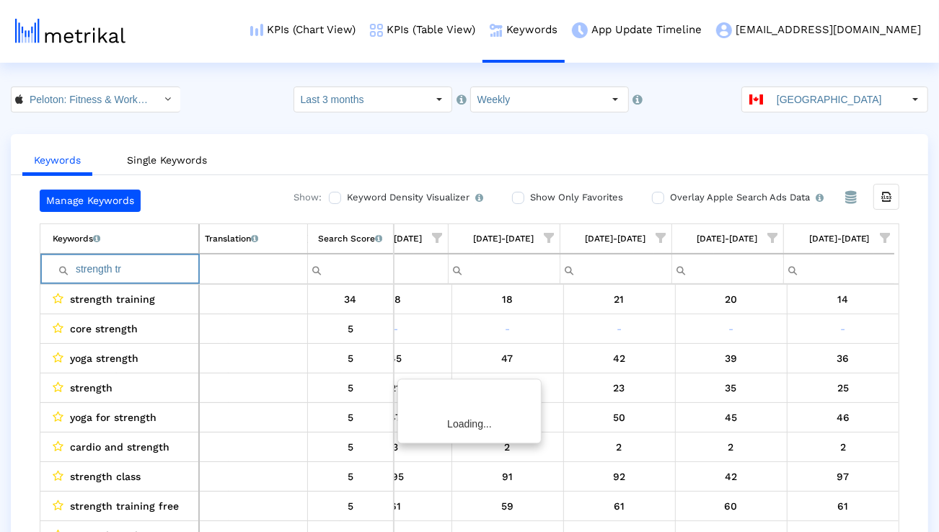
scroll to position [0, 2288]
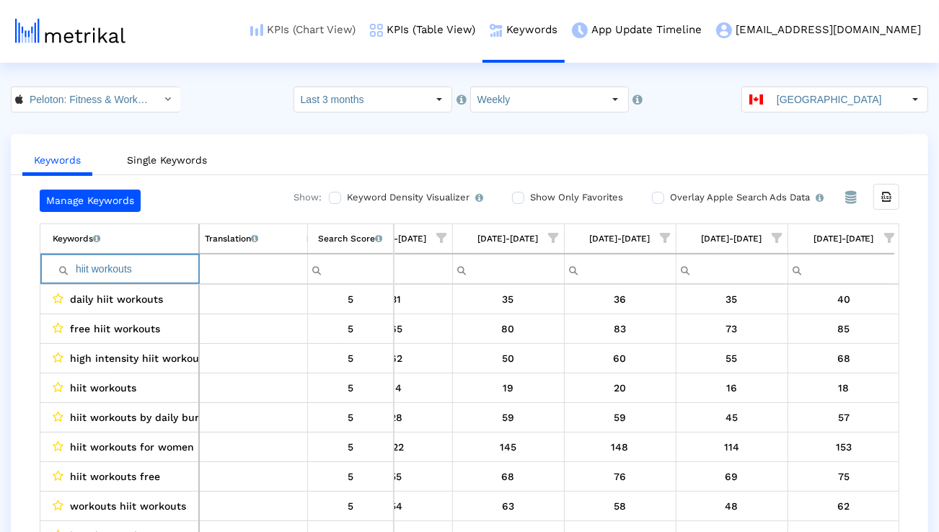
type input "hiit workouts"
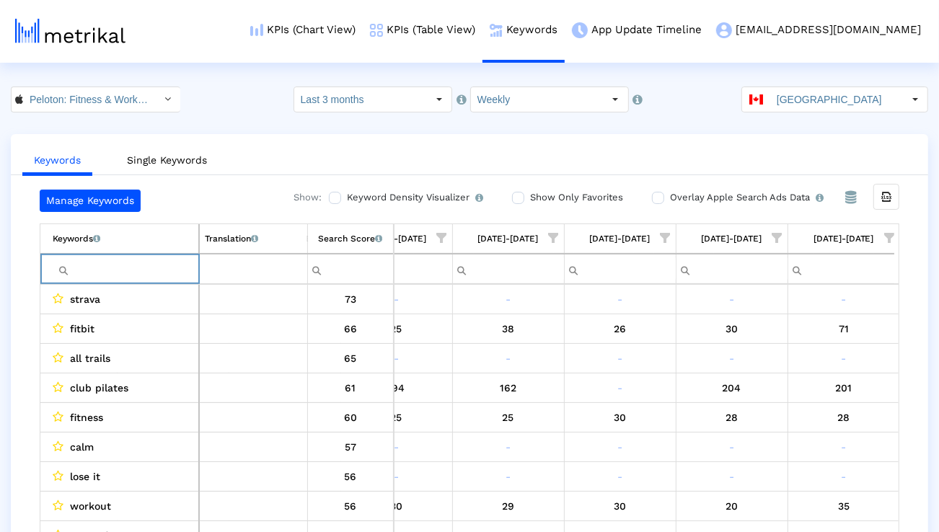
click at [890, 242] on span "Show filter options for column '09/28/25-10/04/25'" at bounding box center [889, 238] width 10 height 10
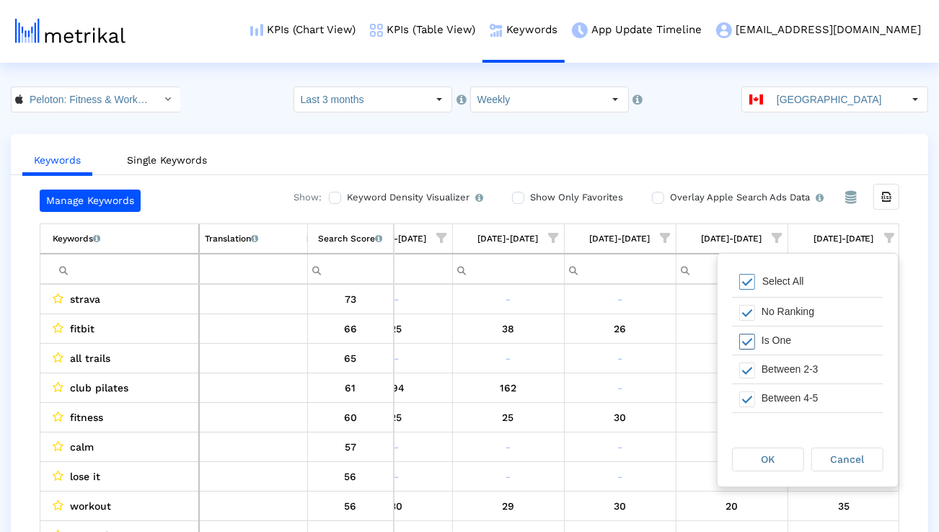
click at [802, 340] on div "Is One" at bounding box center [818, 341] width 129 height 28
click at [794, 274] on div "Select All" at bounding box center [807, 282] width 151 height 29
click at [789, 343] on div "Is One" at bounding box center [818, 341] width 129 height 28
click at [789, 372] on div "Between 2-3" at bounding box center [818, 369] width 129 height 28
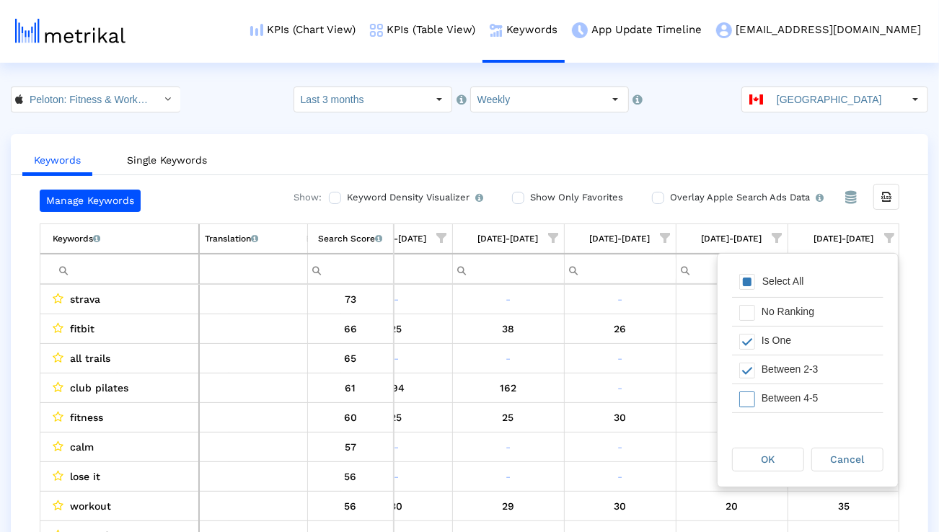
click at [789, 390] on div "Between 4-5" at bounding box center [818, 398] width 129 height 28
click at [788, 393] on div "Between 6-10" at bounding box center [818, 407] width 129 height 28
click at [772, 459] on span "OK" at bounding box center [768, 459] width 14 height 12
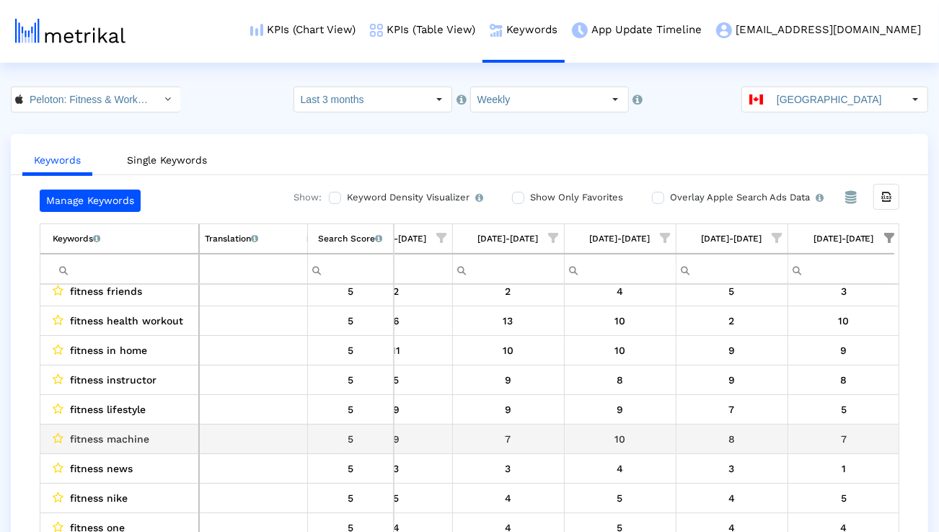
scroll to position [247, 2288]
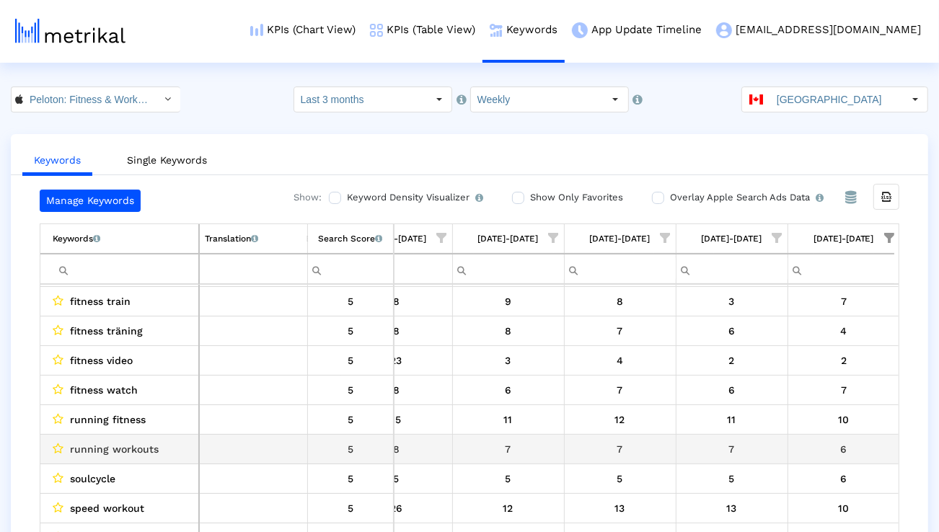
click at [134, 446] on span "running workouts" at bounding box center [114, 449] width 89 height 19
copy span "running workouts"
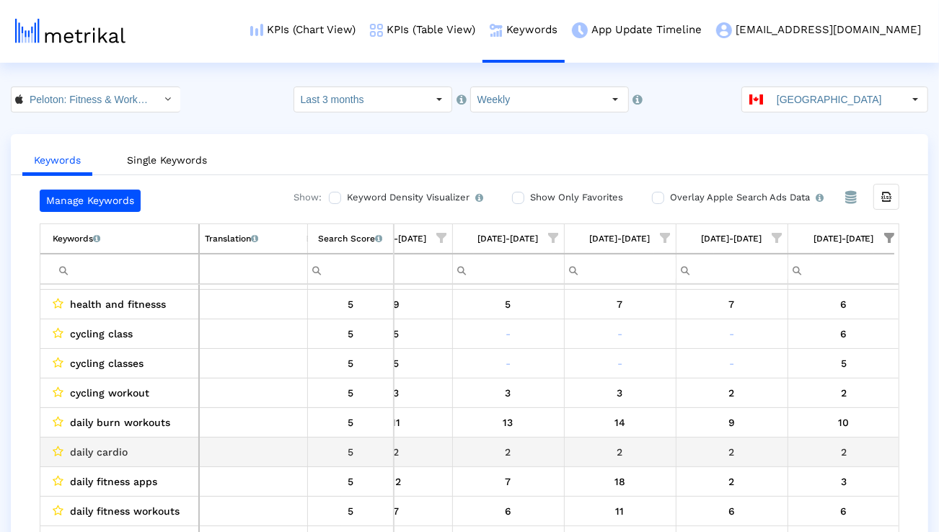
click at [100, 461] on td "daily cardio" at bounding box center [119, 453] width 159 height 30
copy span "daily cardio"
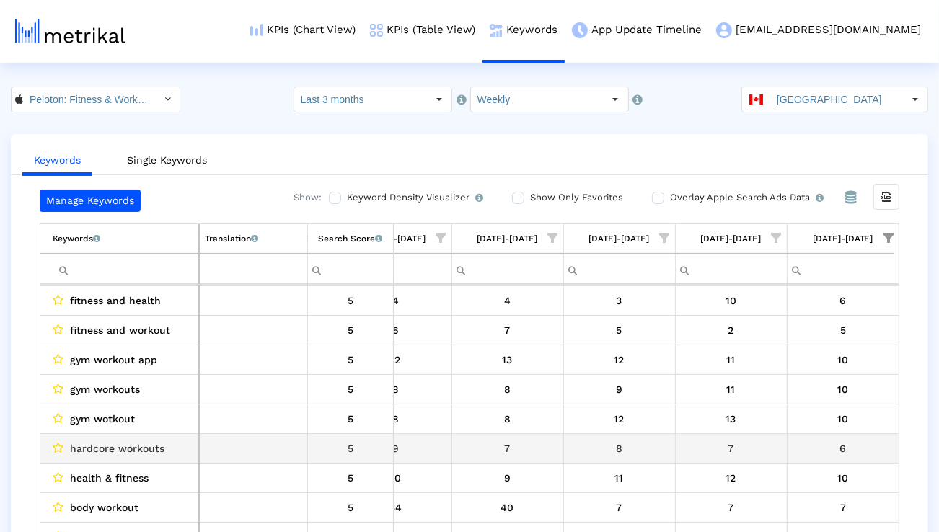
click at [105, 451] on span "hardcore workouts" at bounding box center [117, 448] width 94 height 19
copy span "hardcore workouts"
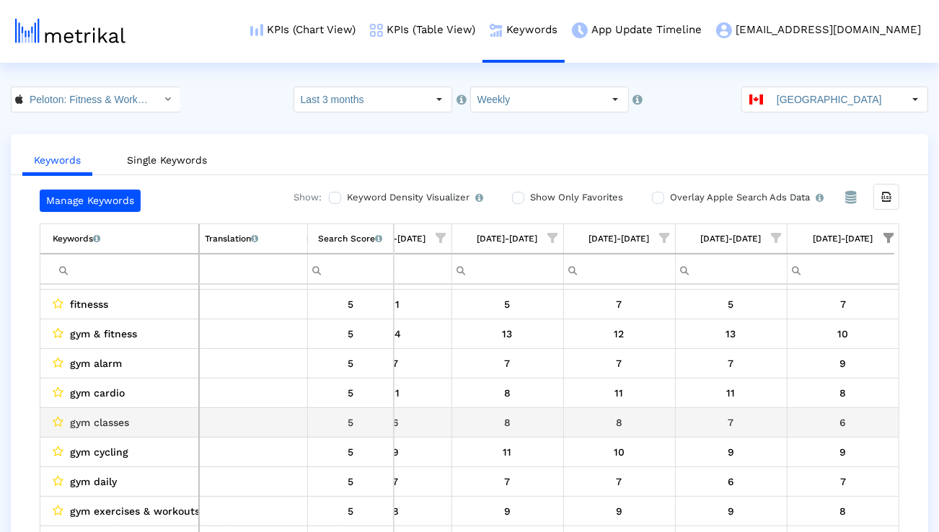
click at [125, 424] on span "gym classes" at bounding box center [99, 422] width 59 height 19
copy span "gym classes"
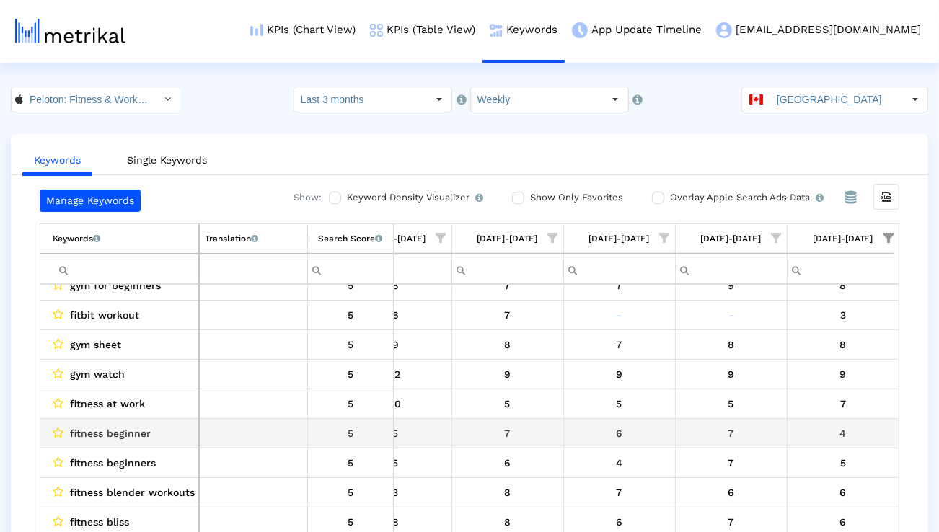
click at [116, 442] on td "fitness beginner" at bounding box center [119, 434] width 159 height 30
copy span "fitness beginner"
